Goal: Task Accomplishment & Management: Complete application form

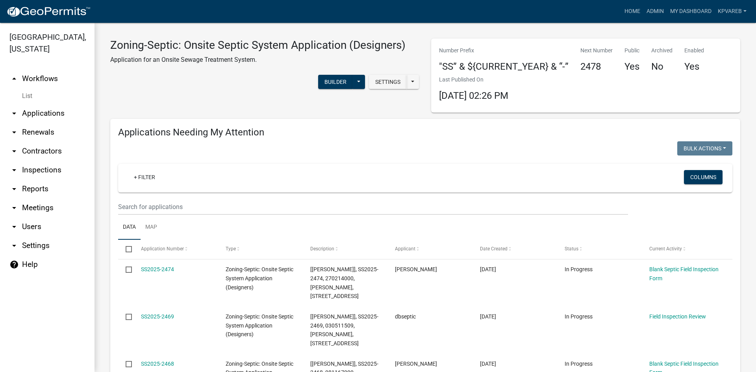
drag, startPoint x: 102, startPoint y: 201, endPoint x: 116, endPoint y: 209, distance: 16.0
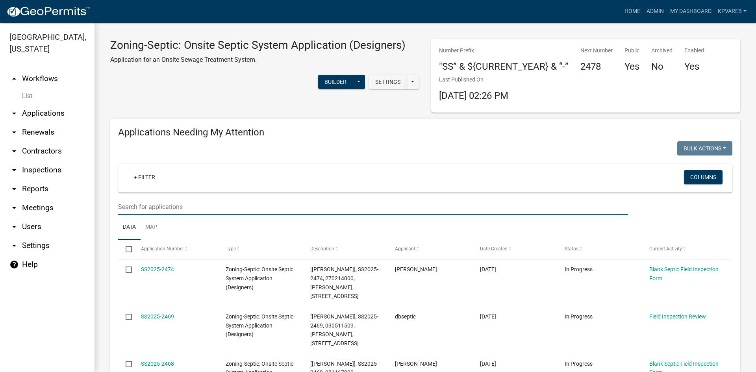
click at [141, 210] on input "text" at bounding box center [373, 207] width 510 height 16
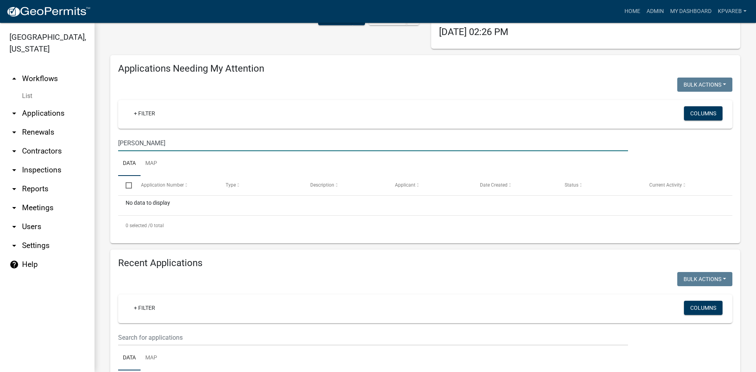
scroll to position [236, 0]
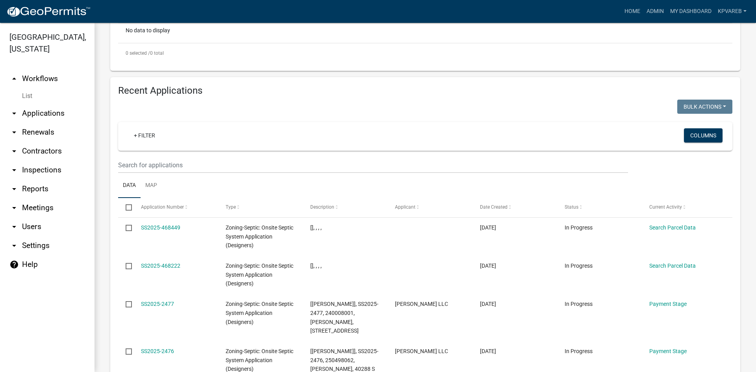
type input "[PERSON_NAME]"
click at [160, 161] on input "text" at bounding box center [373, 165] width 510 height 16
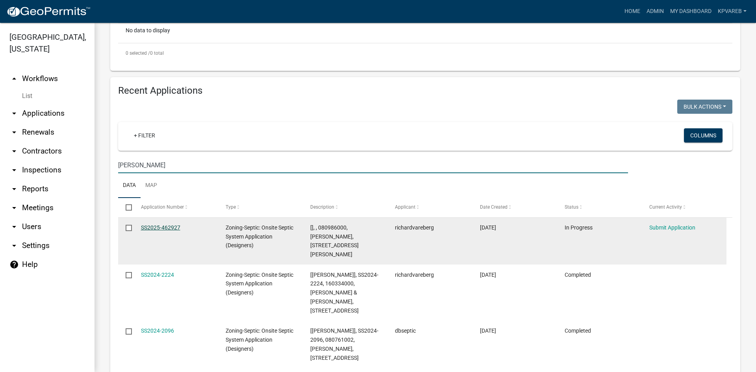
type input "[PERSON_NAME]"
click at [172, 226] on link "SS2025-462927" at bounding box center [160, 227] width 39 height 6
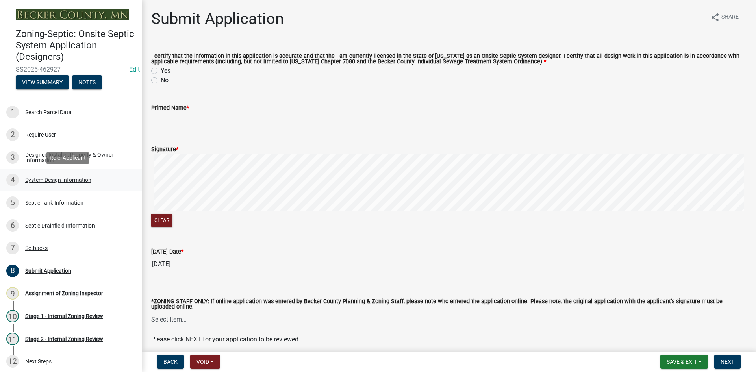
click at [74, 178] on div "System Design Information" at bounding box center [58, 180] width 66 height 6
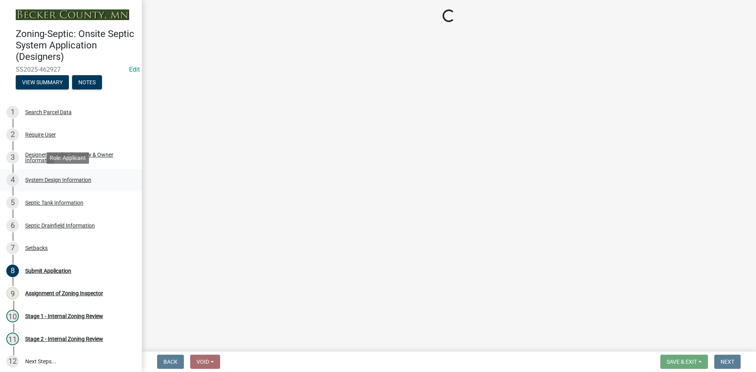
select select "8ba21533-2acf-4cc6-95e5-280e4aabd5a3"
select select "25258e87-3ef9-4f1c-a5f1-75a1d463abfb"
select select "011fbff4-a41d-4a75-9bd8-71c7e6c69e0d"
select select "85fdfef2-2683-4311-b5d5-5505f6411127"
select select "d95a9312-c8a1-4ec7-8581-25dbcf440a1f"
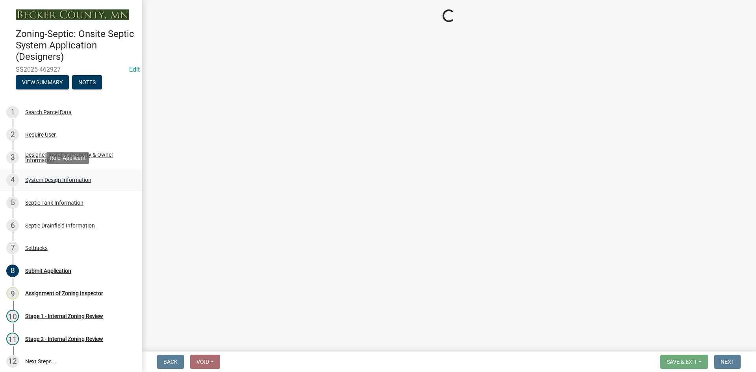
select select "ba735beb-519e-40f0-ae20-62d65fc4c46b"
select select "ef698bf5-6172-44c1-9ffb-522c07469aed"
select select "a2b5ca25-65b1-425d-82c5-8881ea380237"
select select "a0c59fcd-b61c-4c3a-90a8-e70849750c47"
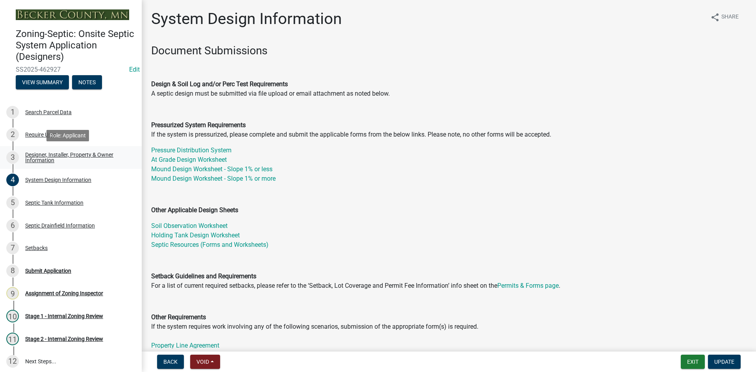
click at [41, 156] on div "Designer, Installer, Property & Owner Information" at bounding box center [77, 157] width 104 height 11
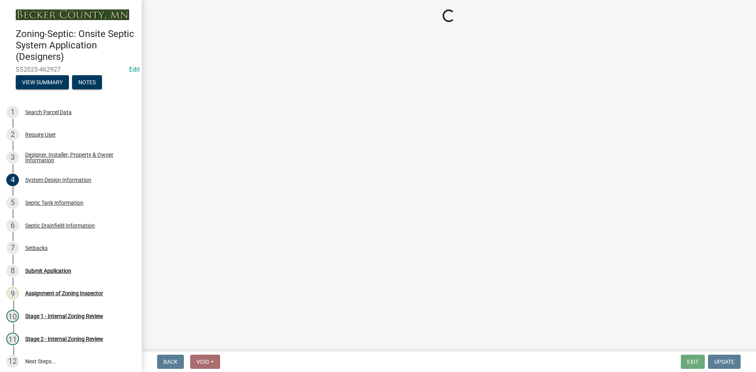
select select "e08e3901-36ce-4316-9ea3-10b1163dde54"
select select "641b7a7d-4d50-4aef-b1c7-e4323248939e"
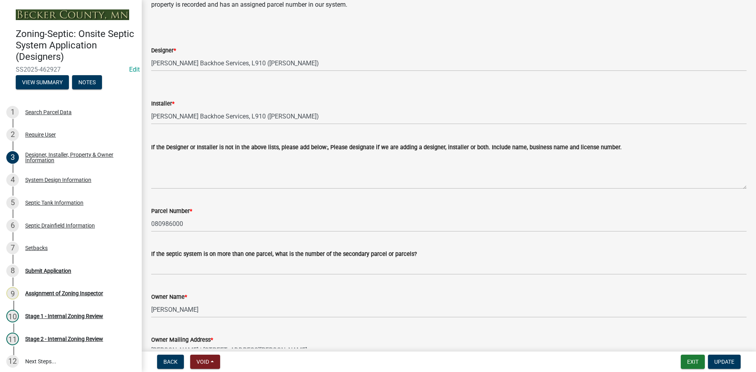
scroll to position [157, 0]
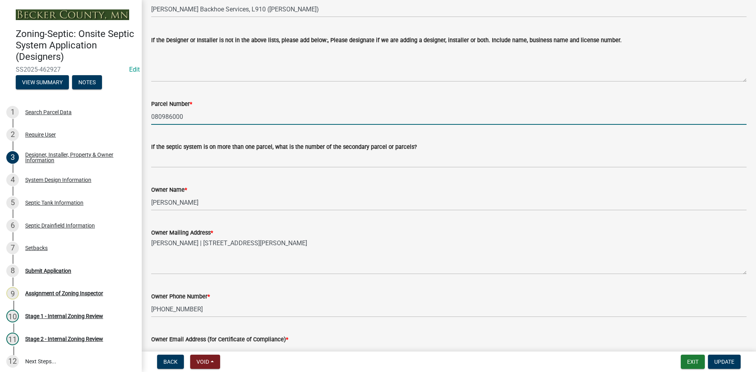
drag, startPoint x: 152, startPoint y: 115, endPoint x: 179, endPoint y: 118, distance: 26.9
click at [185, 117] on input "080986000" at bounding box center [448, 117] width 595 height 16
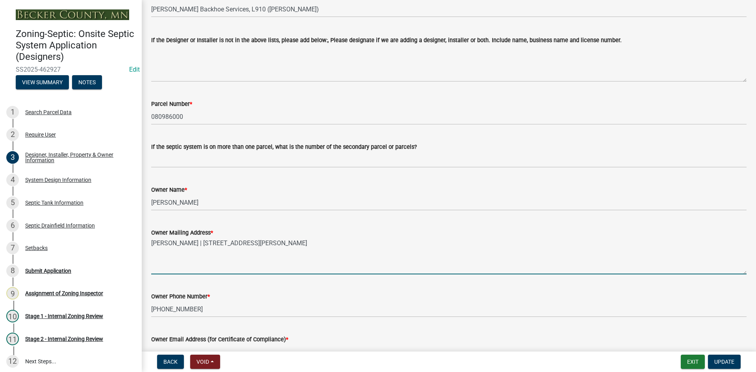
drag, startPoint x: 152, startPoint y: 243, endPoint x: 194, endPoint y: 244, distance: 42.5
click at [194, 244] on textarea "[PERSON_NAME] | [STREET_ADDRESS][PERSON_NAME]" at bounding box center [448, 255] width 595 height 37
drag, startPoint x: 200, startPoint y: 242, endPoint x: 276, endPoint y: 246, distance: 76.9
click at [276, 246] on textarea "[PERSON_NAME] | [STREET_ADDRESS][PERSON_NAME]" at bounding box center [448, 255] width 595 height 37
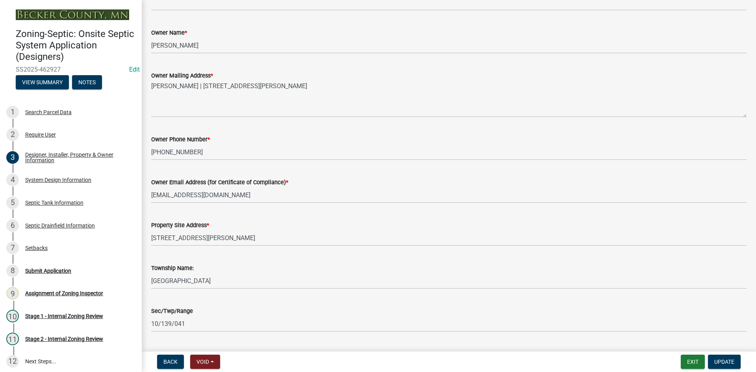
scroll to position [315, 0]
click at [250, 122] on wm-data-entity-input "Owner Mailing Address * [PERSON_NAME] | [STREET_ADDRESS][PERSON_NAME]" at bounding box center [448, 91] width 595 height 64
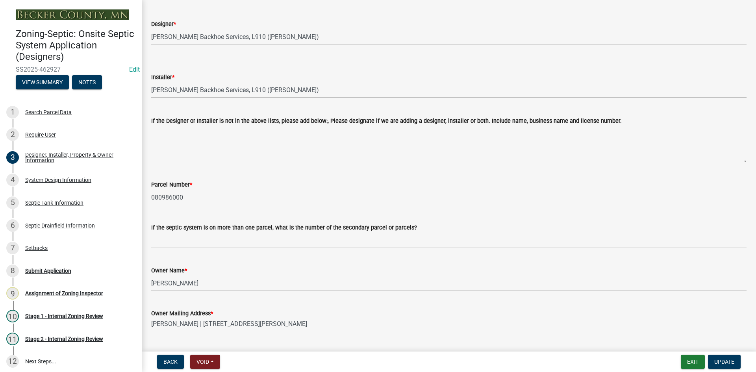
scroll to position [197, 0]
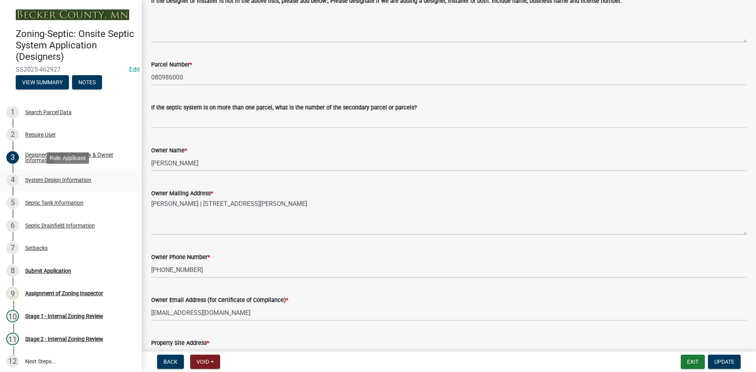
click at [88, 180] on div "System Design Information" at bounding box center [58, 180] width 66 height 6
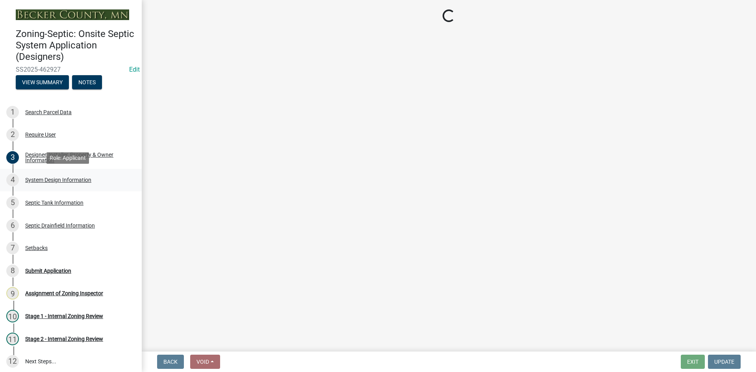
scroll to position [0, 0]
select select "8ba21533-2acf-4cc6-95e5-280e4aabd5a3"
select select "25258e87-3ef9-4f1c-a5f1-75a1d463abfb"
select select "011fbff4-a41d-4a75-9bd8-71c7e6c69e0d"
select select "85fdfef2-2683-4311-b5d5-5505f6411127"
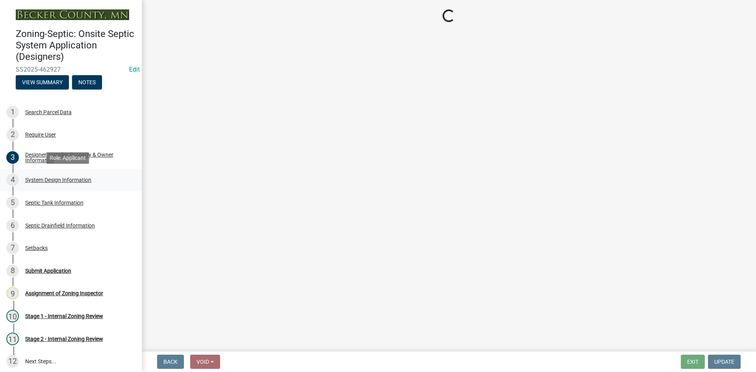
select select "d95a9312-c8a1-4ec7-8581-25dbcf440a1f"
select select "ba735beb-519e-40f0-ae20-62d65fc4c46b"
select select "ef698bf5-6172-44c1-9ffb-522c07469aed"
select select "a2b5ca25-65b1-425d-82c5-8881ea380237"
select select "a0c59fcd-b61c-4c3a-90a8-e70849750c47"
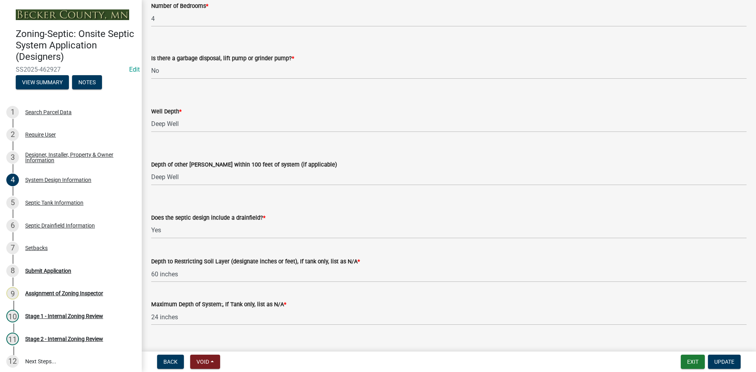
scroll to position [1448, 0]
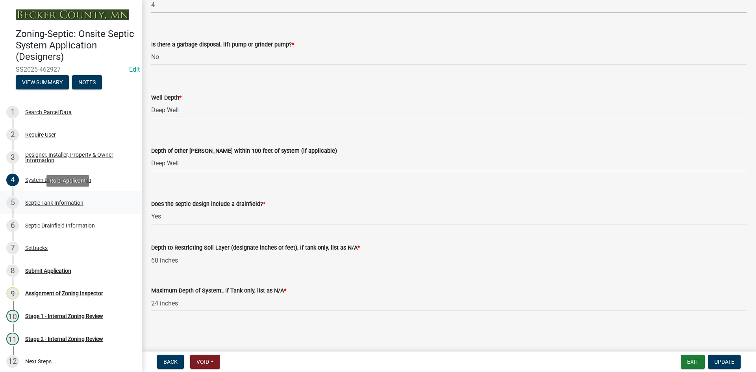
click at [65, 204] on div "Septic Tank Information" at bounding box center [54, 203] width 58 height 6
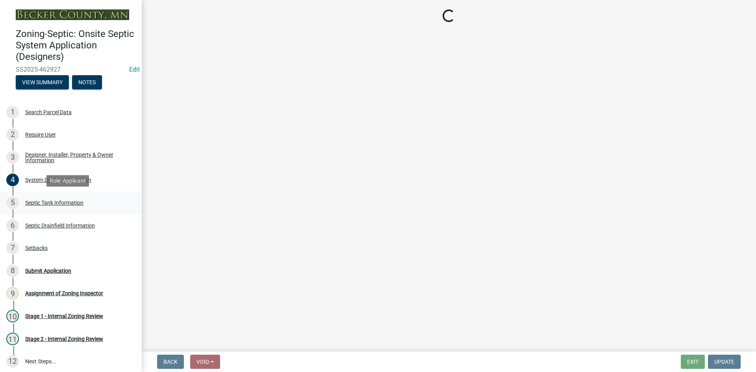
select select "f9fbe67c-c1cf-4a63-8ad4-799ce56b7f21"
select select "c79cdd98-55ab-4f3a-b3b0-b7514a1cd747"
select select "e0ee17af-48b7-4b92-9885-812dbb1428e7"
select select "c84d9e4c-2287-4d2e-9ef7-9874a7456ee3"
select select "a956bcdf-8f12-4f61-bfc1-a6e229dc0595"
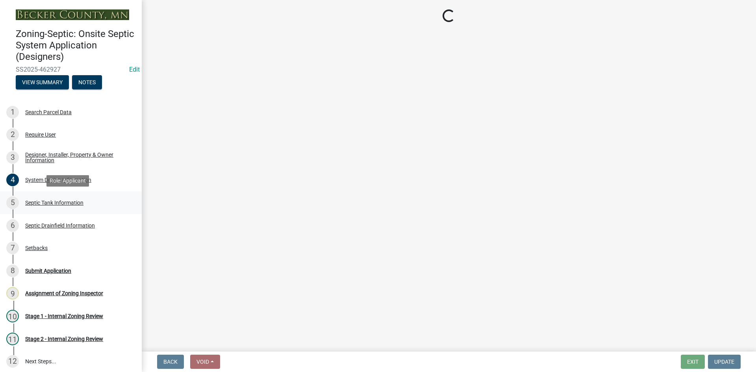
select select "7b57e397-6881-49c8-9b87-e40bdbeb8239"
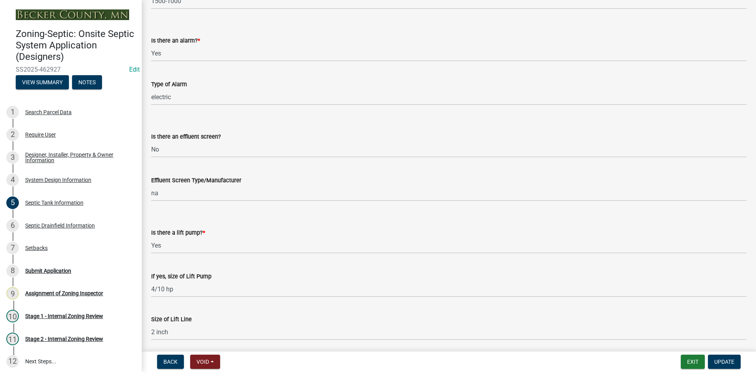
scroll to position [260, 0]
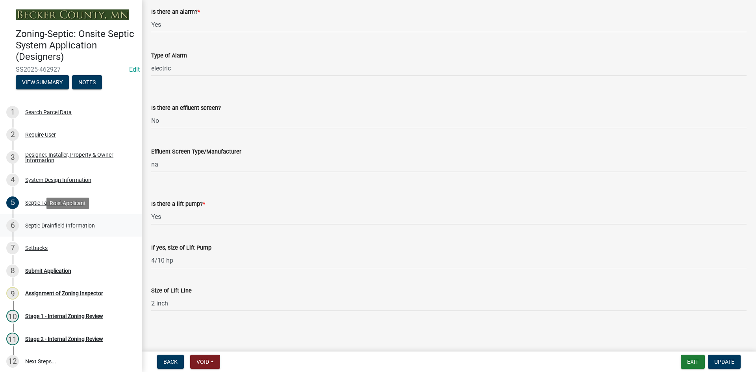
click at [81, 225] on div "Septic Drainfield Information" at bounding box center [60, 226] width 70 height 6
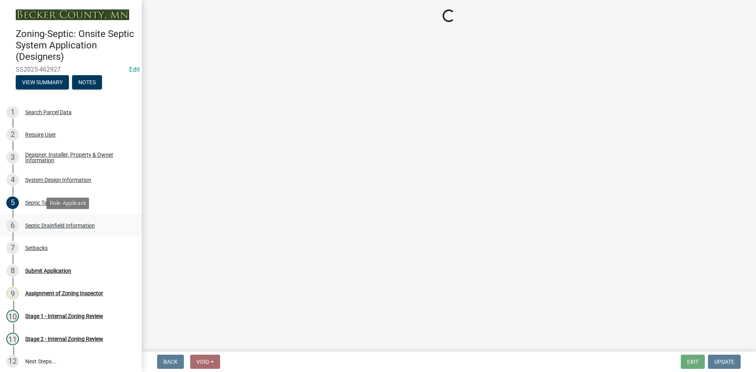
select select "10c93508-1a8b-43eb-9133-240e9762d1b5"
select select "366d546d-8bc3-42fb-bca7-8a9455861f61"
select select "dac4ac35-55b4-499a-b025-a1e3fbf96bb4"
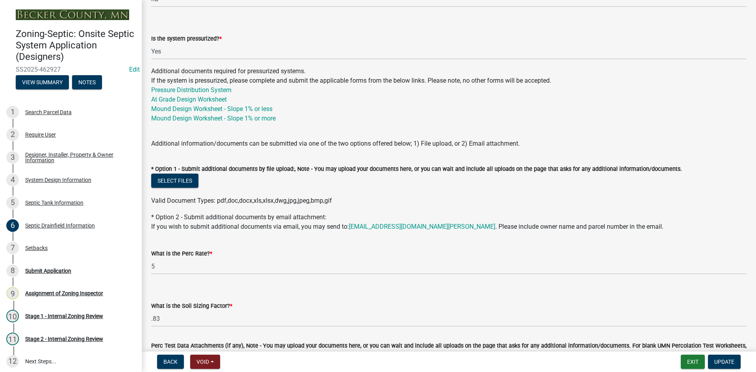
scroll to position [392, 0]
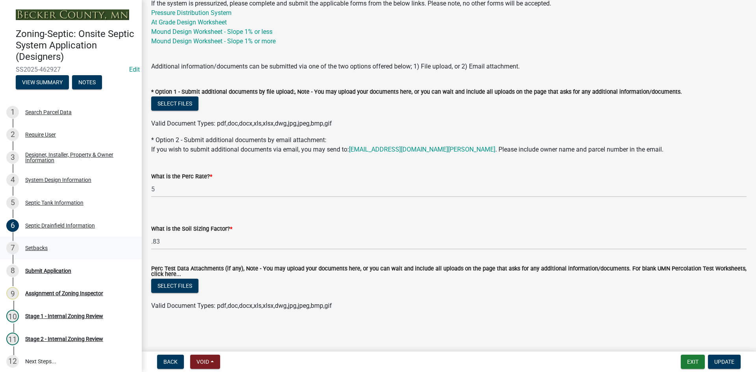
click at [35, 247] on div "Setbacks" at bounding box center [36, 248] width 22 height 6
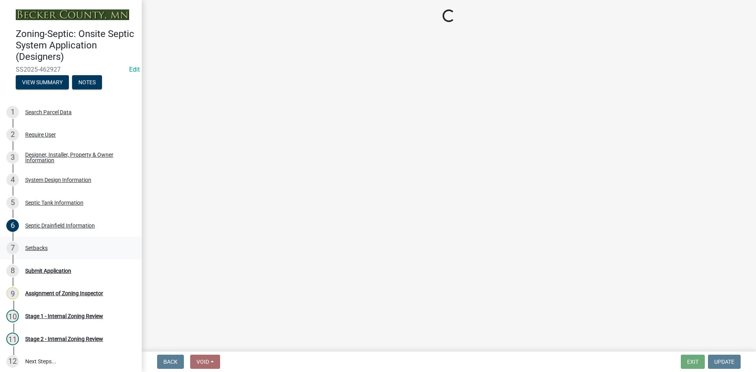
scroll to position [0, 0]
select select "c245ec0d-8d6f-4710-ab2b-b3aa70611708"
select select "3904f8ee-c865-40d4-ba1b-21116c355139"
select select "23044af5-43bb-4cf5-8aef-2716db2ce5fc"
select select "21af9b93-f494-48c6-91ae-235d36c6c939"
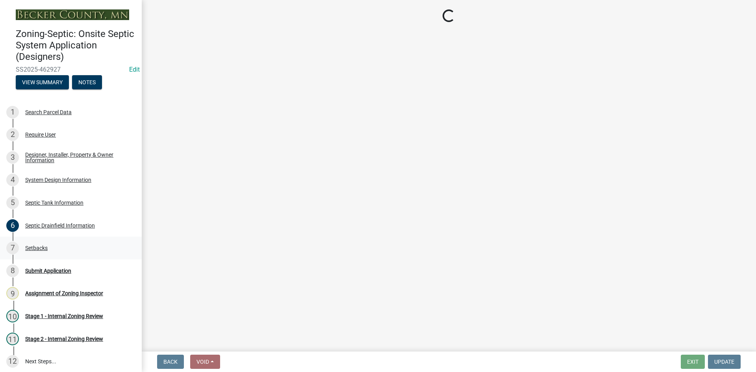
select select "a3ce498e-f8b1-44e2-889e-c4968ac74b5a"
select select "cf78f1da-f066-4305-88a2-864abad1fa52"
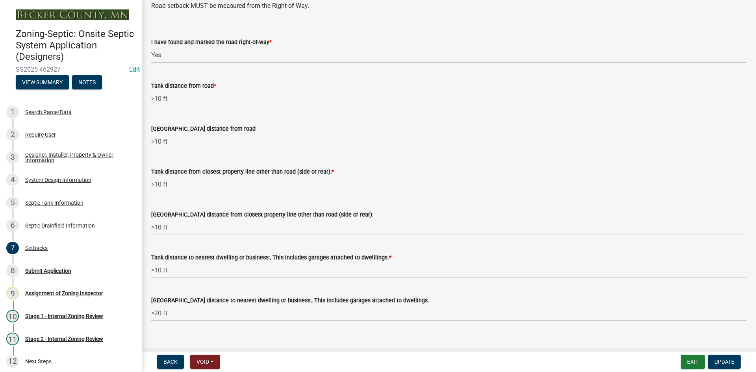
scroll to position [700, 0]
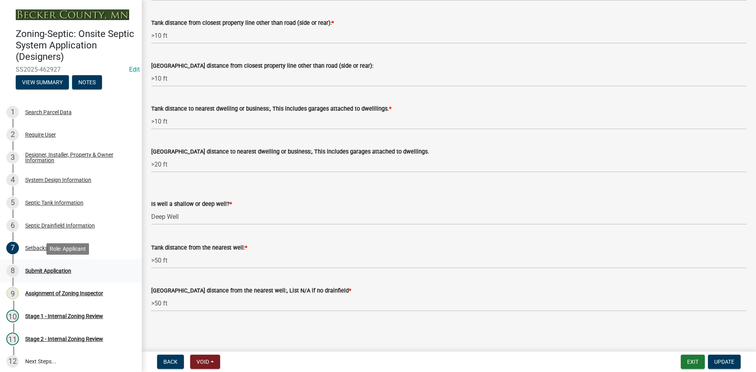
click at [59, 270] on div "Submit Application" at bounding box center [48, 271] width 46 height 6
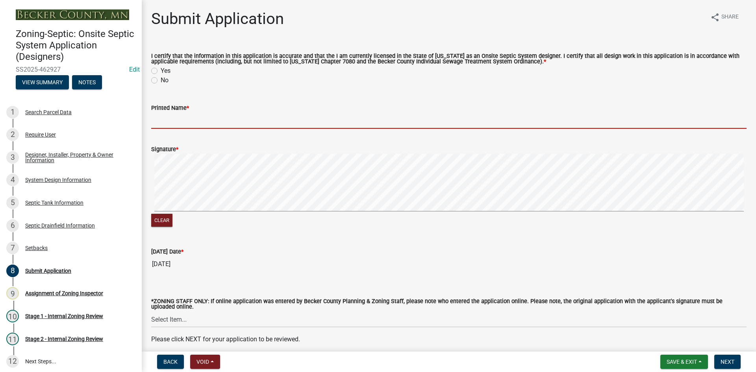
click at [172, 119] on input "Printed Name *" at bounding box center [448, 121] width 595 height 16
type input "[PERSON_NAME]"
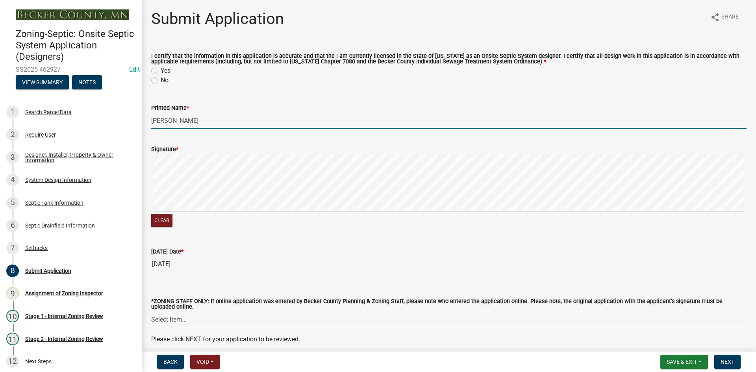
click at [161, 72] on label "Yes" at bounding box center [166, 70] width 10 height 9
click at [161, 71] on input "Yes" at bounding box center [163, 68] width 5 height 5
radio input "true"
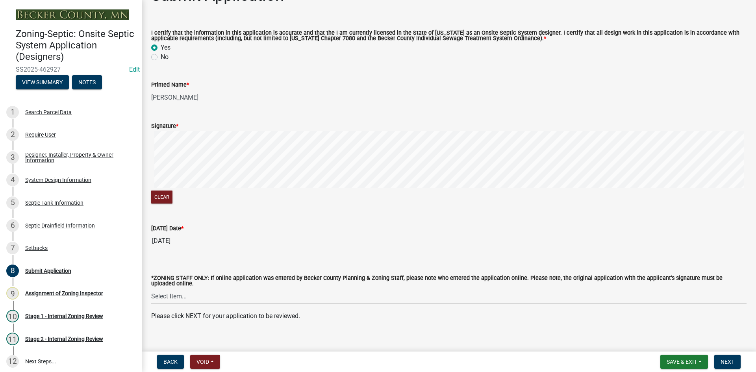
scroll to position [33, 0]
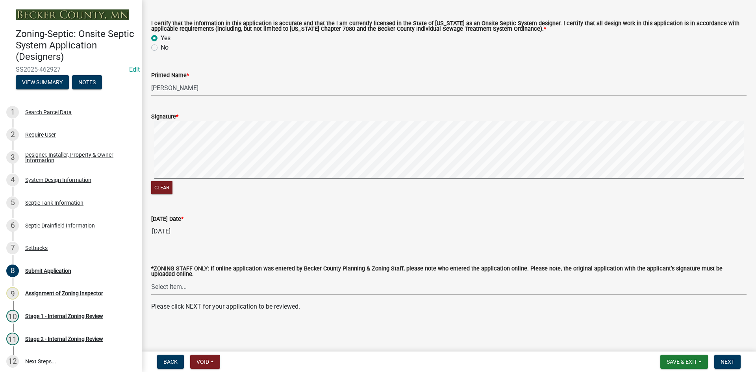
click at [176, 293] on select "Select Item... [PERSON_NAME] [PERSON_NAME] [PERSON_NAME] [PERSON_NAME] [PERSON_…" at bounding box center [448, 287] width 595 height 16
click at [151, 279] on select "Select Item... [PERSON_NAME] [PERSON_NAME] [PERSON_NAME] [PERSON_NAME] [PERSON_…" at bounding box center [448, 287] width 595 height 16
select select "762c19e0-f6cb-4209-b3c3-8b6a9825c9a1"
click at [679, 358] on button "Save & Exit" at bounding box center [684, 362] width 48 height 14
click at [662, 321] on button "Save" at bounding box center [676, 322] width 63 height 19
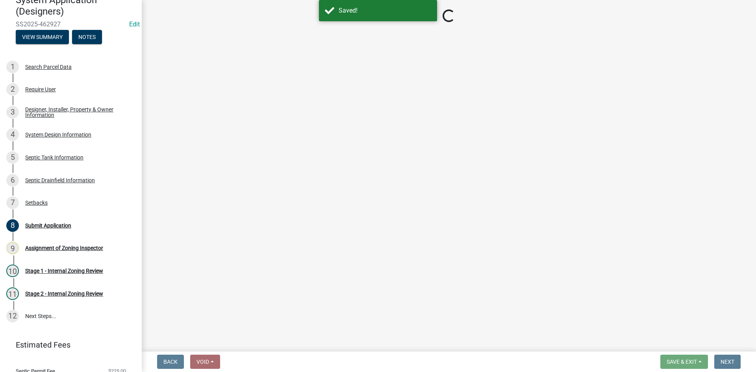
scroll to position [74, 0]
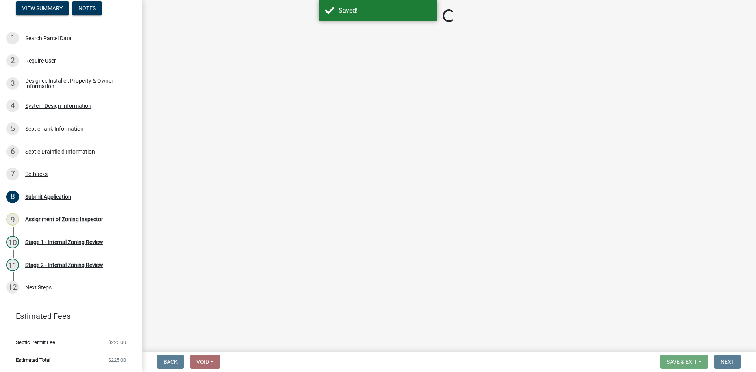
select select "762c19e0-f6cb-4209-b3c3-8b6a9825c9a1"
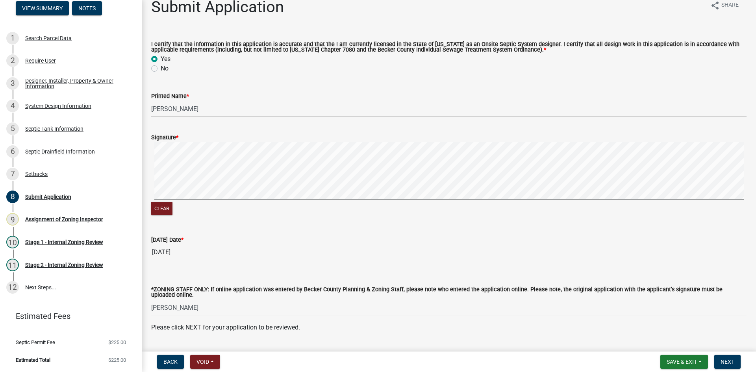
scroll to position [0, 0]
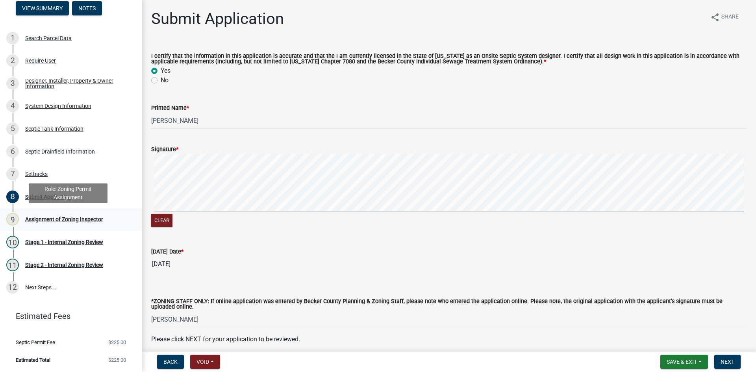
click at [85, 222] on div "Assignment of Zoning Inspector" at bounding box center [64, 220] width 78 height 6
click at [87, 219] on div "Assignment of Zoning Inspector" at bounding box center [64, 220] width 78 height 6
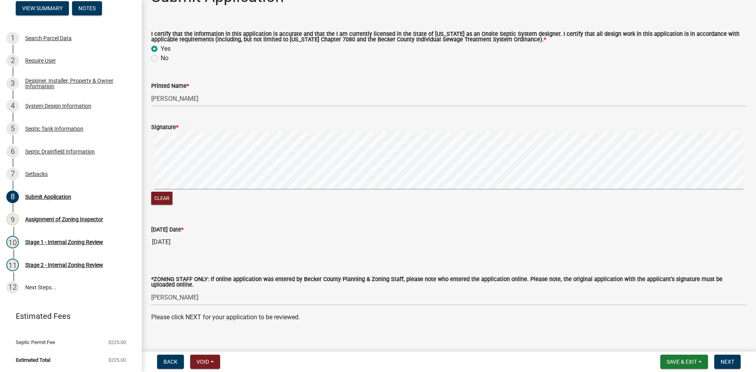
scroll to position [33, 0]
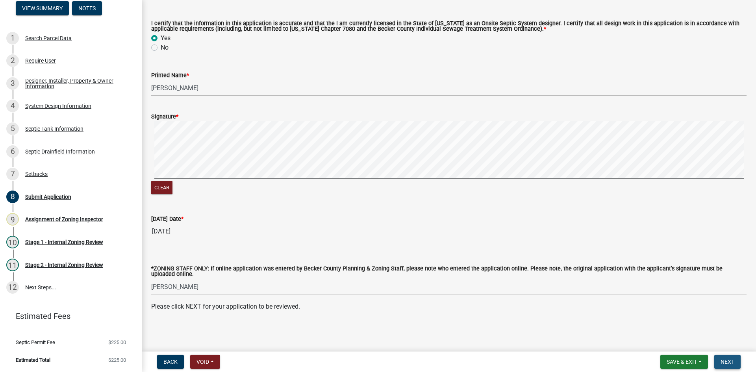
click at [728, 361] on span "Next" at bounding box center [727, 362] width 14 height 6
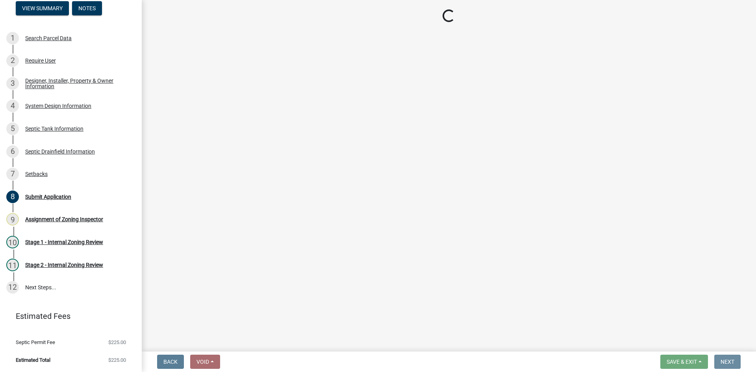
scroll to position [0, 0]
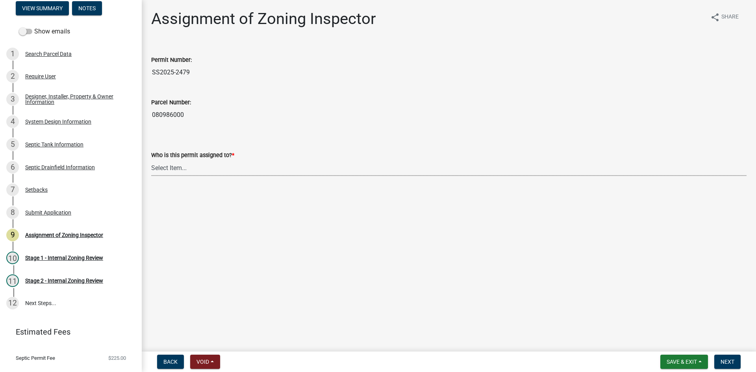
drag, startPoint x: 172, startPoint y: 162, endPoint x: 175, endPoint y: 170, distance: 8.5
click at [172, 163] on select "Select Item... [PERSON_NAME] [PERSON_NAME] [PERSON_NAME] [PERSON_NAME] [PERSON_…" at bounding box center [448, 168] width 595 height 16
click at [151, 160] on select "Select Item... [PERSON_NAME] [PERSON_NAME] [PERSON_NAME] [PERSON_NAME] [PERSON_…" at bounding box center [448, 168] width 595 height 16
select select "7bfe52ba-73b7-4ac1-9bde-d3bb601555ca"
click at [724, 363] on span "Next" at bounding box center [727, 362] width 14 height 6
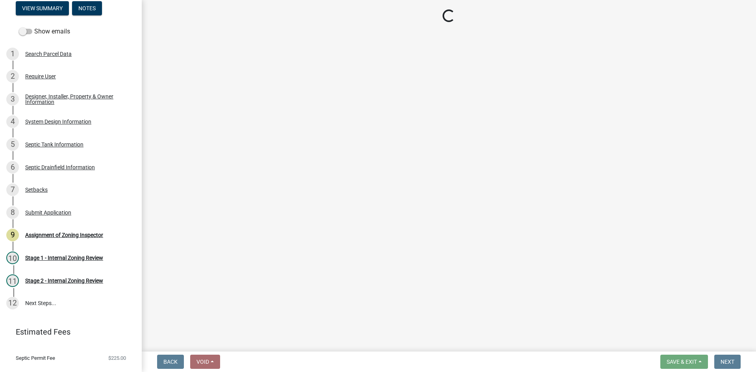
scroll to position [90, 0]
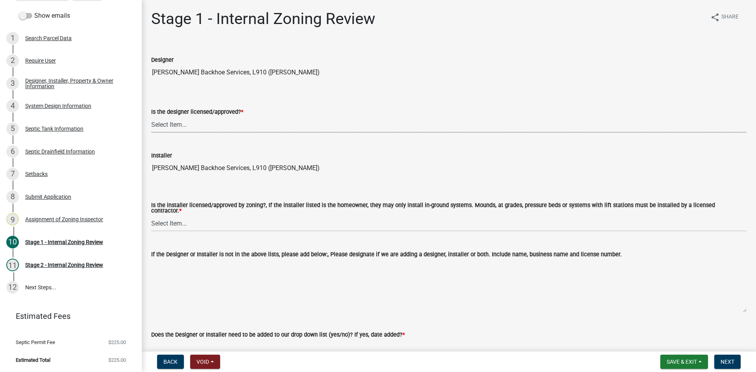
click at [181, 121] on select "Select Item... Yes No" at bounding box center [448, 125] width 595 height 16
click at [151, 117] on select "Select Item... Yes No" at bounding box center [448, 125] width 595 height 16
select select "49e49f1e-3b32-4342-8c2e-9cbd4919fe4d"
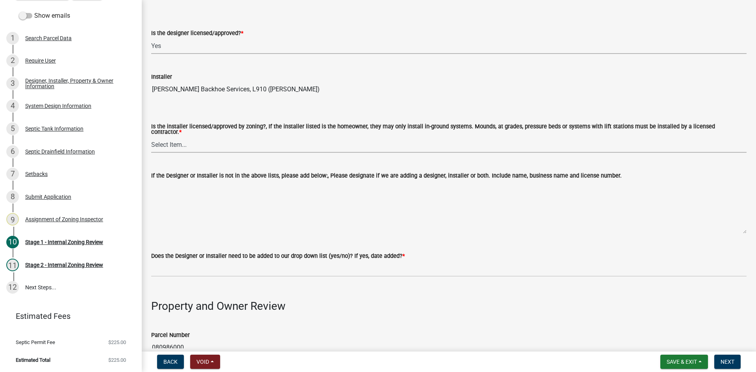
click at [173, 141] on select "Select Item... Yes No" at bounding box center [448, 145] width 595 height 16
click at [151, 137] on select "Select Item... Yes No" at bounding box center [448, 145] width 595 height 16
select select "ca07ae0a-7638-46ff-ada2-c67ca3524324"
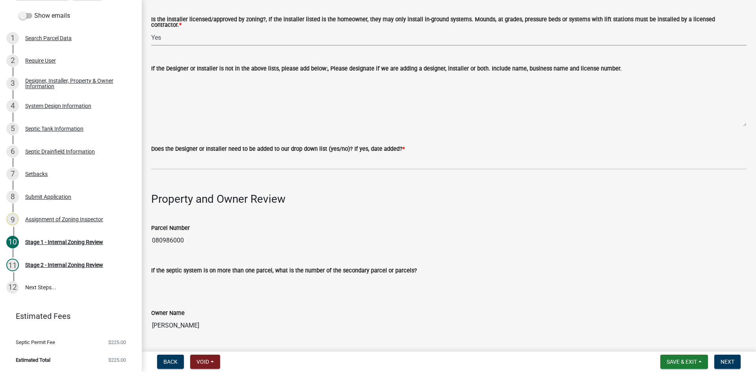
scroll to position [197, 0]
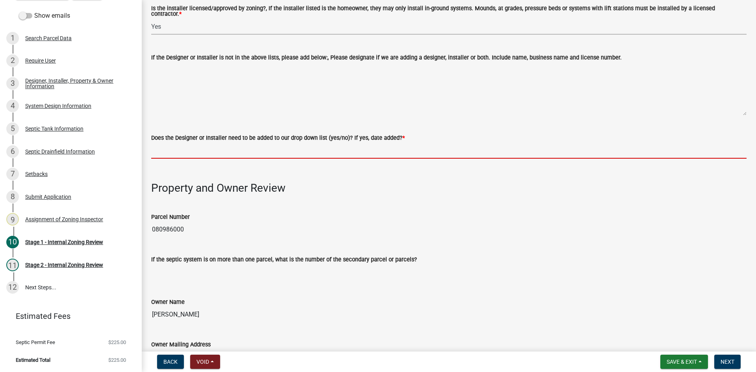
click at [192, 154] on input "Does the Designer or Installer need to be added to our drop down list (yes/no)?…" at bounding box center [448, 151] width 595 height 16
type input "NO"
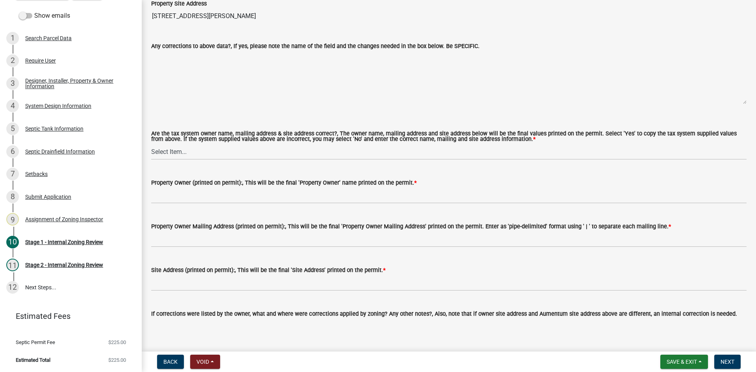
scroll to position [709, 0]
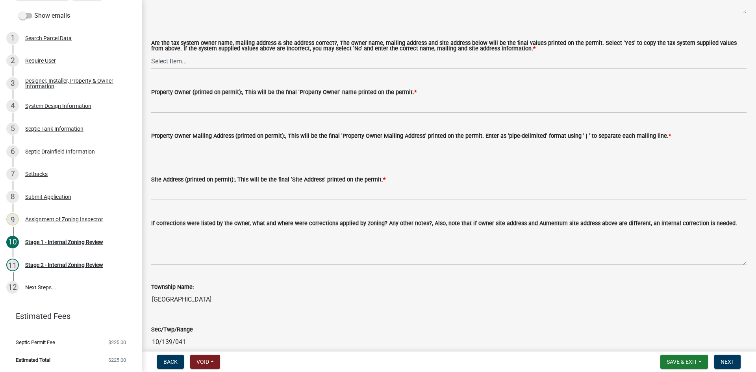
click at [172, 53] on select "Select Item... Yes No" at bounding box center [448, 61] width 595 height 16
click at [151, 53] on select "Select Item... Yes No" at bounding box center [448, 61] width 595 height 16
select select "ec75a761-93b4-47c5-8535-fea253c32937"
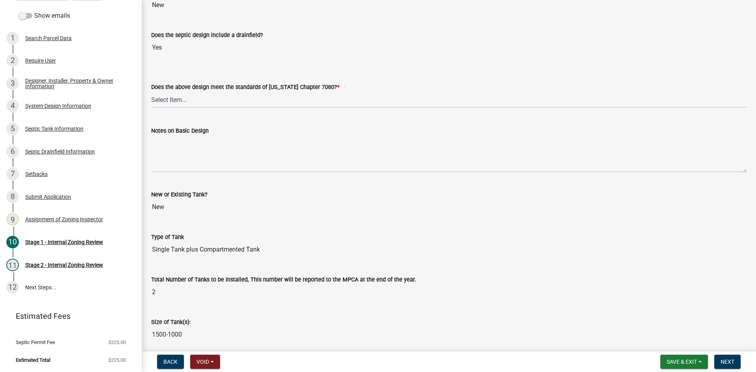
scroll to position [1732, 0]
drag, startPoint x: 176, startPoint y: 97, endPoint x: 179, endPoint y: 102, distance: 5.9
click at [176, 97] on select "Select Item... Yes No" at bounding box center [448, 99] width 595 height 16
click at [151, 91] on select "Select Item... Yes No" at bounding box center [448, 99] width 595 height 16
select select "bcbb982e-a48c-4b4a-a83b-ed1363446a86"
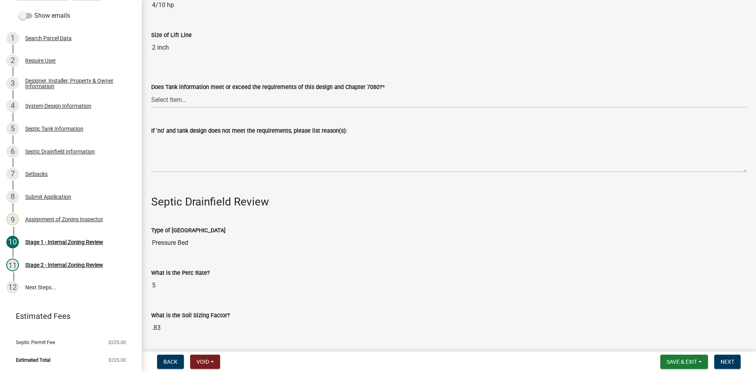
scroll to position [2323, 0]
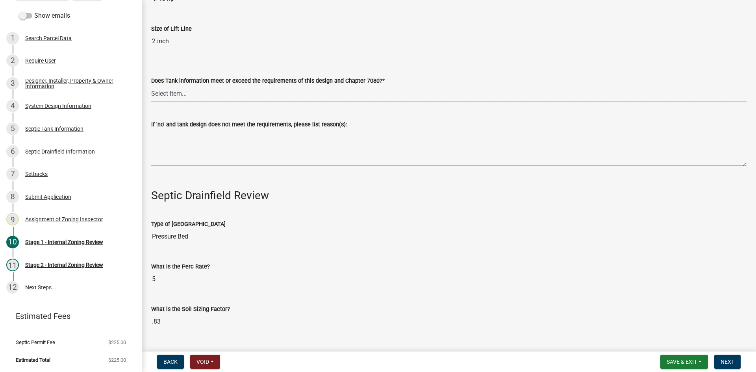
click at [179, 94] on select "Select Item... Yes No" at bounding box center [448, 93] width 595 height 16
click at [151, 85] on select "Select Item... Yes No" at bounding box center [448, 93] width 595 height 16
select select "47a2a5dd-5977-4941-8e6f-09ff03cdfb75"
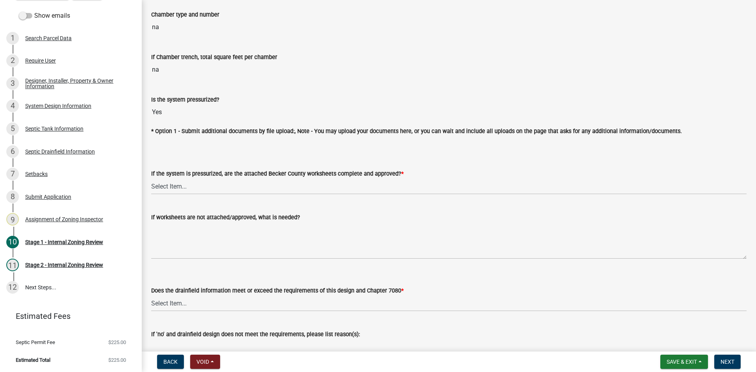
scroll to position [2834, 0]
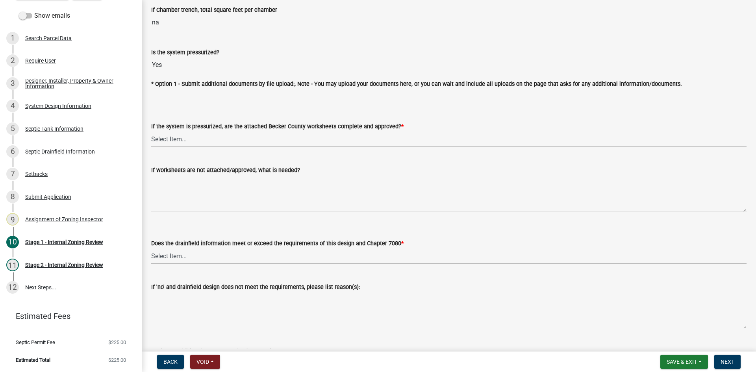
click at [175, 141] on select "Select Item... Yes No NA" at bounding box center [448, 139] width 595 height 16
click at [151, 131] on select "Select Item... Yes No NA" at bounding box center [448, 139] width 595 height 16
select select "3f5b086d-5a4c-4236-93bc-fa7bf4d11838"
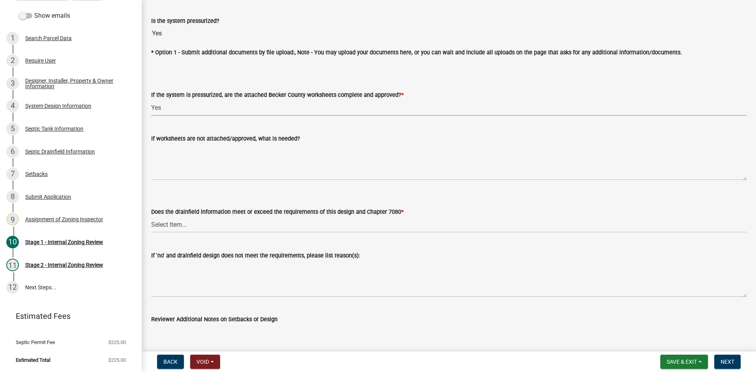
scroll to position [2953, 0]
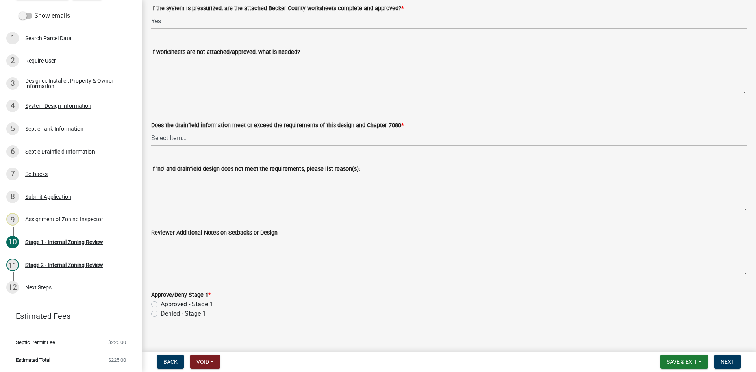
click at [176, 132] on select "Select Item... Yes No" at bounding box center [448, 138] width 595 height 16
click at [151, 130] on select "Select Item... Yes No" at bounding box center [448, 138] width 595 height 16
select select "888a8260-2be6-47f2-a4de-b9f453a4d3bc"
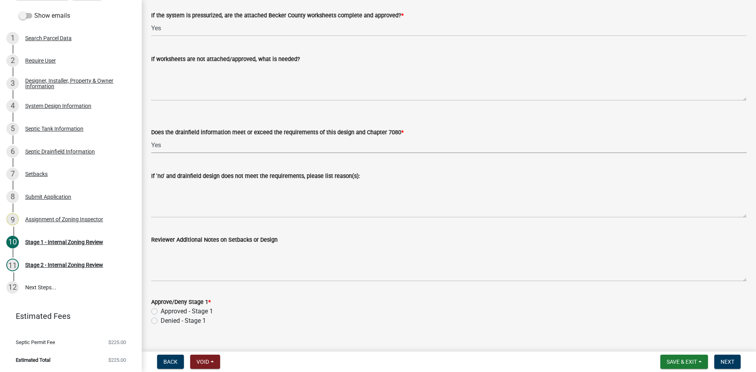
scroll to position [2918, 0]
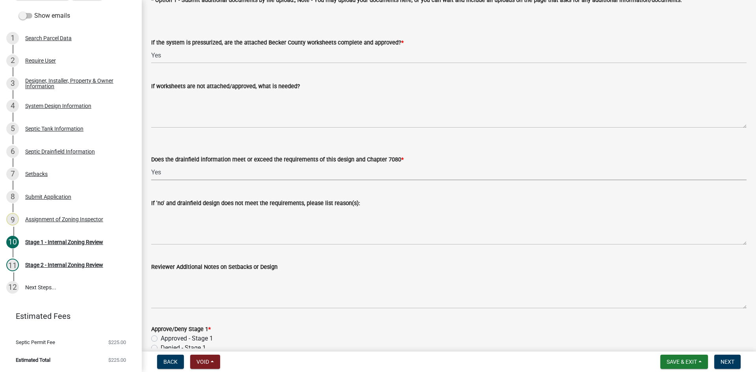
click at [161, 337] on label "Approved - Stage 1" at bounding box center [187, 338] width 52 height 9
click at [161, 337] on input "Approved - Stage 1" at bounding box center [163, 336] width 5 height 5
radio input "true"
click at [726, 359] on span "Next" at bounding box center [727, 362] width 14 height 6
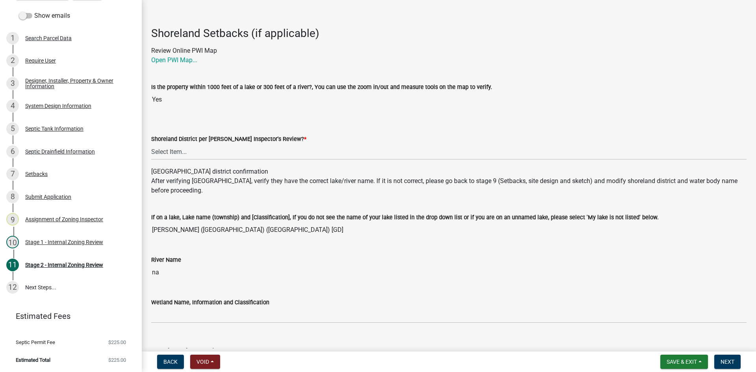
scroll to position [79, 0]
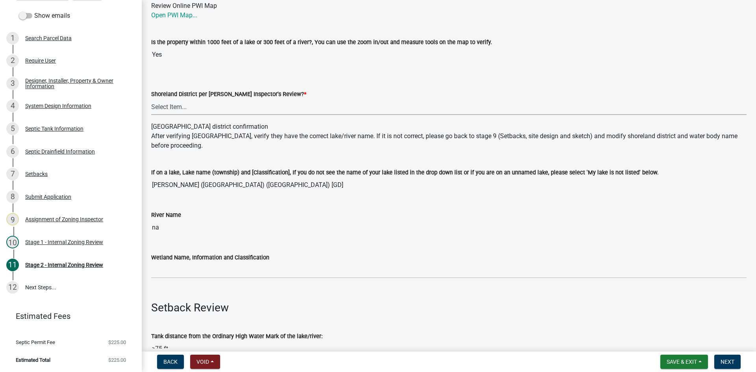
click at [180, 105] on select "Select Item... Yes No" at bounding box center [448, 107] width 595 height 16
click at [151, 99] on select "Select Item... Yes No" at bounding box center [448, 107] width 595 height 16
drag, startPoint x: 187, startPoint y: 107, endPoint x: 190, endPoint y: 113, distance: 6.5
click at [188, 107] on select "Select Item... Yes No" at bounding box center [448, 107] width 595 height 16
click at [151, 99] on select "Select Item... Yes No" at bounding box center [448, 107] width 595 height 16
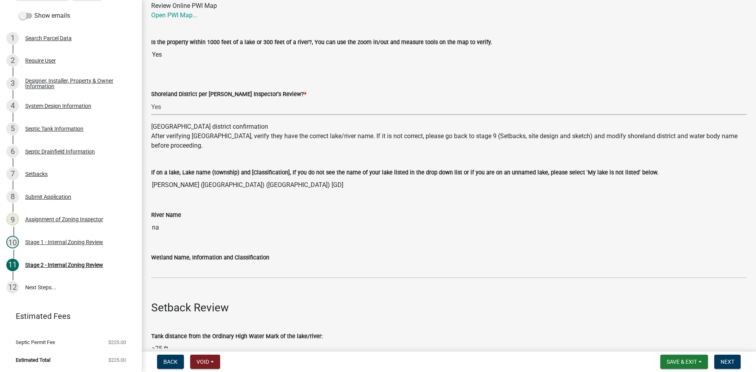
select select "69d592bb-9906-4277-a6fb-df8686255161"
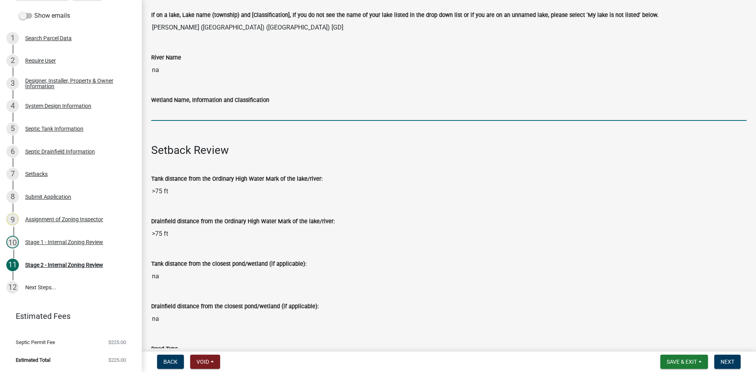
click at [197, 116] on input "Wetland Name, Information and Classification" at bounding box center [448, 113] width 595 height 16
type input "gd75"
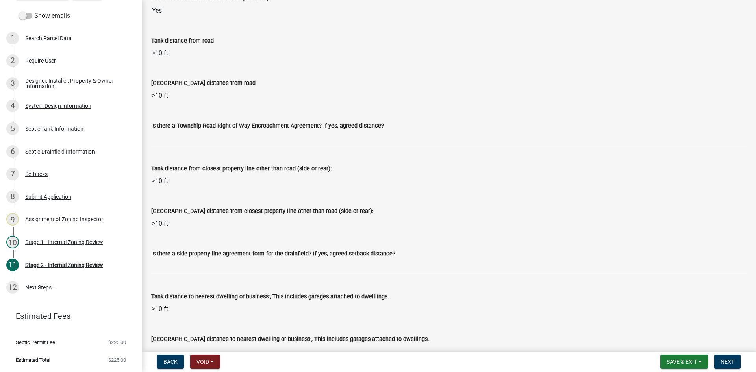
scroll to position [630, 0]
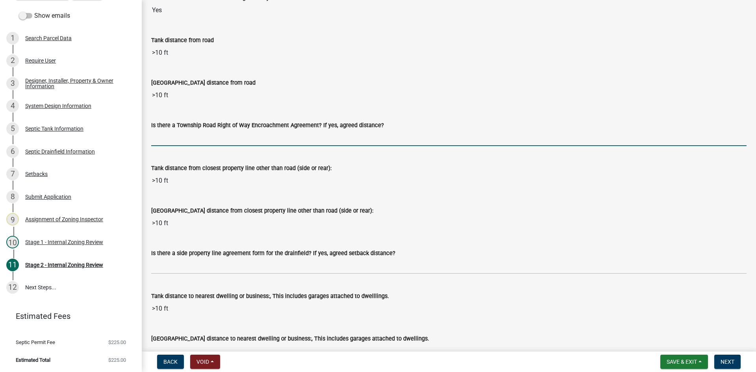
click at [172, 133] on input "Is there a Township Road Right of Way Encroachment Agreement? If yes, agreed di…" at bounding box center [448, 138] width 595 height 16
type input "na"
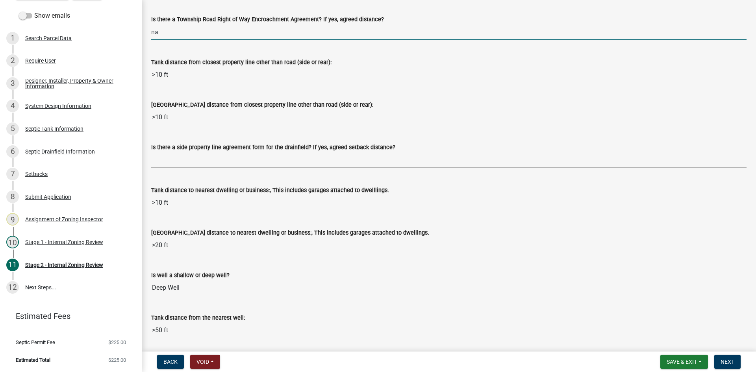
scroll to position [748, 0]
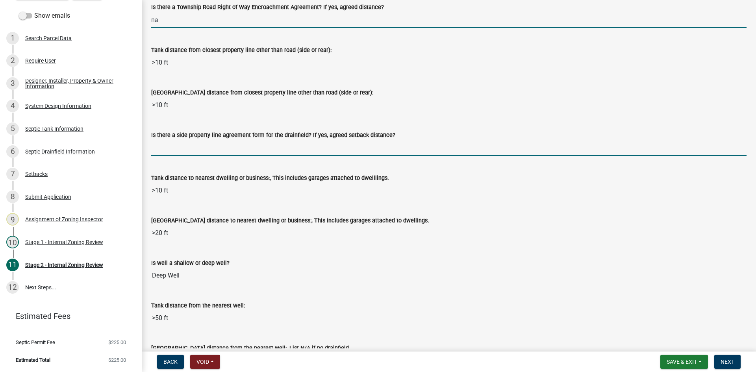
drag, startPoint x: 184, startPoint y: 143, endPoint x: 195, endPoint y: 153, distance: 14.8
click at [184, 143] on input "Is there a side property line agreement form for the drainfield? If yes, agreed…" at bounding box center [448, 148] width 595 height 16
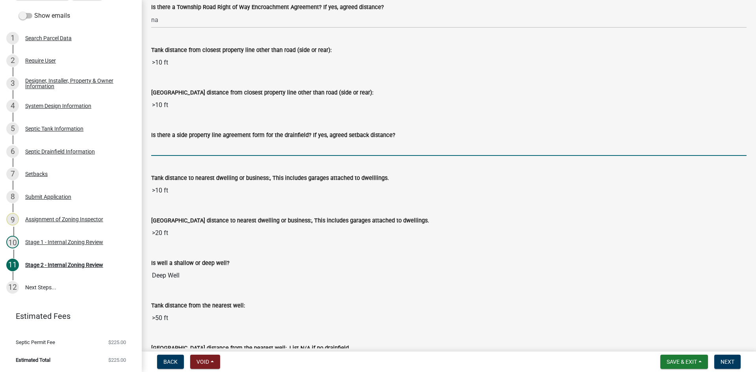
type input "na"
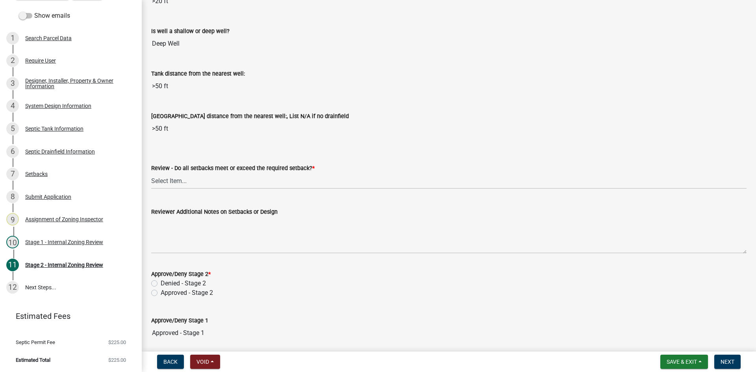
scroll to position [984, 0]
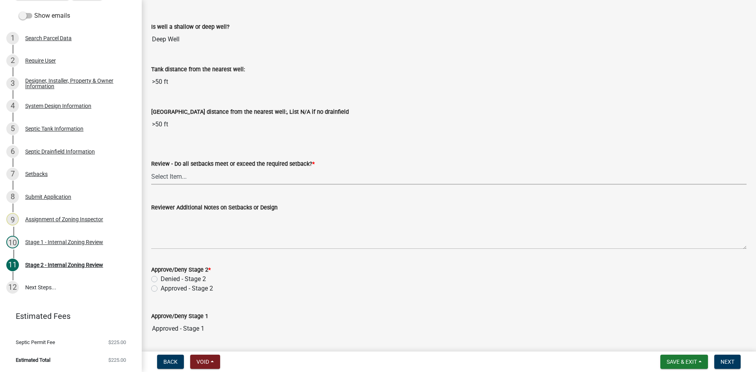
drag, startPoint x: 174, startPoint y: 180, endPoint x: 177, endPoint y: 184, distance: 5.0
click at [174, 180] on select "Select Item... Yes No N/A" at bounding box center [448, 176] width 595 height 16
click at [151, 168] on select "Select Item... Yes No N/A" at bounding box center [448, 176] width 595 height 16
select select "1ad81be4-5d59-46bf-8b7b-d7c0f20ad891"
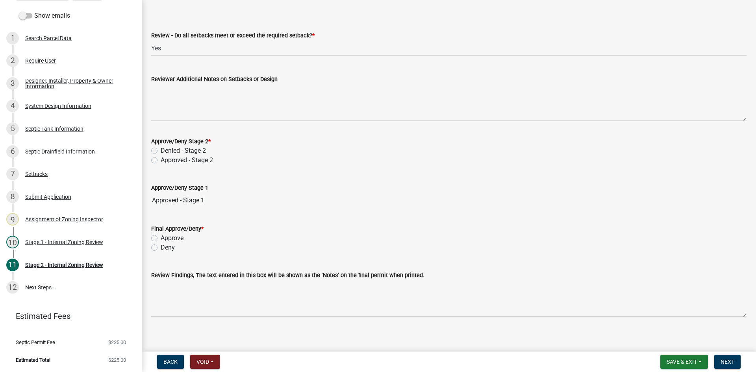
scroll to position [1118, 0]
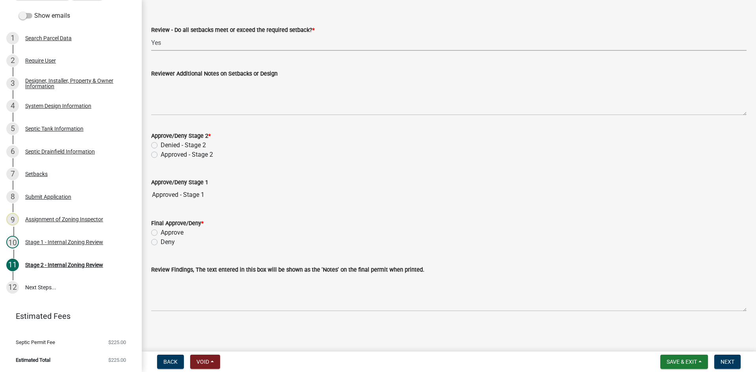
click at [161, 154] on label "Approved - Stage 2" at bounding box center [187, 154] width 52 height 9
click at [161, 154] on input "Approved - Stage 2" at bounding box center [163, 152] width 5 height 5
radio input "true"
click at [161, 234] on label "Approve" at bounding box center [172, 232] width 23 height 9
click at [161, 233] on input "Approve" at bounding box center [163, 230] width 5 height 5
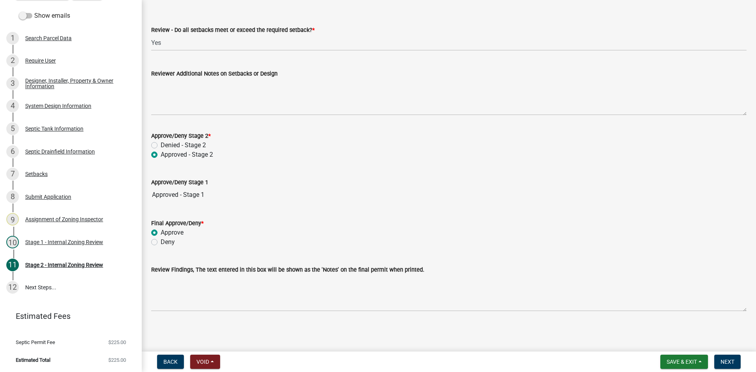
radio input "true"
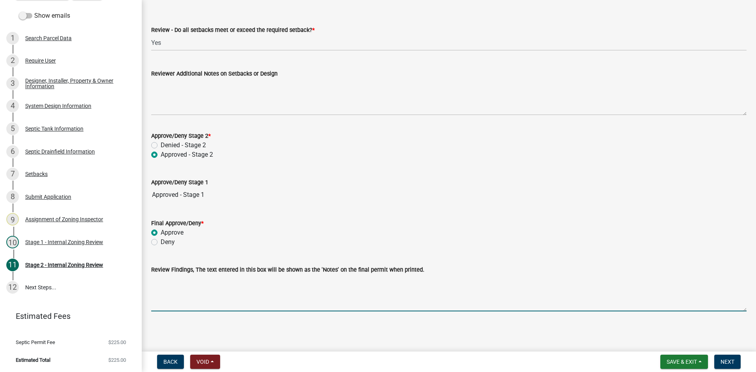
click at [233, 302] on textarea "Review Findings, The text entered in this box will be shown as the 'Notes' on t…" at bounding box center [448, 292] width 595 height 37
click at [723, 361] on span "Next" at bounding box center [727, 362] width 14 height 6
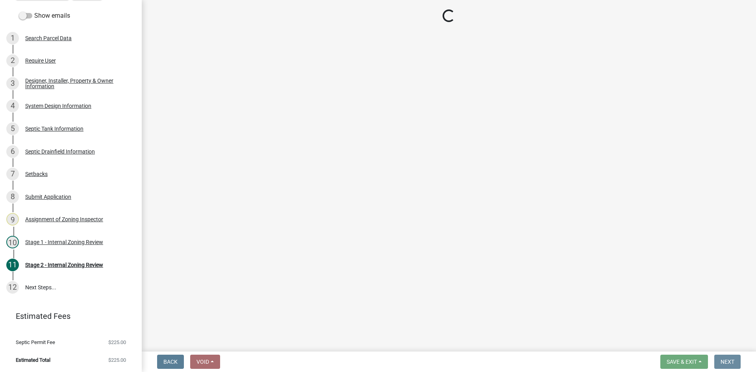
scroll to position [0, 0]
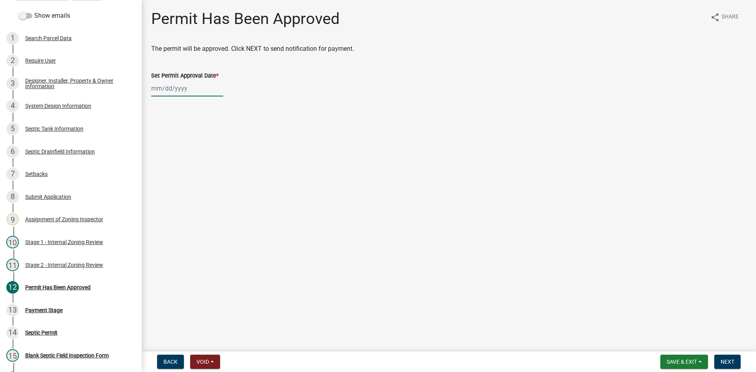
click at [199, 94] on div at bounding box center [187, 88] width 72 height 16
select select "8"
select select "2025"
click at [159, 180] on div "25" at bounding box center [159, 180] width 13 height 13
type input "[DATE]"
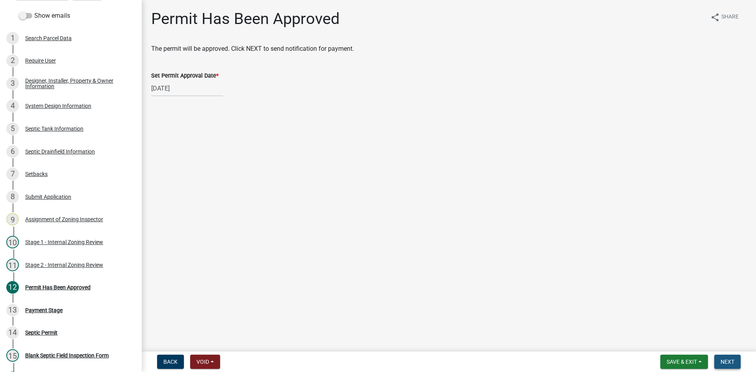
click at [723, 363] on span "Next" at bounding box center [727, 362] width 14 height 6
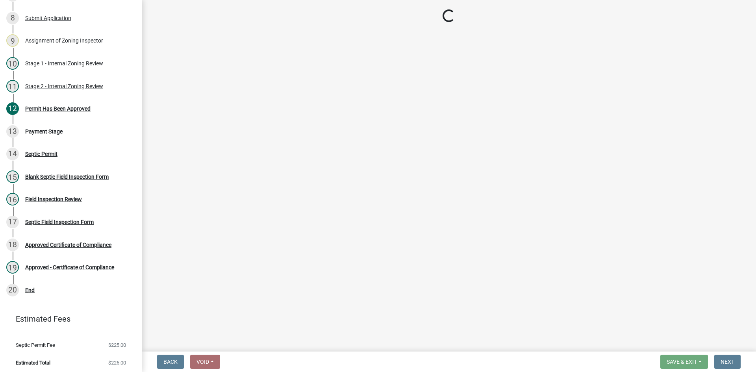
scroll to position [271, 0]
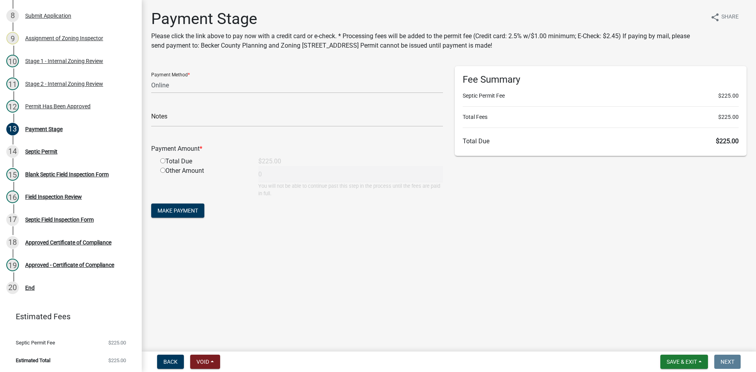
drag, startPoint x: 184, startPoint y: 76, endPoint x: 187, endPoint y: 89, distance: 12.5
click at [187, 89] on div "Payment Method * Credit Card POS Check Cash Online" at bounding box center [297, 79] width 292 height 27
click at [186, 89] on select "Credit Card POS Check Cash Online" at bounding box center [297, 85] width 292 height 16
select select "1: 0"
click at [151, 77] on select "Credit Card POS Check Cash Online" at bounding box center [297, 85] width 292 height 16
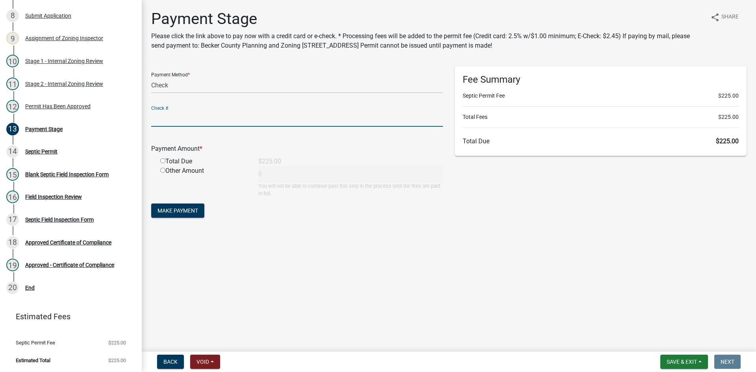
click at [181, 122] on input "text" at bounding box center [297, 119] width 292 height 16
type input "2380"
click at [170, 155] on div "Payment Amount *" at bounding box center [297, 150] width 304 height 13
click at [165, 161] on div "Total Due" at bounding box center [203, 161] width 98 height 9
click at [164, 162] on input "radio" at bounding box center [162, 160] width 5 height 5
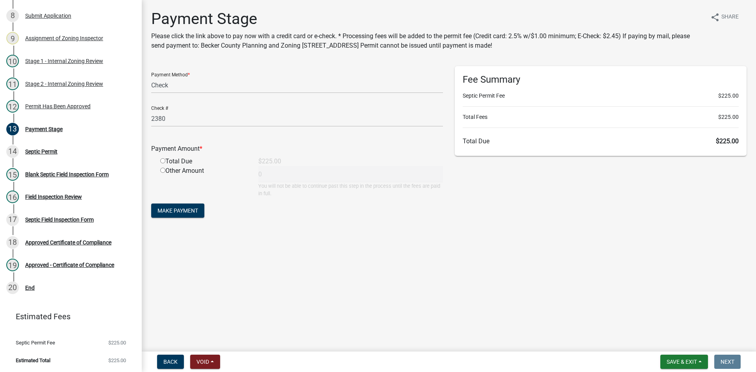
radio input "true"
type input "225"
click at [180, 210] on span "Make Payment" at bounding box center [177, 210] width 41 height 6
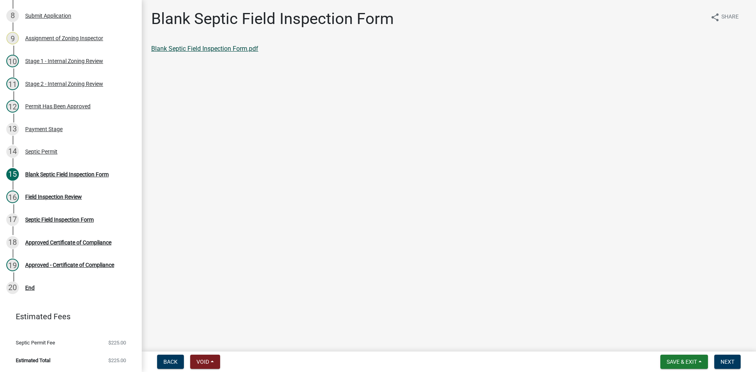
click at [248, 49] on link "Blank Septic Field Inspection Form.pdf" at bounding box center [204, 48] width 107 height 7
click at [70, 195] on div "Field Inspection Review" at bounding box center [53, 197] width 57 height 6
click at [50, 151] on div "Septic Permit" at bounding box center [41, 152] width 32 height 6
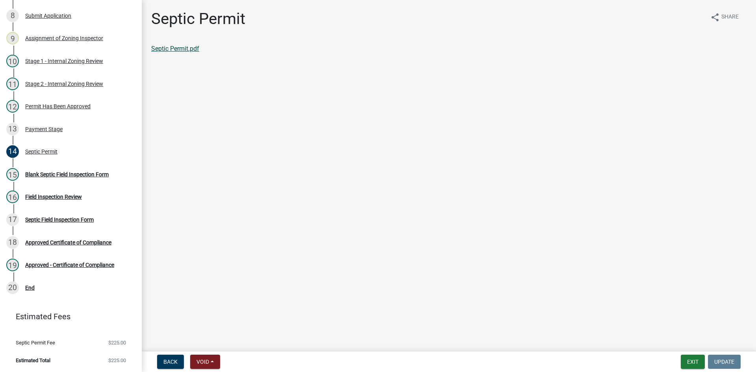
click at [183, 45] on link "Septic Permit.pdf" at bounding box center [175, 48] width 48 height 7
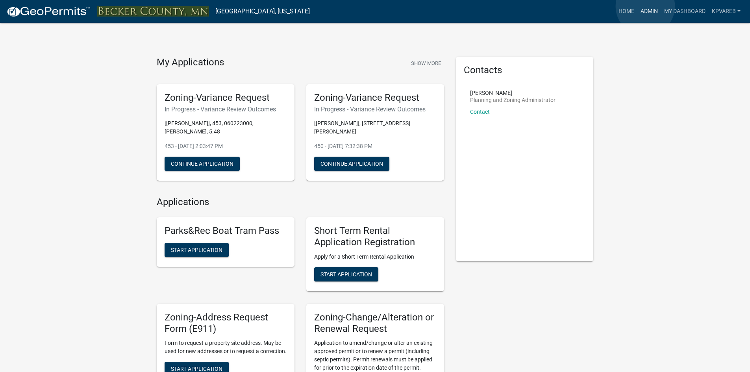
click at [645, 6] on link "Admin" at bounding box center [649, 11] width 24 height 15
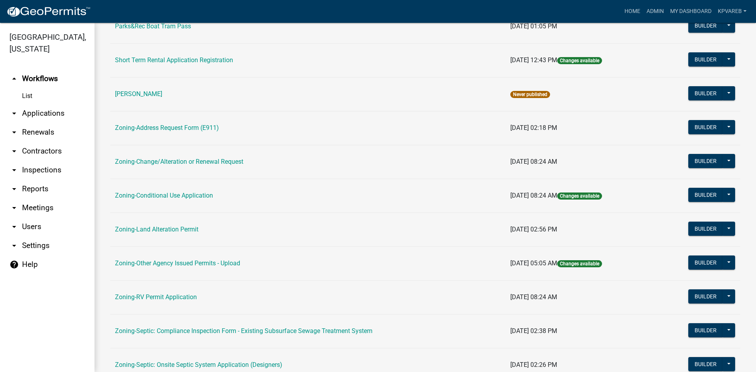
scroll to position [226, 0]
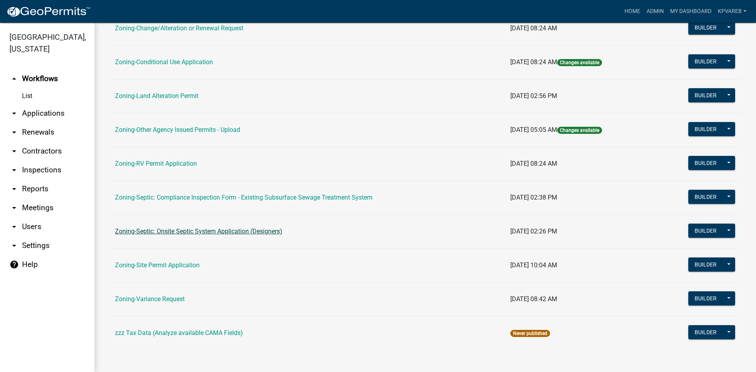
click at [209, 231] on link "Zoning-Septic: Onsite Septic System Application (Designers)" at bounding box center [198, 231] width 167 height 7
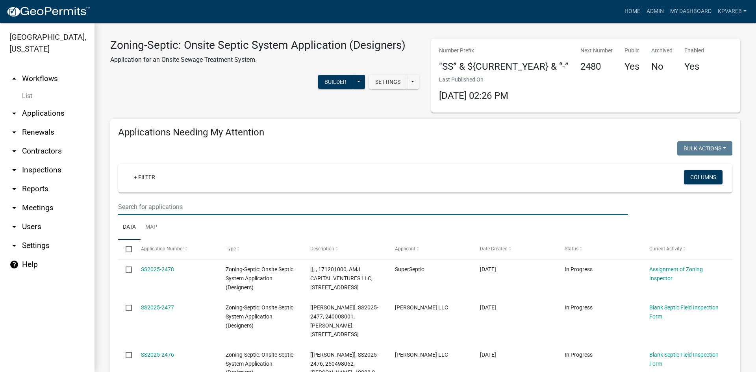
click at [156, 209] on input "text" at bounding box center [373, 207] width 510 height 16
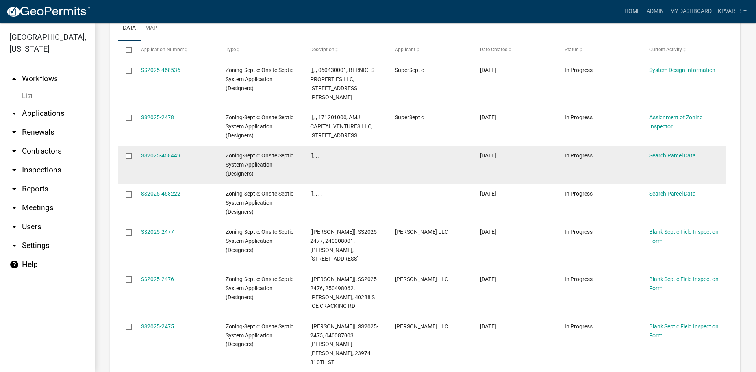
scroll to position [472, 0]
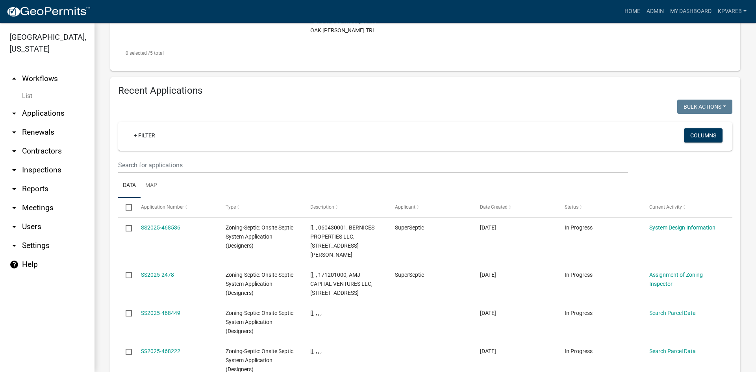
type input "LENNY"
click at [168, 165] on input "text" at bounding box center [373, 165] width 510 height 16
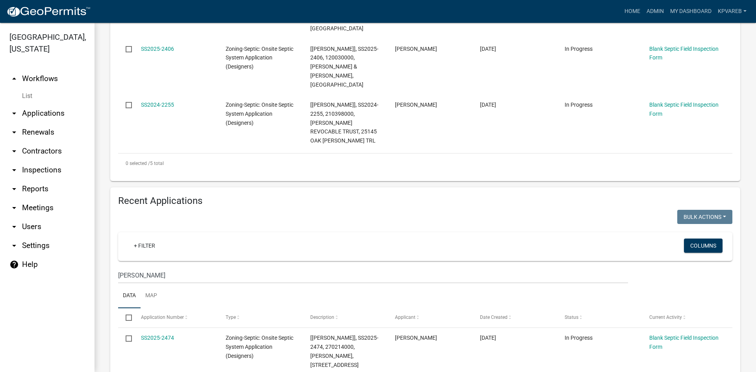
scroll to position [396, 0]
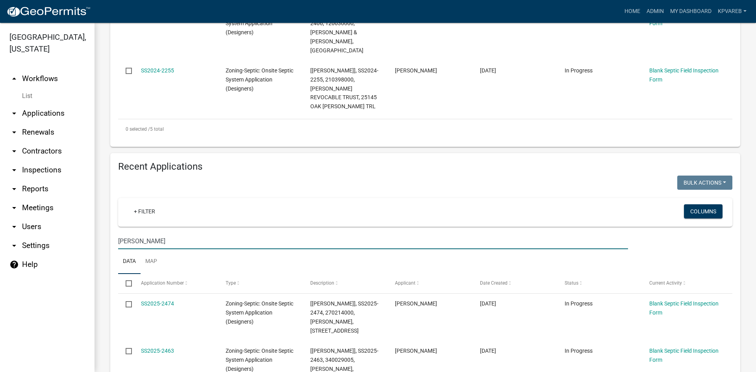
drag, startPoint x: 123, startPoint y: 248, endPoint x: 96, endPoint y: 248, distance: 27.2
click at [96, 249] on div "Zoning-Septic: Onsite Septic System Application (Designers) Application for an …" at bounding box center [424, 253] width 661 height 1254
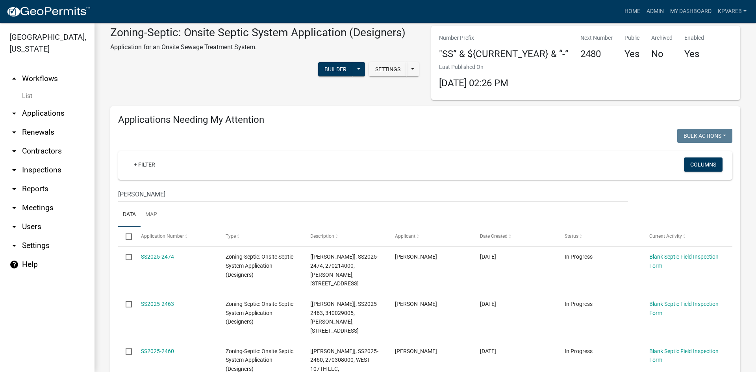
scroll to position [0, 0]
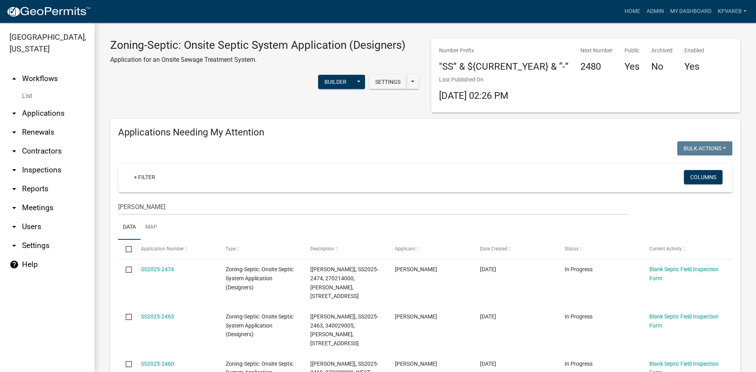
type input "LARSON"
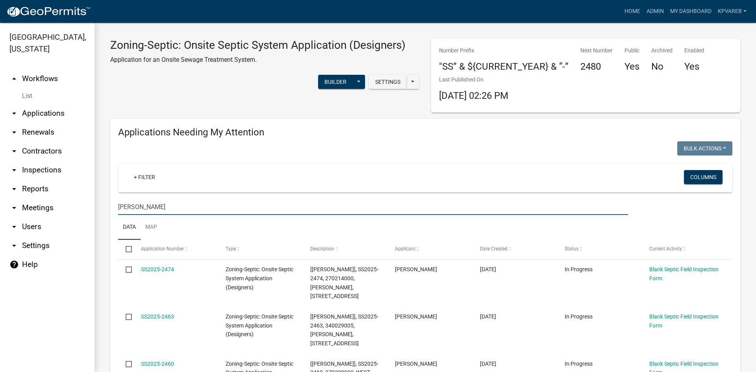
drag, startPoint x: 144, startPoint y: 206, endPoint x: 75, endPoint y: 226, distance: 72.5
click at [75, 226] on div "Becker County, Minnesota arrow_drop_up Workflows List arrow_drop_down Applicati…" at bounding box center [378, 197] width 756 height 349
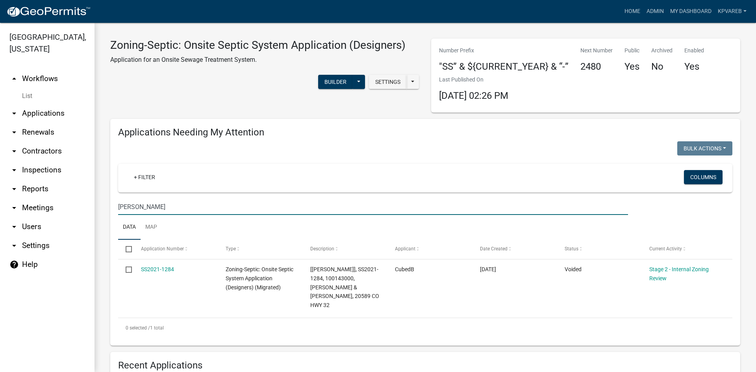
click at [133, 208] on input "LARSON" at bounding box center [373, 207] width 510 height 16
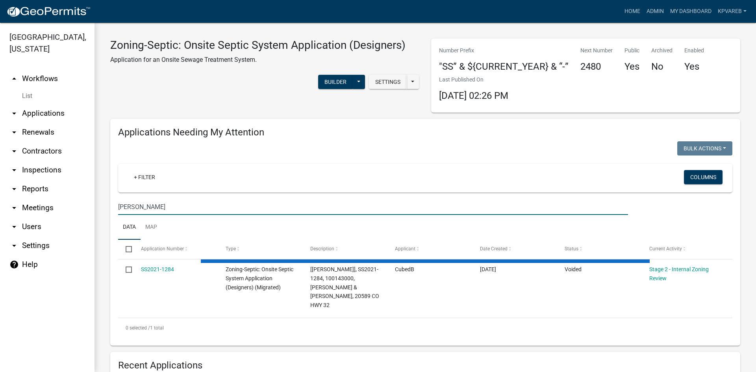
click at [174, 205] on input "LARSON" at bounding box center [373, 207] width 510 height 16
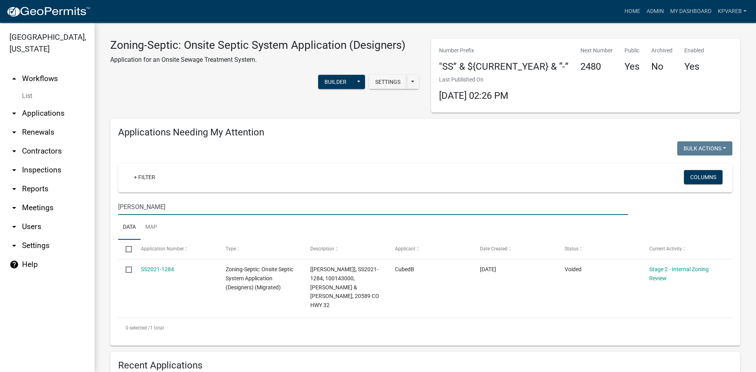
drag, startPoint x: 127, startPoint y: 209, endPoint x: 81, endPoint y: 213, distance: 45.8
click at [81, 213] on div "Becker County, Minnesota arrow_drop_up Workflows List arrow_drop_down Applicati…" at bounding box center [378, 197] width 756 height 349
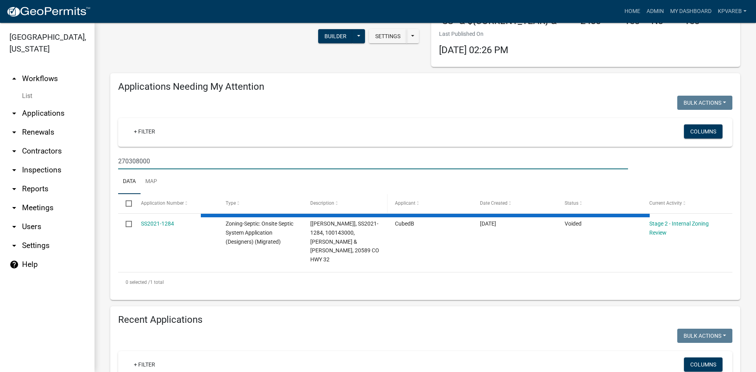
scroll to position [118, 0]
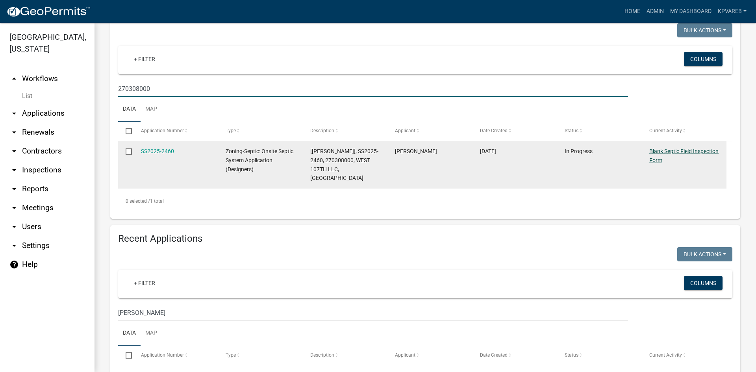
type input "270308000"
click at [666, 152] on link "Blank Septic Field Inspection Form" at bounding box center [683, 155] width 69 height 15
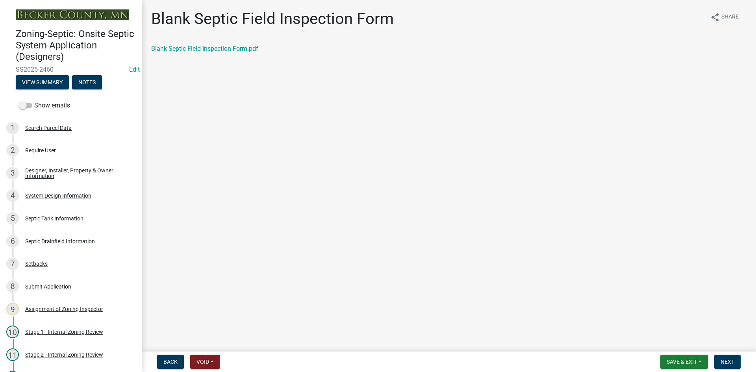
click at [305, 114] on main "Blank Septic Field Inspection Form share Share Blank Septic Field Inspection Fo…" at bounding box center [449, 174] width 614 height 348
click at [448, 30] on div "Blank Septic Field Inspection Form share Share" at bounding box center [448, 21] width 595 height 25
click at [227, 48] on link "Blank Septic Field Inspection Form.pdf" at bounding box center [204, 48] width 107 height 7
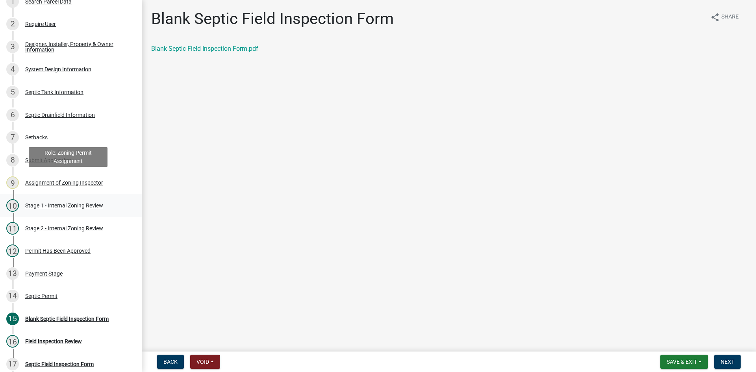
scroll to position [126, 0]
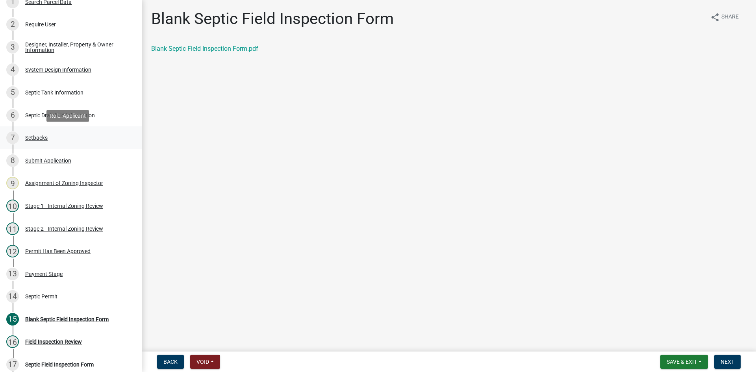
click at [42, 139] on div "Setbacks" at bounding box center [36, 138] width 22 height 6
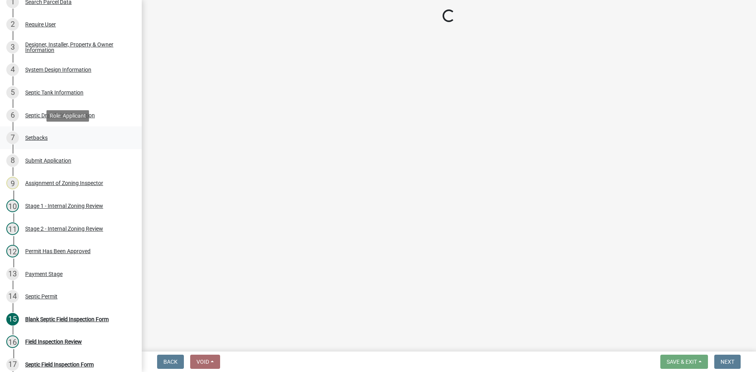
select select "c245ec0d-8d6f-4710-ab2b-b3aa70611708"
select select "f86942e1-b7a7-4c4e-b39b-4f0cfde84161"
select select "23044af5-43bb-4cf5-8aef-2716db2ce5fc"
select select "21af9b93-f494-48c6-91ae-235d36c6c939"
select select "a3ce498e-f8b1-44e2-889e-c4968ac74b5a"
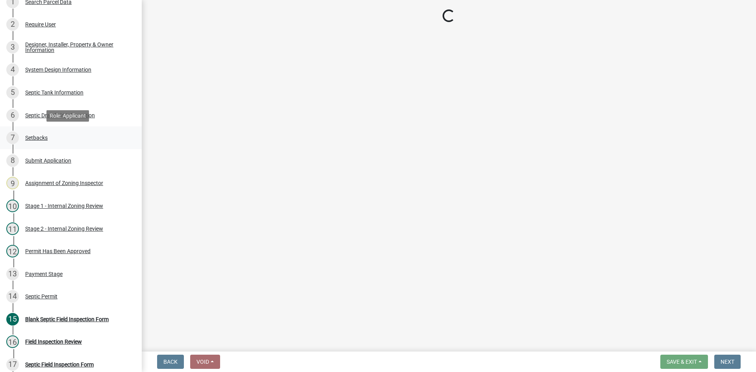
select select "049523f5-25f3-43b3-9d04-28a56ac98106"
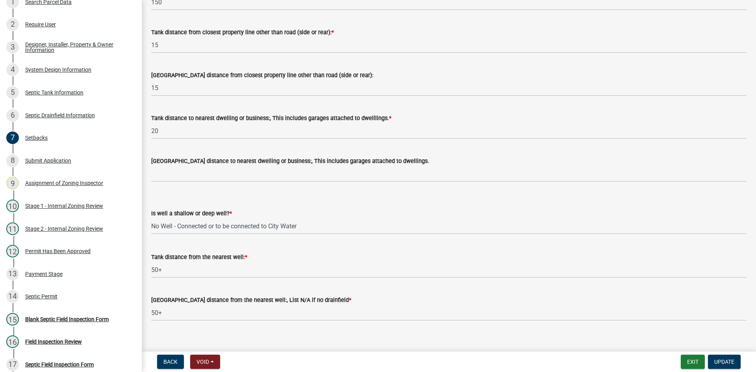
scroll to position [700, 0]
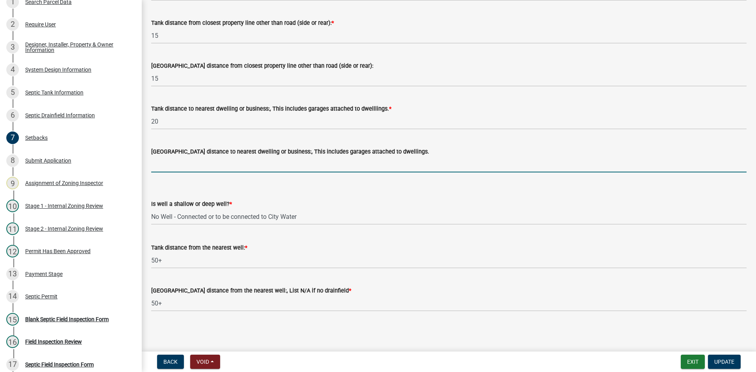
click at [178, 168] on input "[GEOGRAPHIC_DATA] distance to nearest dwelling or business:, This includes gara…" at bounding box center [448, 164] width 595 height 16
type input "20"
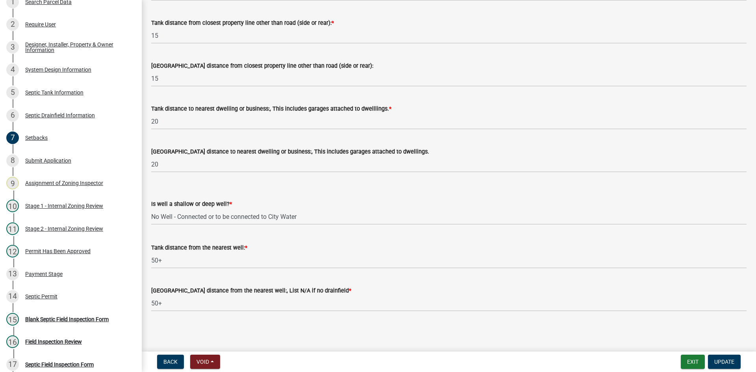
click at [300, 180] on div "Is well a shallow or deep well? * Select Item... Deep Well Shallow Well No Well…" at bounding box center [448, 202] width 595 height 46
click at [729, 367] on button "Update" at bounding box center [724, 362] width 33 height 14
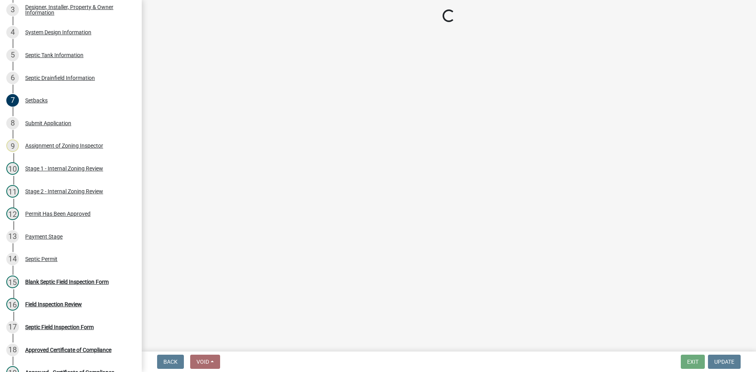
scroll to position [158, 0]
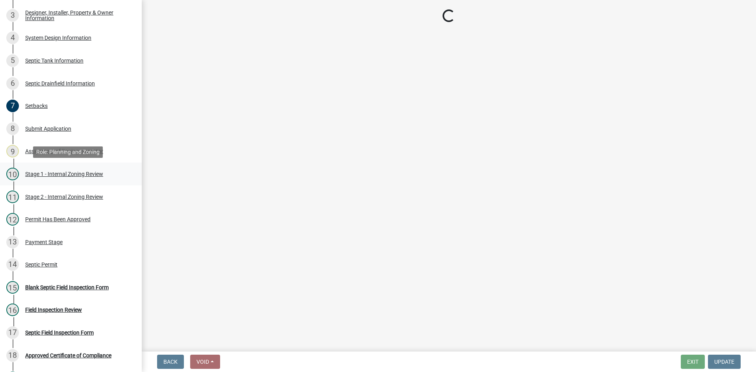
select select "69d592bb-9906-4277-a6fb-df8686255161"
select select "1ad81be4-5d59-46bf-8b7b-d7c0f20ad891"
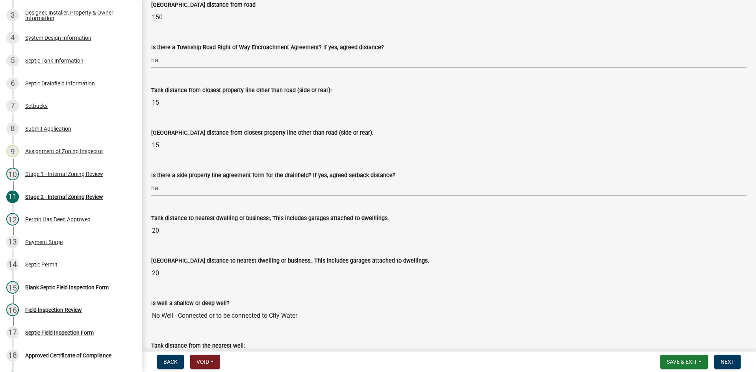
scroll to position [748, 0]
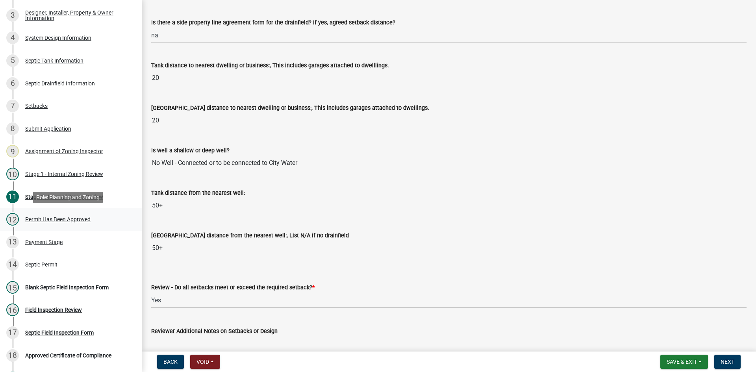
click at [83, 220] on div "Permit Has Been Approved" at bounding box center [57, 220] width 65 height 6
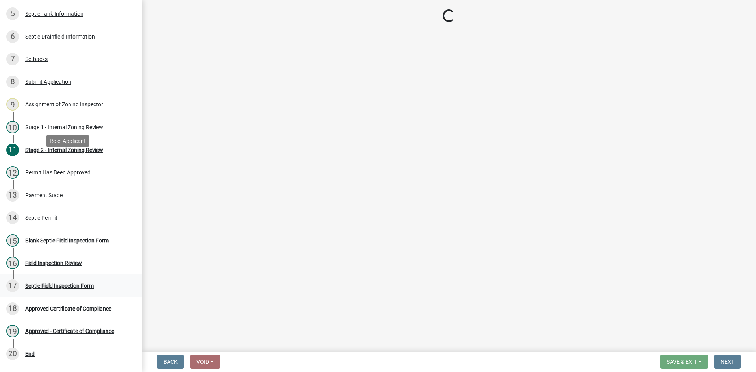
scroll to position [271, 0]
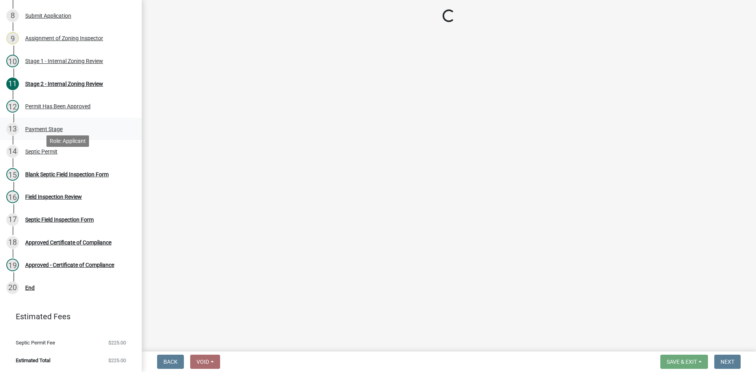
select select "69d592bb-9906-4277-a6fb-df8686255161"
select select "1ad81be4-5d59-46bf-8b7b-d7c0f20ad891"
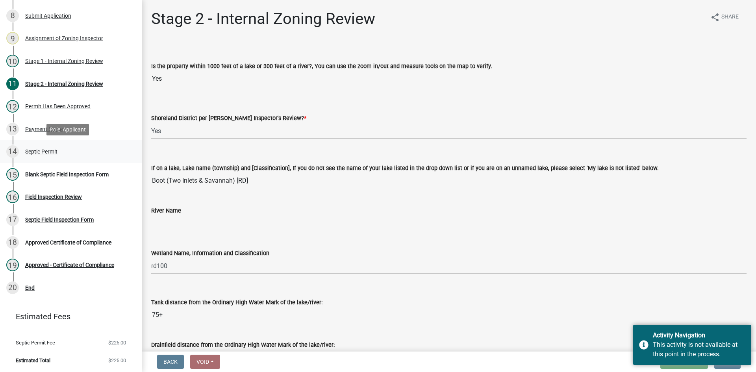
click at [50, 147] on div "14 Septic Permit" at bounding box center [67, 151] width 123 height 13
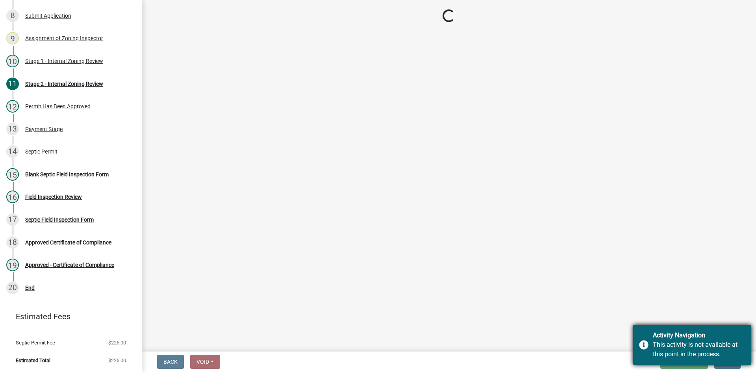
click at [744, 332] on div "Activity Navigation" at bounding box center [699, 335] width 93 height 9
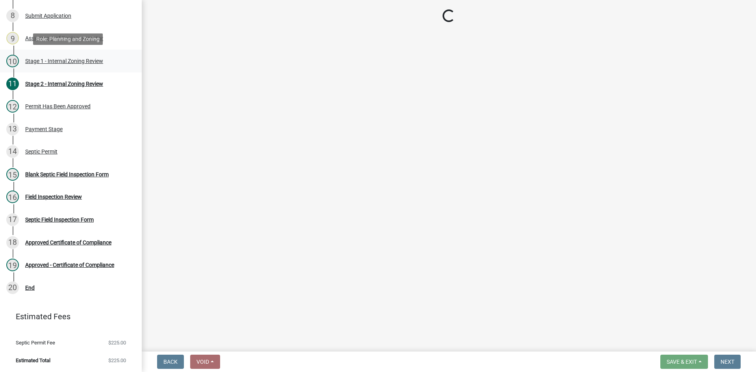
click at [91, 60] on div "Stage 1 - Internal Zoning Review" at bounding box center [64, 61] width 78 height 6
click at [92, 60] on div "Stage 1 - Internal Zoning Review" at bounding box center [64, 61] width 78 height 6
select select "49e49f1e-3b32-4342-8c2e-9cbd4919fe4d"
select select "ca07ae0a-7638-46ff-ada2-c67ca3524324"
select select "ec75a761-93b4-47c5-8535-fea253c32937"
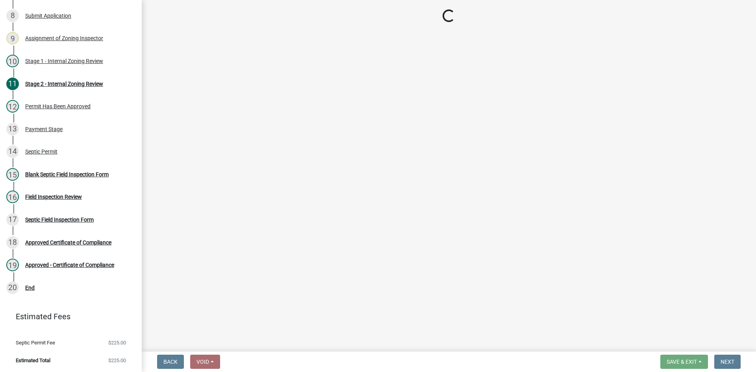
select select "bcbb982e-a48c-4b4a-a83b-ed1363446a86"
select select "47a2a5dd-5977-4941-8e6f-09ff03cdfb75"
select select "3f07d53b-f129-45c8-90f2-315300c75b14"
select select "888a8260-2be6-47f2-a4de-b9f453a4d3bc"
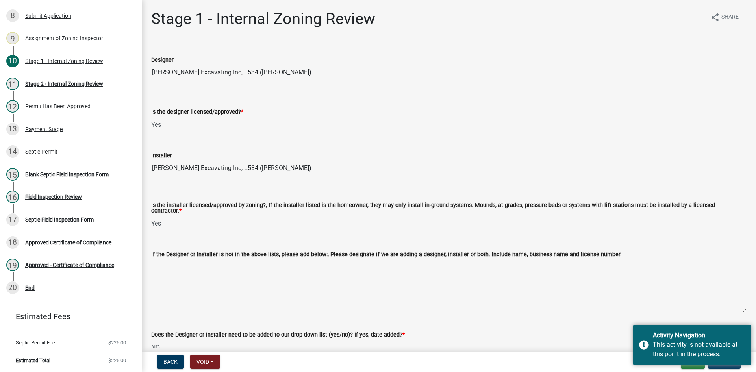
click at [654, 263] on textarea "If the Designer or Installer is not in the above lists, please add below:, Plea…" at bounding box center [448, 286] width 595 height 54
select select "49e49f1e-3b32-4342-8c2e-9cbd4919fe4d"
select select "ca07ae0a-7638-46ff-ada2-c67ca3524324"
select select "ec75a761-93b4-47c5-8535-fea253c32937"
select select "bcbb982e-a48c-4b4a-a83b-ed1363446a86"
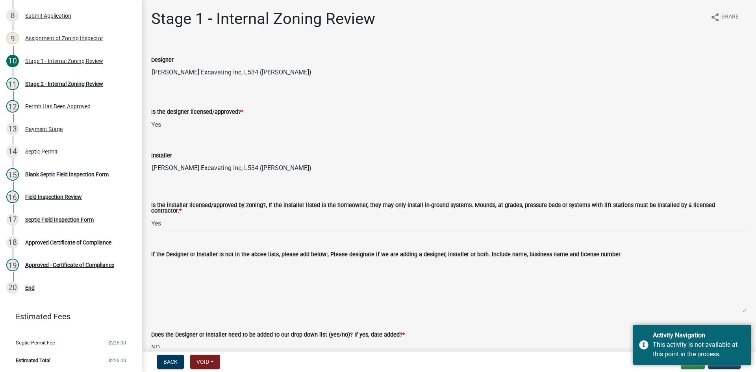
select select "47a2a5dd-5977-4941-8e6f-09ff03cdfb75"
select select "3f07d53b-f129-45c8-90f2-315300c75b14"
select select "888a8260-2be6-47f2-a4de-b9f453a4d3bc"
click at [512, 150] on div "Installer Thelen's Excavating Inc, L534 (Leonard Thelen Jr)" at bounding box center [448, 158] width 595 height 36
click at [685, 306] on textarea "If the Designer or Installer is not in the above lists, please add below:, Plea…" at bounding box center [448, 286] width 595 height 54
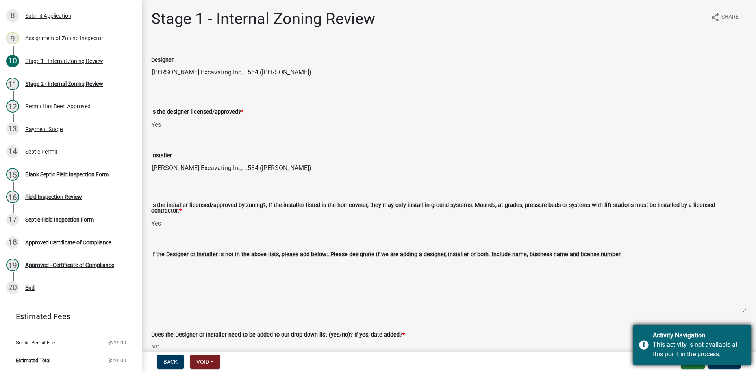
click at [698, 351] on div "This activity is not available at this point in the process." at bounding box center [699, 349] width 93 height 19
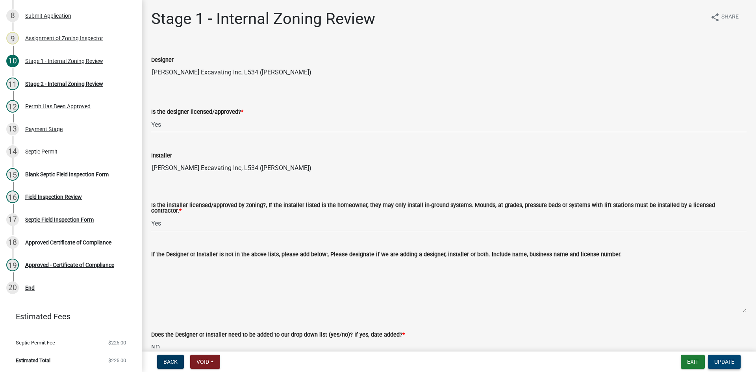
click at [723, 361] on span "Update" at bounding box center [724, 362] width 20 height 6
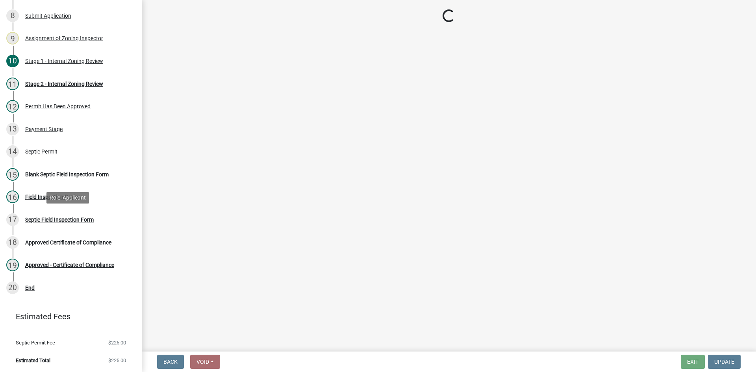
select select "69d592bb-9906-4277-a6fb-df8686255161"
select select "1ad81be4-5d59-46bf-8b7b-d7c0f20ad891"
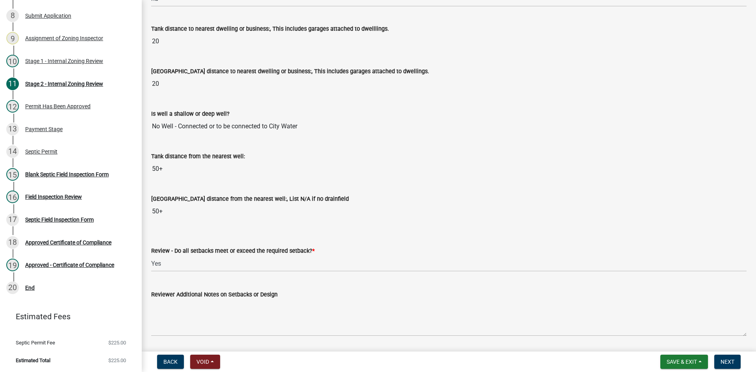
scroll to position [1003, 0]
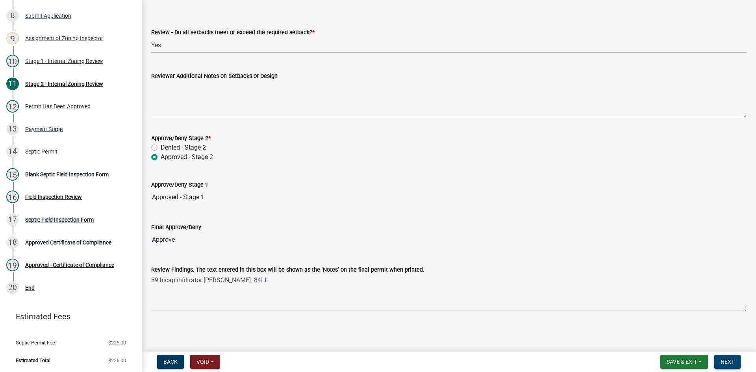
click at [727, 359] on span "Next" at bounding box center [727, 362] width 14 height 6
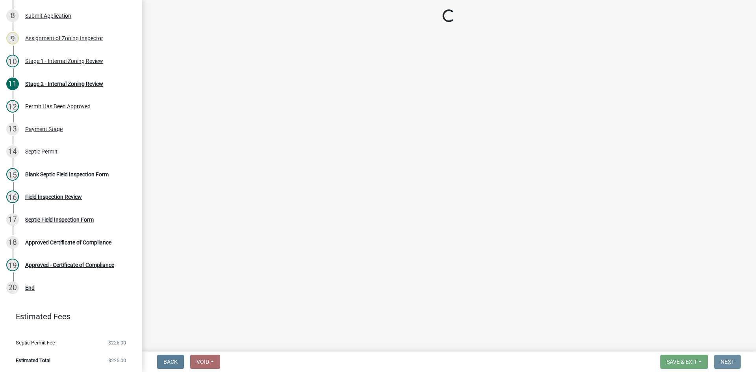
scroll to position [0, 0]
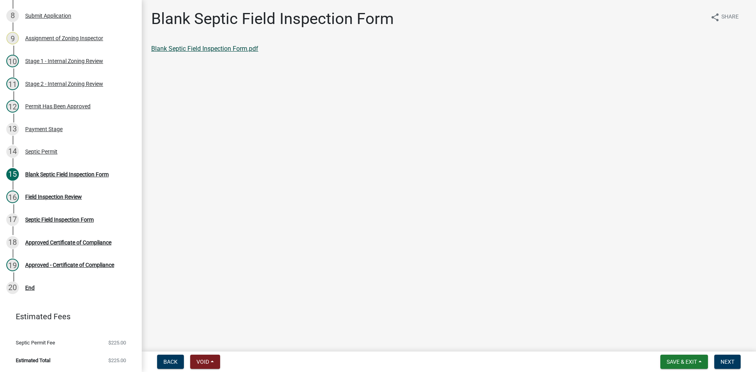
click at [220, 46] on link "Blank Septic Field Inspection Form.pdf" at bounding box center [204, 48] width 107 height 7
click at [61, 196] on div "Field Inspection Review" at bounding box center [53, 197] width 57 height 6
click at [48, 153] on div "Septic Permit" at bounding box center [41, 152] width 32 height 6
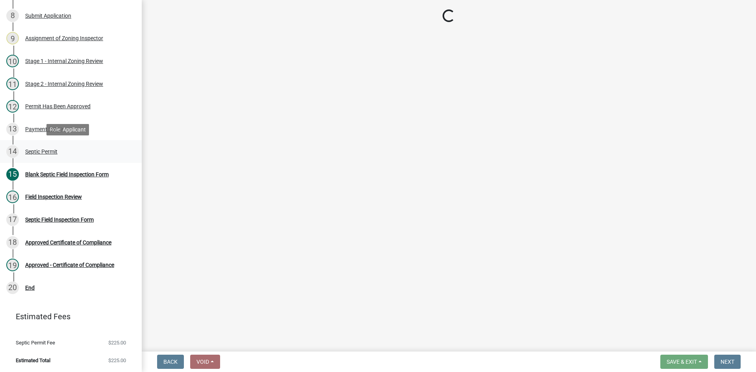
click at [49, 153] on div "Septic Permit" at bounding box center [41, 152] width 32 height 6
click at [49, 152] on div "Septic Permit" at bounding box center [41, 152] width 32 height 6
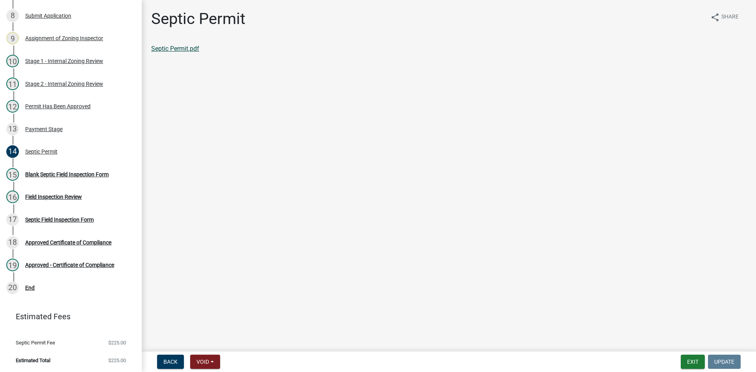
click at [193, 47] on link "Septic Permit.pdf" at bounding box center [175, 48] width 48 height 7
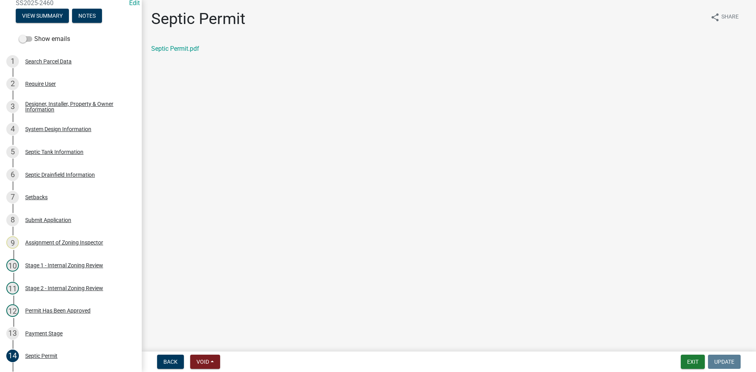
scroll to position [64, 0]
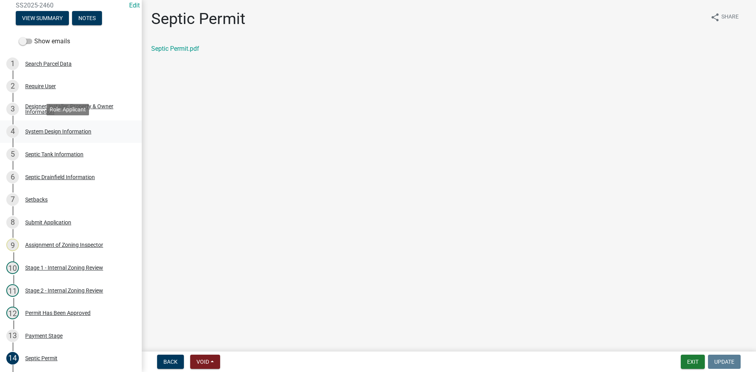
click at [76, 133] on div "System Design Information" at bounding box center [58, 132] width 66 height 6
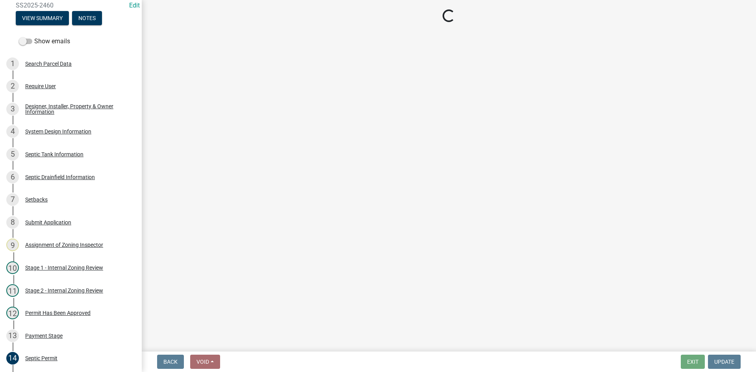
select select "55497d75-c43f-4635-a730-e0737ce05d56"
select select "25258e87-3ef9-4f1c-a5f1-75a1d463abfb"
select select "011fbff4-a41d-4a75-9bd8-71c7e6c69e0d"
select select "85fdfef2-2683-4311-b5d5-5505f6411127"
select select "ba735beb-519e-40f0-ae20-62d65fc4c46b"
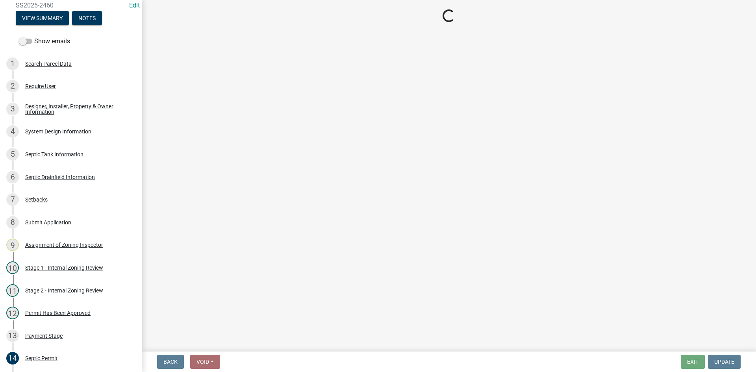
select select "7b30f360-6895-496a-9f34-da1efdcbc234"
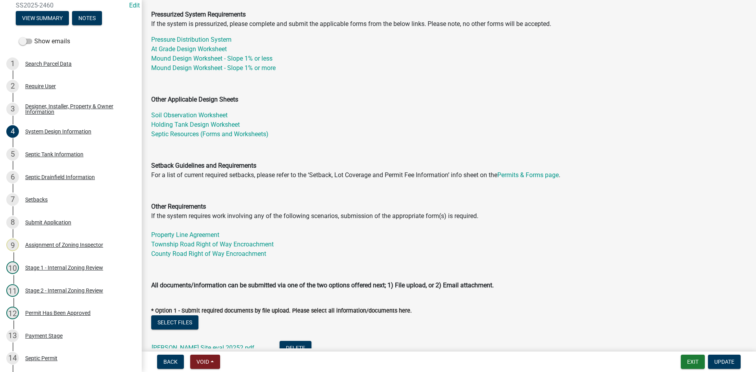
scroll to position [236, 0]
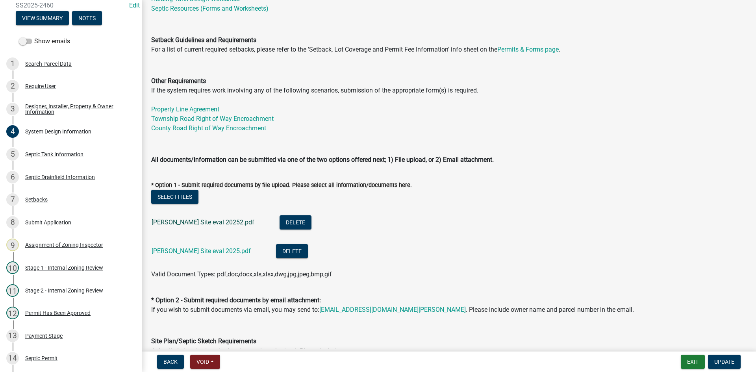
click at [204, 222] on link "Jim Larson Site eval 20252.pdf" at bounding box center [203, 221] width 103 height 7
click at [194, 250] on link "Jim Larson Site eval 2025.pdf" at bounding box center [201, 250] width 99 height 7
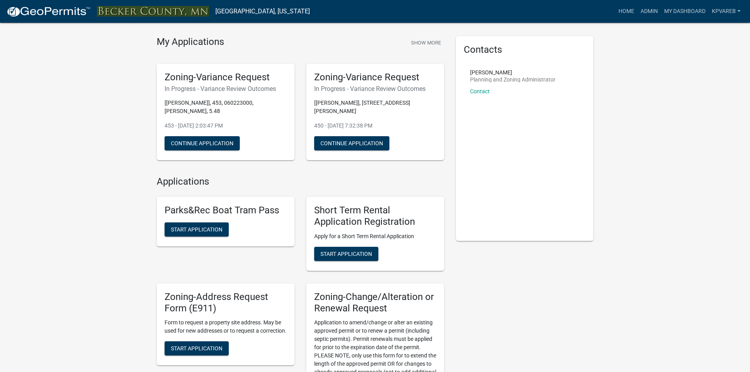
scroll to position [39, 0]
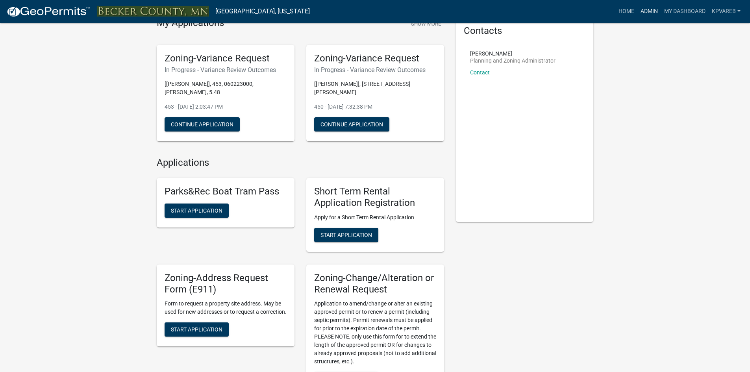
click at [646, 8] on link "Admin" at bounding box center [649, 11] width 24 height 15
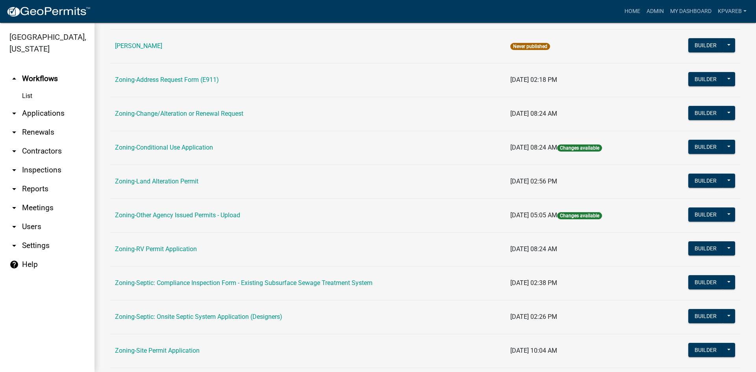
scroll to position [226, 0]
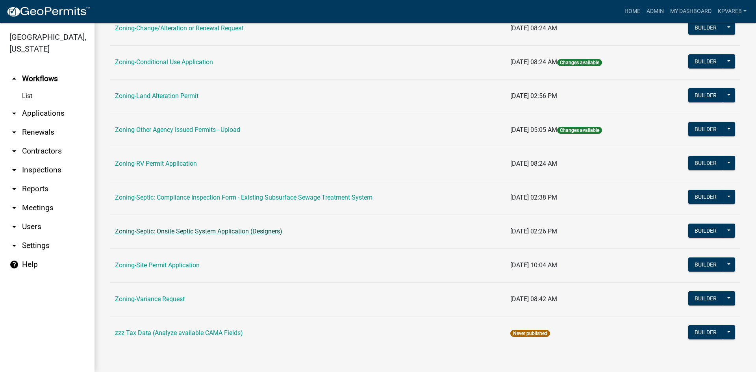
click at [217, 230] on link "Zoning-Septic: Onsite Septic System Application (Designers)" at bounding box center [198, 231] width 167 height 7
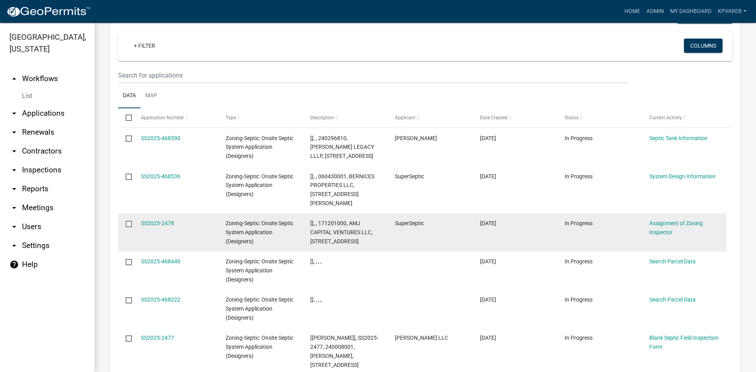
scroll to position [862, 0]
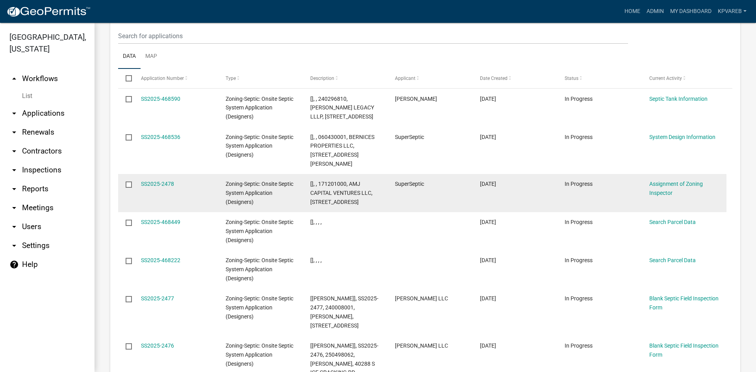
click at [154, 180] on div "SS2025-2478" at bounding box center [176, 184] width 70 height 9
click at [160, 181] on link "SS2025-2478" at bounding box center [157, 184] width 33 height 6
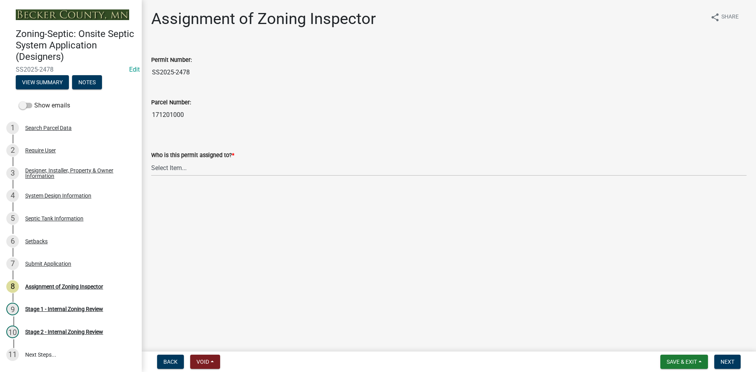
drag, startPoint x: 154, startPoint y: 115, endPoint x: 187, endPoint y: 117, distance: 33.9
click at [187, 117] on input "171201000" at bounding box center [448, 115] width 595 height 16
click at [177, 173] on select "Select Item... [PERSON_NAME] [PERSON_NAME] [PERSON_NAME] [PERSON_NAME] [PERSON_…" at bounding box center [448, 168] width 595 height 16
click at [151, 160] on select "Select Item... [PERSON_NAME] [PERSON_NAME] [PERSON_NAME] [PERSON_NAME] [PERSON_…" at bounding box center [448, 168] width 595 height 16
select select "7bfe52ba-73b7-4ac1-9bde-d3bb601555ca"
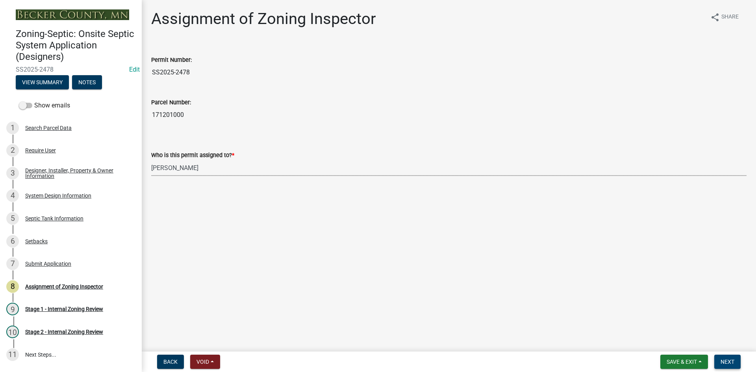
click at [724, 360] on span "Next" at bounding box center [727, 362] width 14 height 6
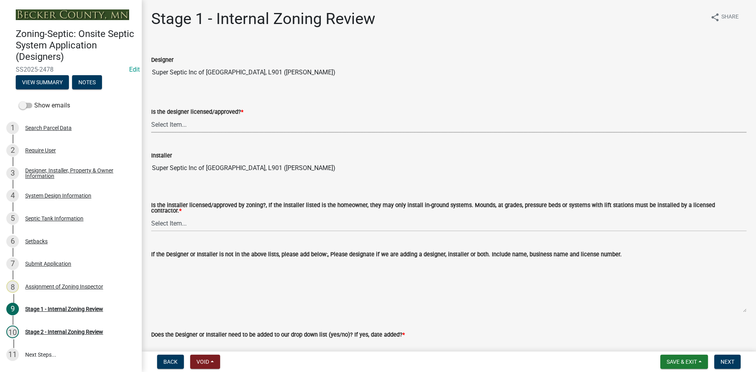
click at [174, 124] on select "Select Item... Yes No" at bounding box center [448, 125] width 595 height 16
click at [151, 117] on select "Select Item... Yes No" at bounding box center [448, 125] width 595 height 16
select select "49e49f1e-3b32-4342-8c2e-9cbd4919fe4d"
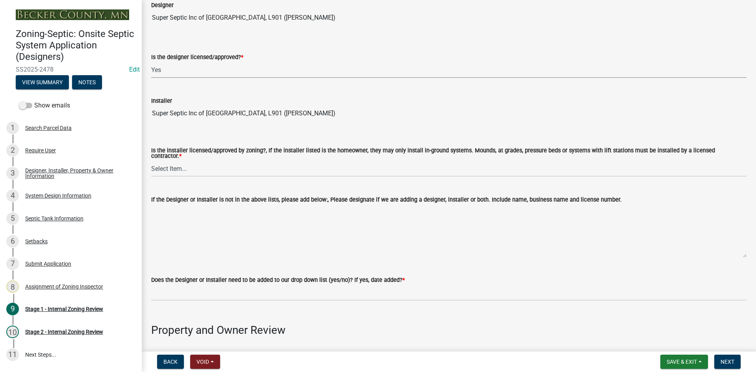
scroll to position [79, 0]
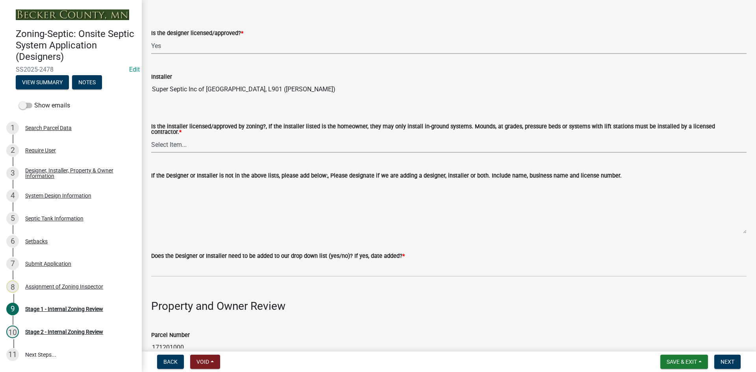
click at [176, 143] on select "Select Item... Yes No" at bounding box center [448, 145] width 595 height 16
click at [151, 137] on select "Select Item... Yes No" at bounding box center [448, 145] width 595 height 16
select select "ca07ae0a-7638-46ff-ada2-c67ca3524324"
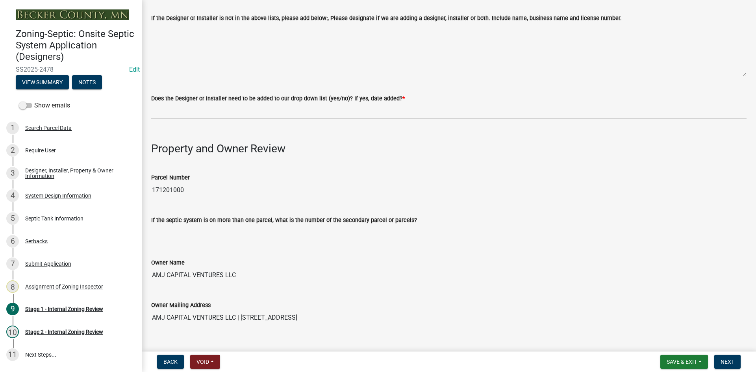
scroll to position [315, 0]
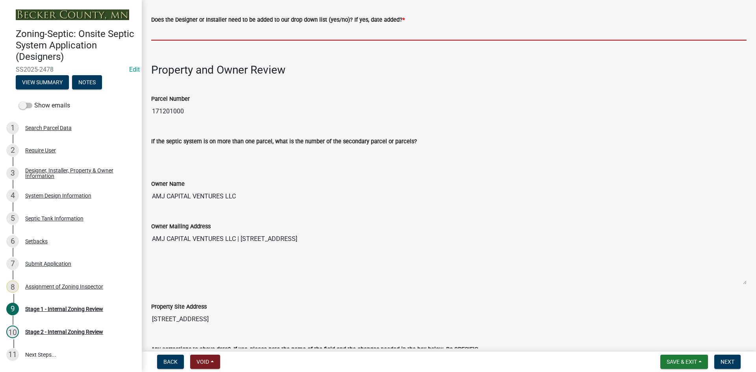
click at [188, 36] on input "Does the Designer or Installer need to be added to our drop down list (yes/no)?…" at bounding box center [448, 32] width 595 height 16
type input "NO"
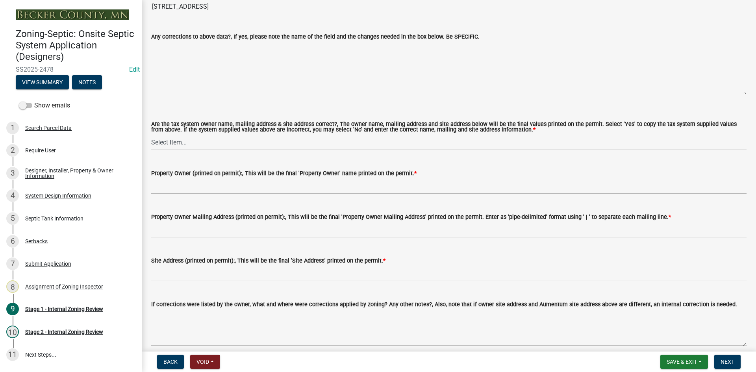
scroll to position [630, 0]
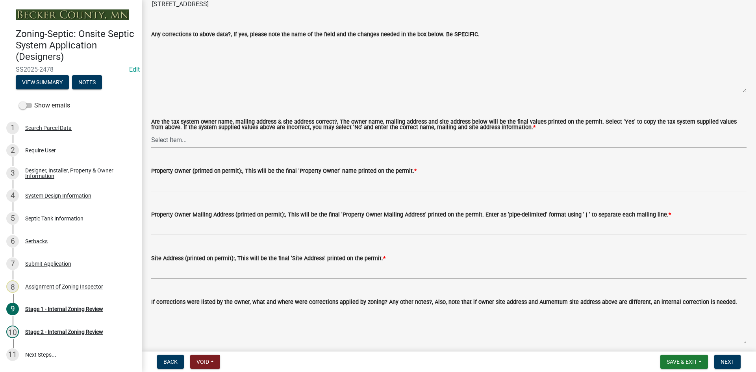
drag, startPoint x: 172, startPoint y: 140, endPoint x: 173, endPoint y: 144, distance: 4.4
click at [172, 140] on select "Select Item... Yes No" at bounding box center [448, 140] width 595 height 16
click at [151, 132] on select "Select Item... Yes No" at bounding box center [448, 140] width 595 height 16
select select "ec75a761-93b4-47c5-8535-fea253c32937"
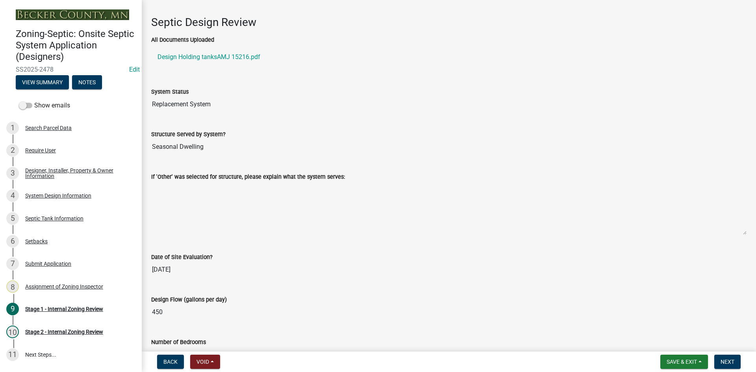
scroll to position [1074, 0]
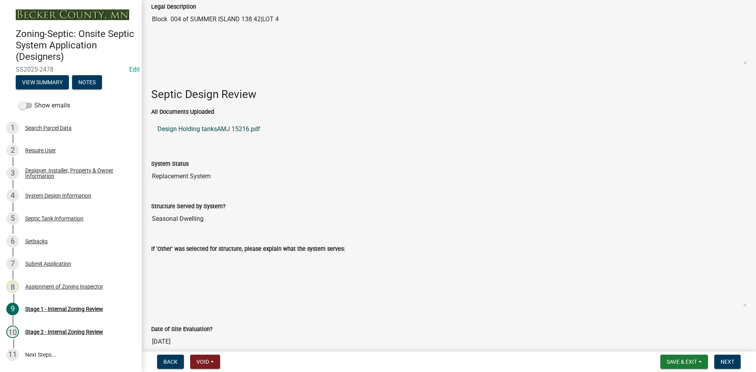
click at [199, 128] on link "Design Holding tanksAMJ 15216.pdf" at bounding box center [448, 129] width 595 height 19
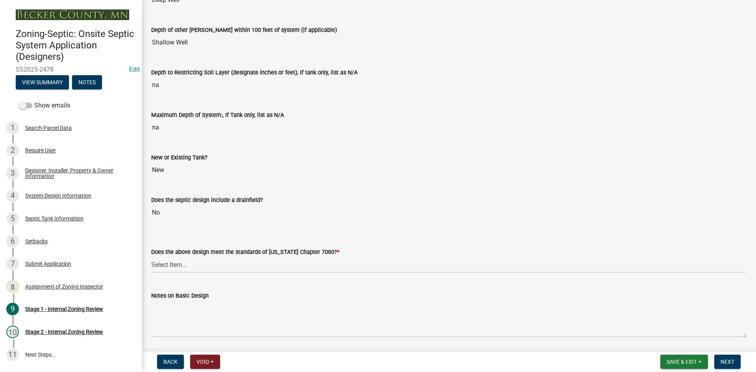
scroll to position [1704, 0]
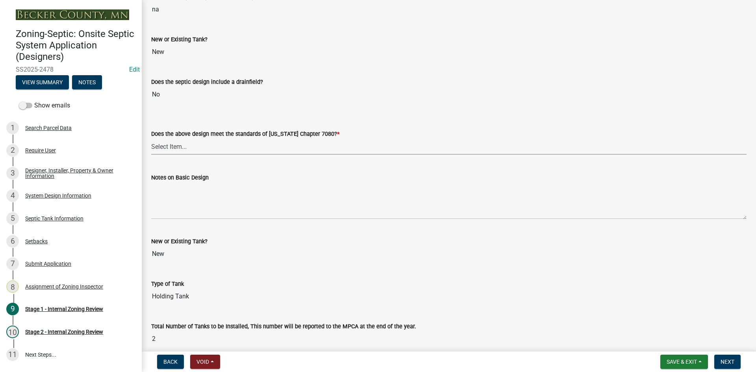
drag, startPoint x: 177, startPoint y: 145, endPoint x: 181, endPoint y: 150, distance: 6.7
click at [177, 145] on select "Select Item... Yes No" at bounding box center [448, 147] width 595 height 16
click at [151, 139] on select "Select Item... Yes No" at bounding box center [448, 147] width 595 height 16
select select "bcbb982e-a48c-4b4a-a83b-ed1363446a86"
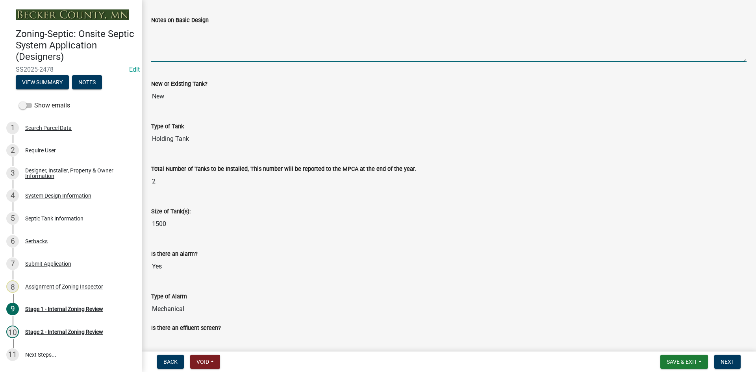
click at [170, 37] on textarea "Notes on Basic Design" at bounding box center [448, 43] width 595 height 37
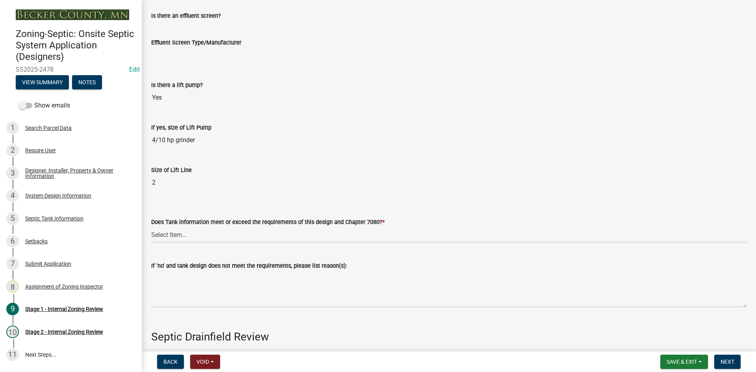
scroll to position [2176, 0]
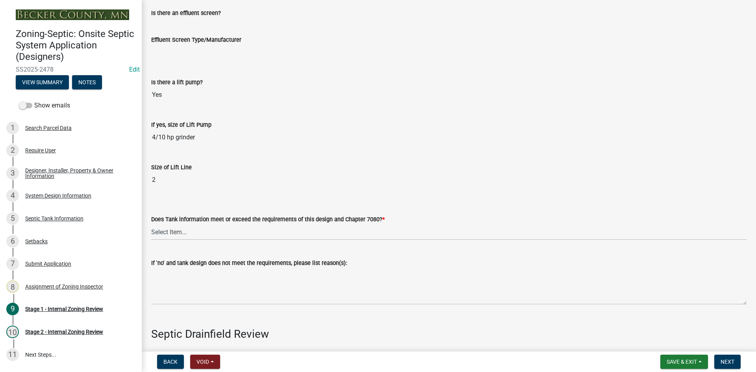
type textarea "Holding tanks only"
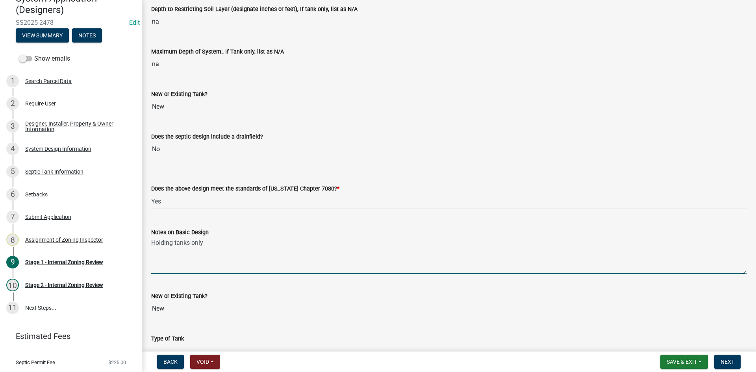
scroll to position [54, 0]
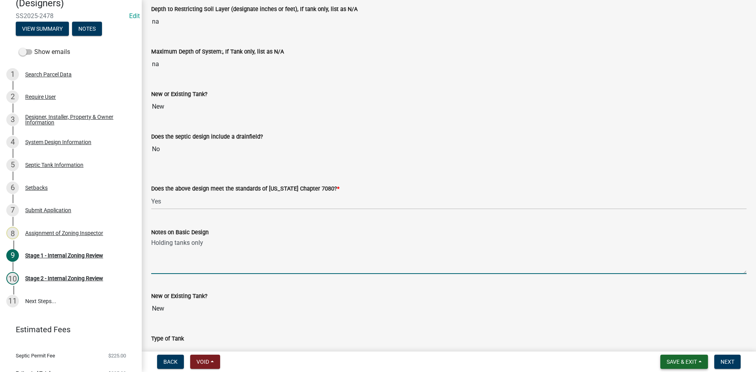
click at [668, 361] on span "Save & Exit" at bounding box center [682, 362] width 30 height 6
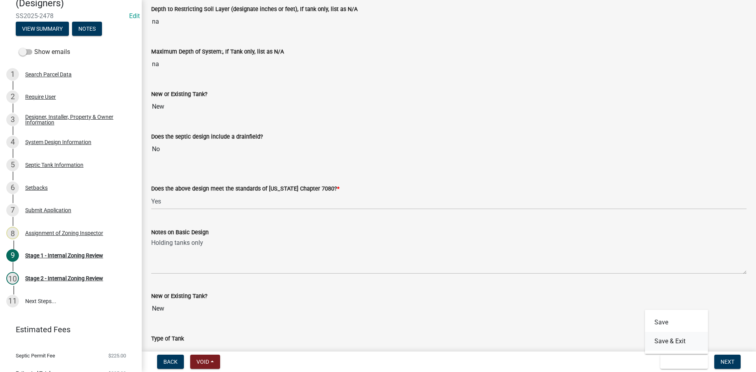
click at [672, 337] on button "Save & Exit" at bounding box center [676, 341] width 63 height 19
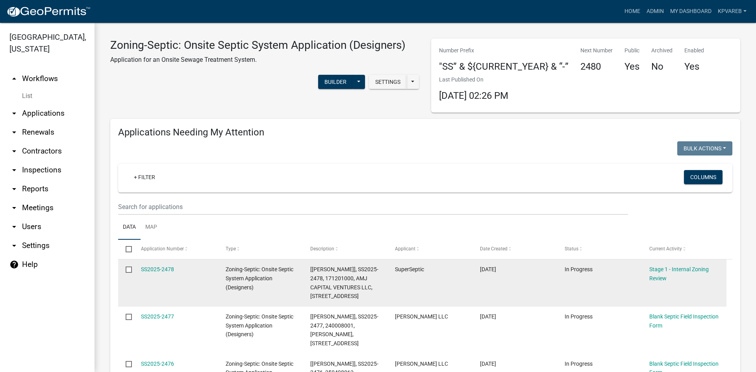
scroll to position [197, 0]
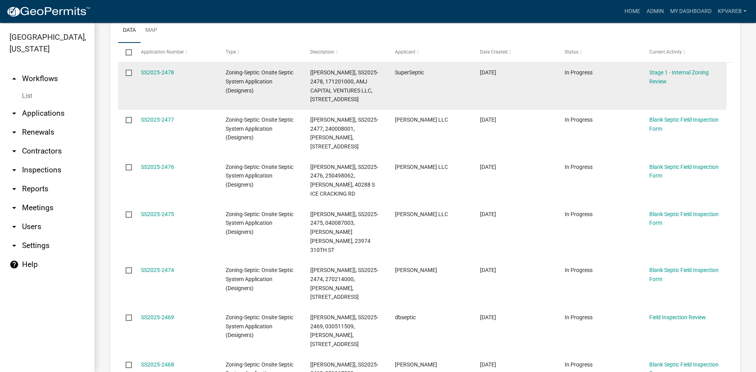
click at [404, 92] on datatable-body-cell "SuperSeptic" at bounding box center [429, 86] width 85 height 47
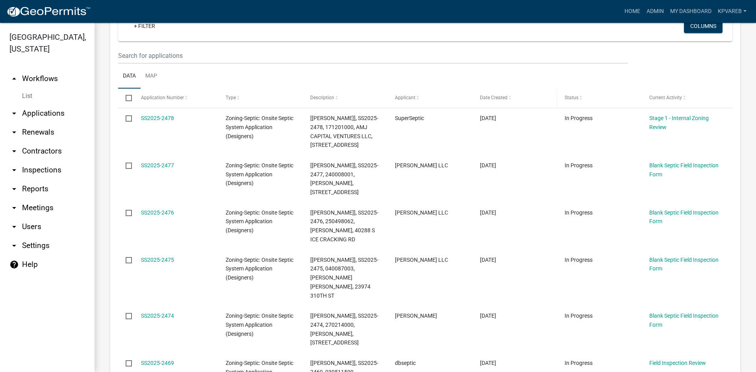
scroll to position [79, 0]
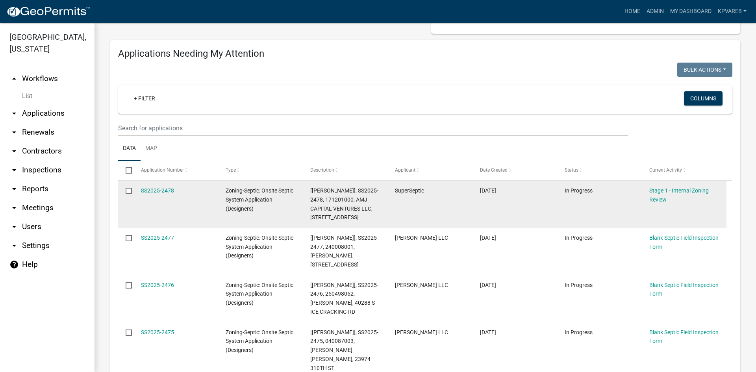
click at [423, 215] on datatable-body-cell "SuperSeptic" at bounding box center [429, 204] width 85 height 47
click at [411, 207] on datatable-body-cell "SuperSeptic" at bounding box center [429, 204] width 85 height 47
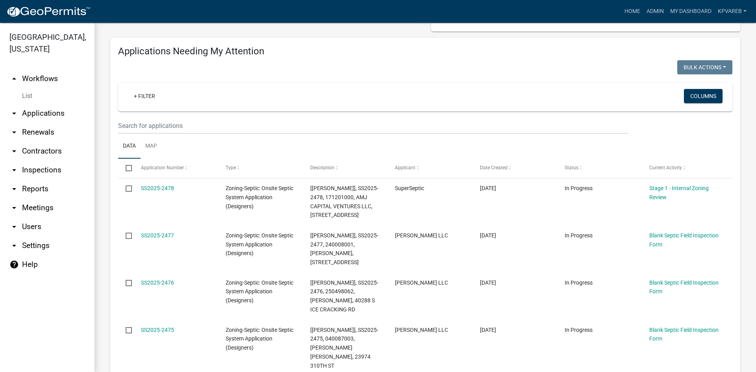
scroll to position [157, 0]
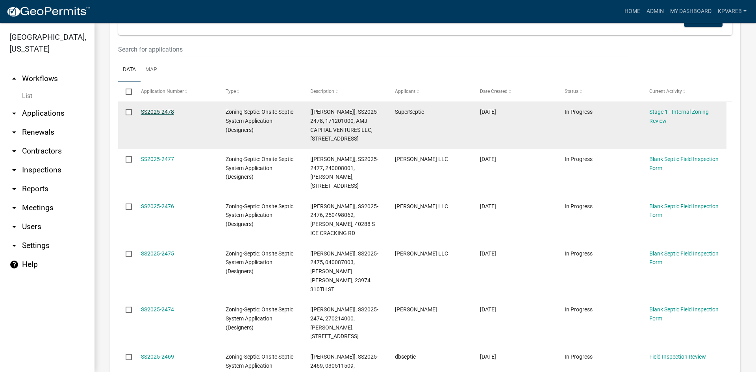
click at [168, 109] on link "SS2025-2478" at bounding box center [157, 112] width 33 height 6
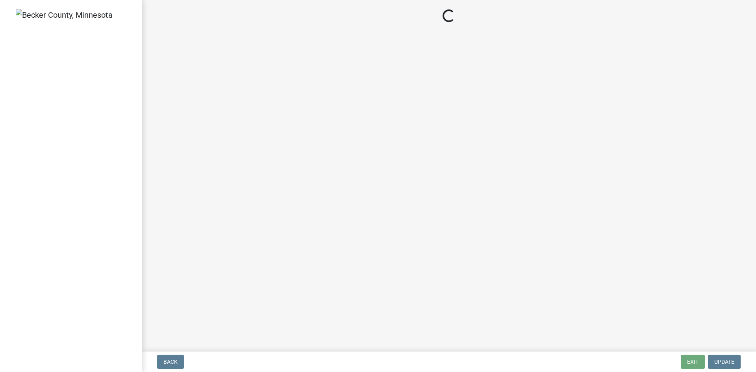
select select "49e49f1e-3b32-4342-8c2e-9cbd4919fe4d"
select select "ca07ae0a-7638-46ff-ada2-c67ca3524324"
select select "ec75a761-93b4-47c5-8535-fea253c32937"
select select "bcbb982e-a48c-4b4a-a83b-ed1363446a86"
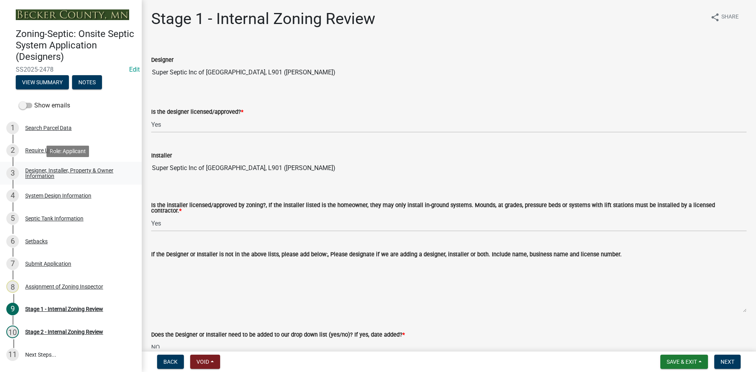
click at [50, 173] on div "Designer, Installer, Property & Owner Information" at bounding box center [77, 173] width 104 height 11
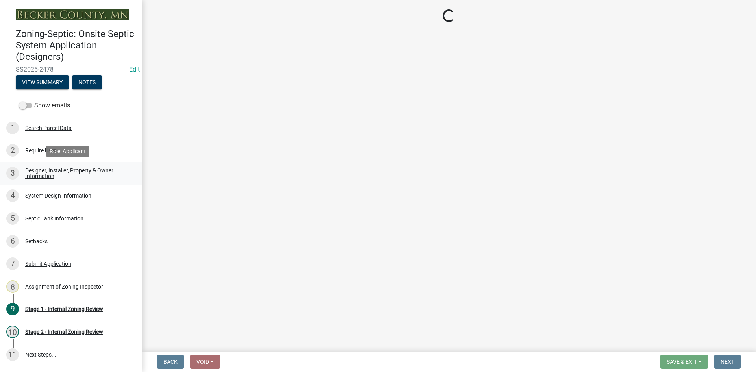
select select "0270de67-72c8-4a07-ad81-6dd9e4aa9704"
select select "661f821b-534d-4ee1-bce2-044dec52c700"
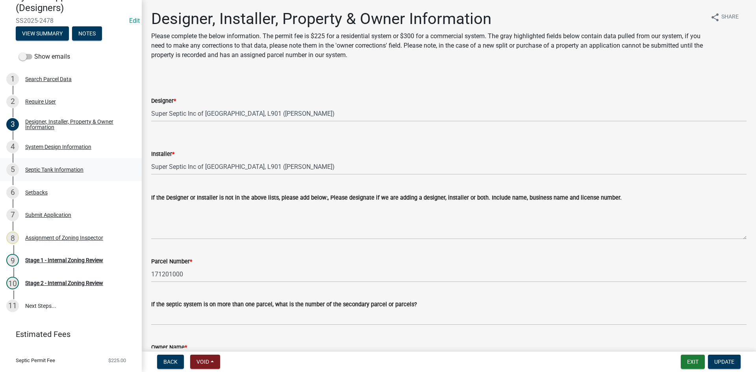
scroll to position [52, 0]
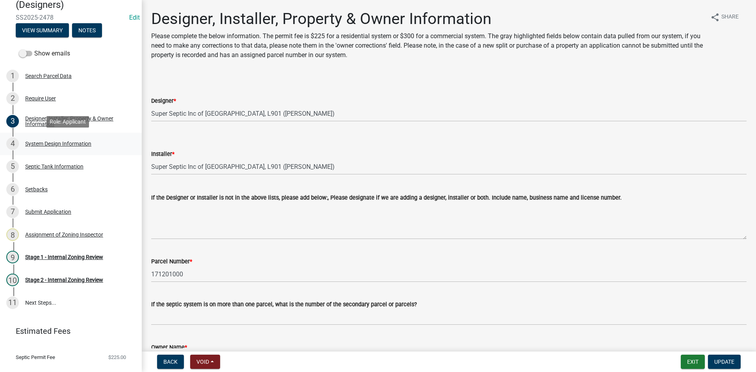
click at [75, 143] on div "System Design Information" at bounding box center [58, 144] width 66 height 6
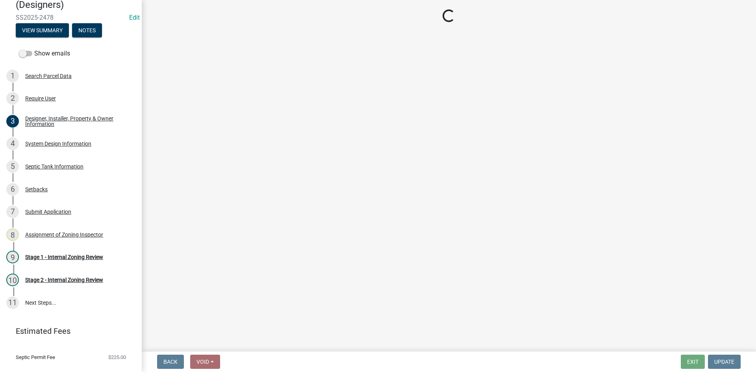
select select "8ba21533-2acf-4cc6-95e5-280e4aabd5a3"
select select "d11049ea-91d0-42ef-8f23-5bc08afa6acf"
select select "011fbff4-a41d-4a75-9bd8-71c7e6c69e0d"
select select "85fdfef2-2683-4311-b5d5-5505f6411127"
select select "bbba294c-e7e6-4483-b1a0-88fbc7e04017"
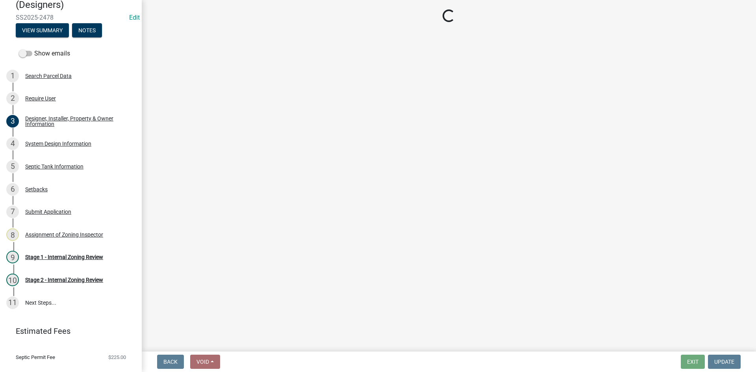
select select "ba735beb-519e-40f0-ae20-62d65fc4c46b"
select select "ef698bf5-6172-44c1-9ffb-522c07469aed"
select select "f869305d-2cb1-4dd4-8e19-f65af66fecb7"
select select "1beac6bb-92f1-48fc-a43d-dd4fbc824110"
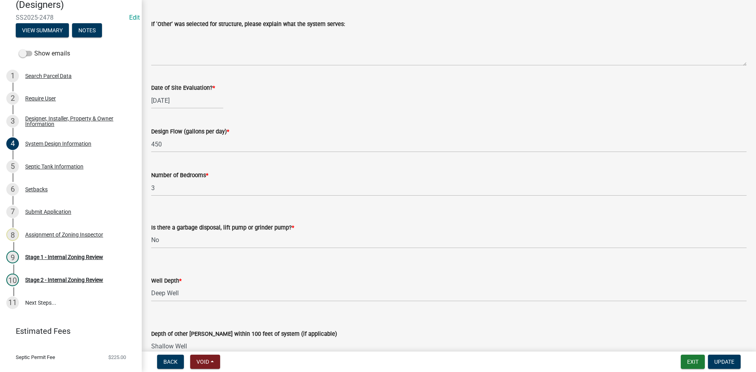
scroll to position [1279, 0]
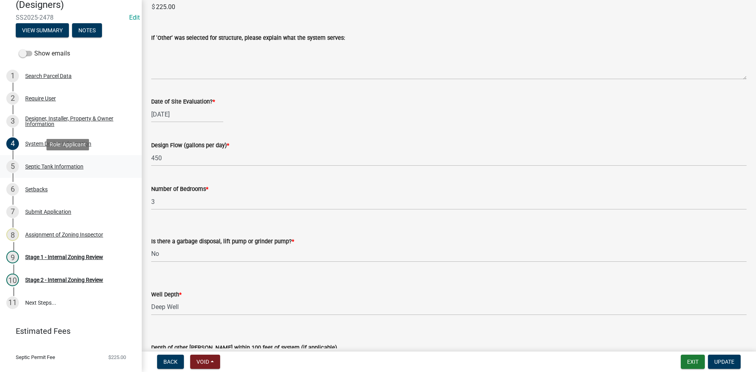
click at [58, 165] on div "Septic Tank Information" at bounding box center [54, 167] width 58 height 6
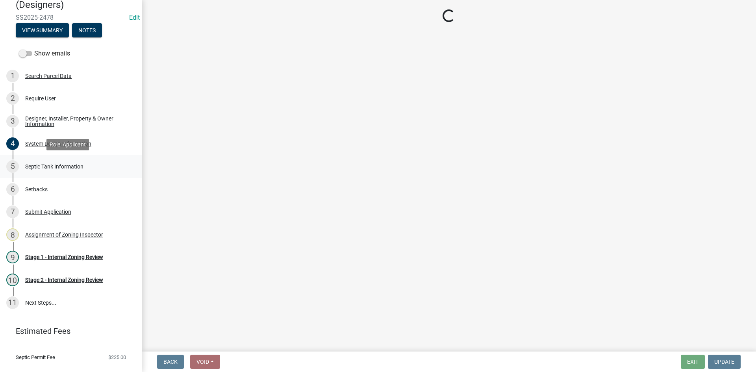
scroll to position [0, 0]
select select "f9fbe67c-c1cf-4a63-8ad4-799ce56b7f21"
select select "fe57a0e5-df0b-49ed-be87-b1b1dff725c1"
select select "e0ee17af-48b7-4b92-9885-812dbb1428e7"
select select "c84d9e4c-2287-4d2e-9ef7-9874a7456ee3"
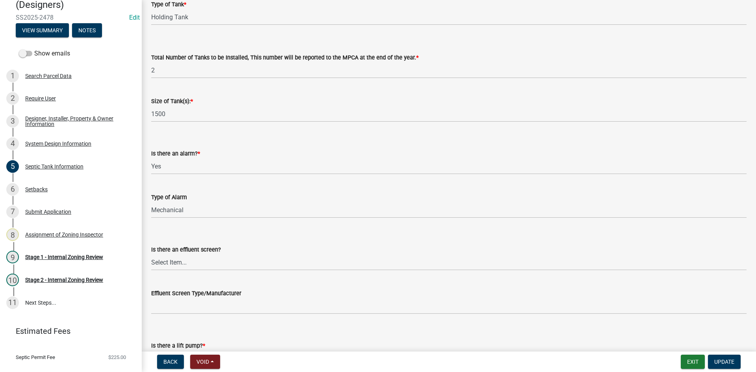
scroll to position [260, 0]
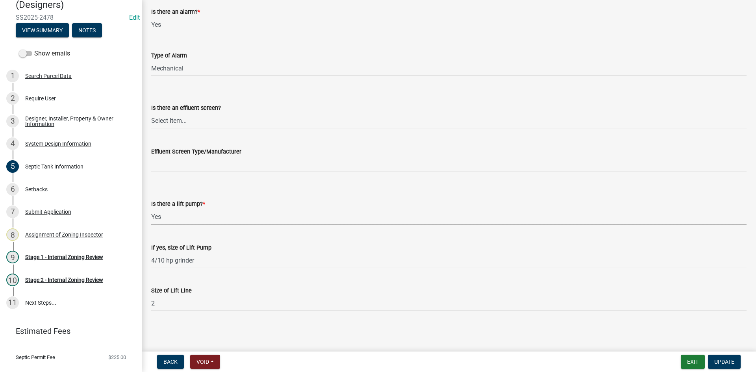
click at [174, 215] on select "Select Item... Yes No" at bounding box center [448, 217] width 595 height 16
click at [151, 209] on select "Select Item... Yes No" at bounding box center [448, 217] width 595 height 16
select select "ba43cfd8-3223-4e93-a41d-8bc71aa45820"
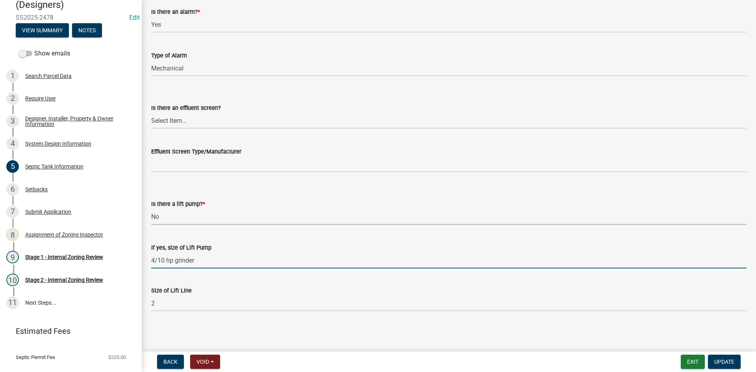
click at [204, 256] on input "4/10 hp grinder" at bounding box center [448, 260] width 595 height 16
drag, startPoint x: 204, startPoint y: 260, endPoint x: 145, endPoint y: 264, distance: 58.8
click at [145, 264] on div "Septic Tank Information share Share New or Existing Tank? * Select Item... New …" at bounding box center [449, 37] width 614 height 575
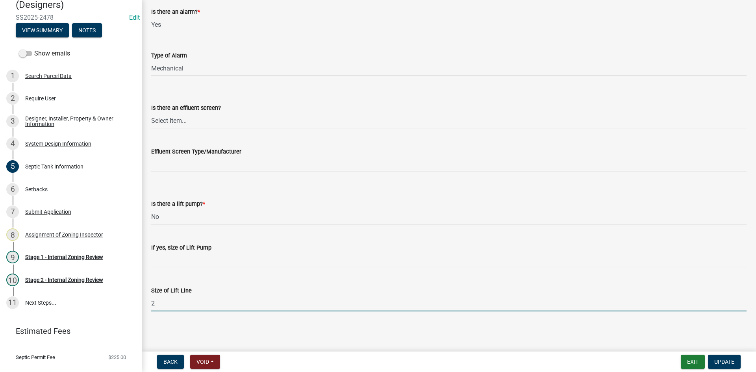
drag, startPoint x: 170, startPoint y: 303, endPoint x: 143, endPoint y: 306, distance: 27.0
click at [143, 306] on div "Septic Tank Information share Share New or Existing Tank? * Select Item... New …" at bounding box center [449, 37] width 614 height 575
click at [287, 281] on div "Size of Lift Line" at bounding box center [448, 293] width 595 height 37
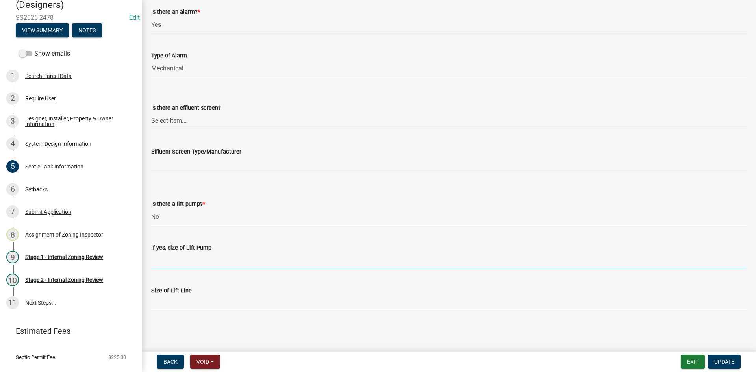
click at [254, 254] on input "If yes, size of Lift Pump" at bounding box center [448, 260] width 595 height 16
click at [243, 216] on select "Select Item... Yes No" at bounding box center [448, 217] width 595 height 16
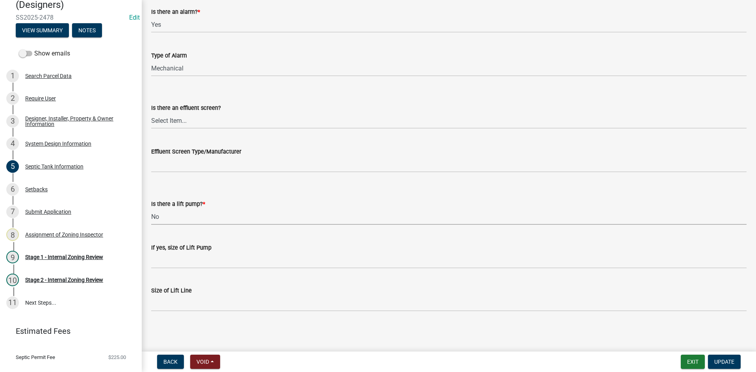
click at [246, 218] on select "Select Item... Yes No" at bounding box center [448, 217] width 595 height 16
click at [181, 123] on select "Select Item... Yes No" at bounding box center [448, 121] width 595 height 16
click at [151, 113] on select "Select Item... Yes No" at bounding box center [448, 121] width 595 height 16
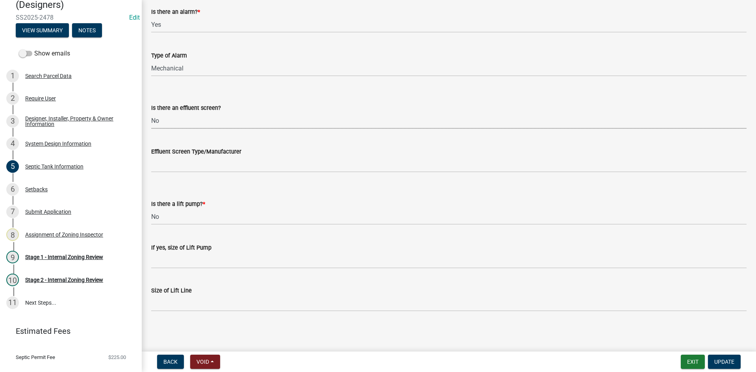
select select "a956bcdf-8f12-4f61-bfc1-a6e229dc0595"
click at [720, 365] on span "Update" at bounding box center [724, 362] width 20 height 6
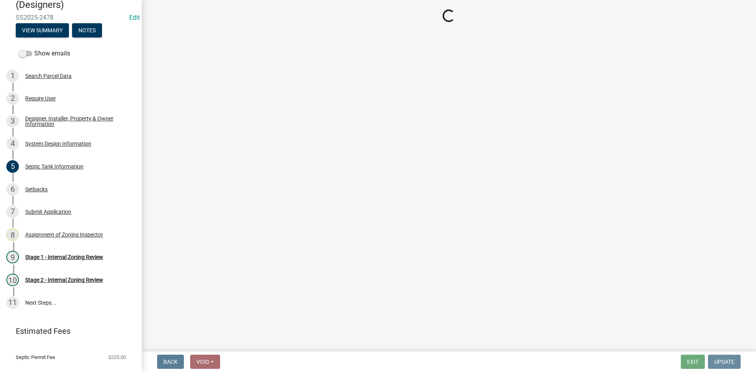
scroll to position [0, 0]
select select "49e49f1e-3b32-4342-8c2e-9cbd4919fe4d"
select select "ca07ae0a-7638-46ff-ada2-c67ca3524324"
select select "ec75a761-93b4-47c5-8535-fea253c32937"
select select "bcbb982e-a48c-4b4a-a83b-ed1363446a86"
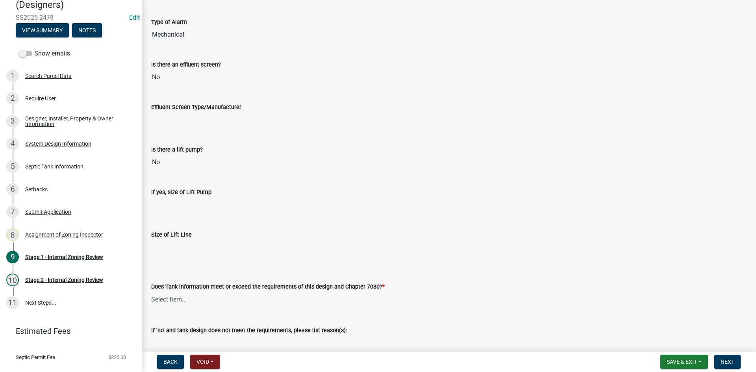
scroll to position [2244, 0]
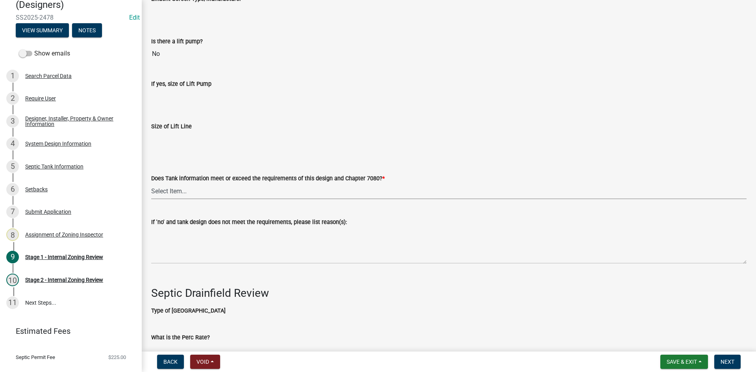
drag, startPoint x: 163, startPoint y: 186, endPoint x: 171, endPoint y: 194, distance: 11.1
click at [163, 186] on select "Select Item... Yes No" at bounding box center [448, 191] width 595 height 16
click at [151, 183] on select "Select Item... Yes No" at bounding box center [448, 191] width 595 height 16
select select "47a2a5dd-5977-4941-8e6f-09ff03cdfb75"
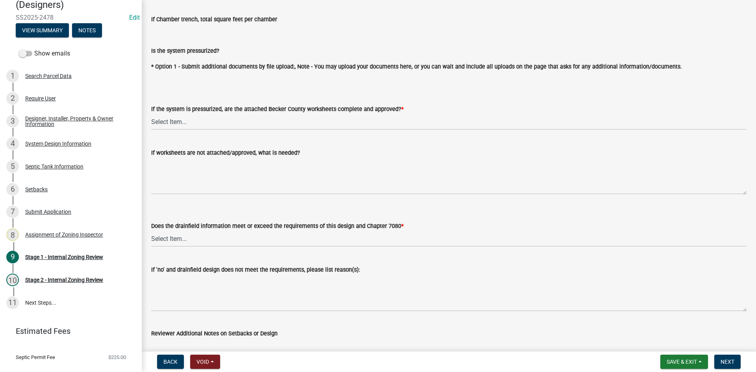
scroll to position [2834, 0]
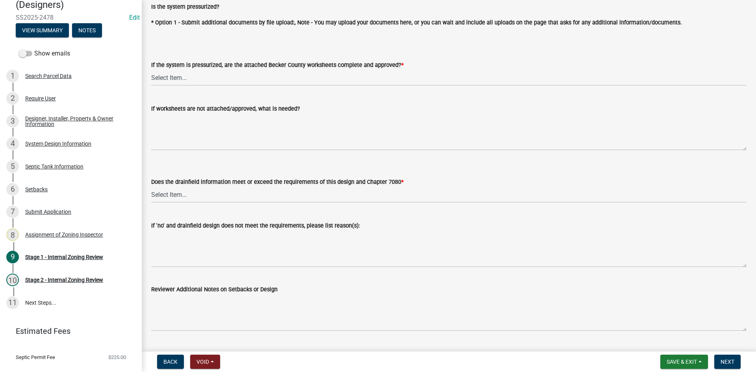
click at [166, 64] on label "If the system is pressurized, are the attached Becker County worksheets complet…" at bounding box center [277, 66] width 252 height 6
click at [166, 70] on select "Select Item... Yes No NA" at bounding box center [448, 78] width 595 height 16
drag, startPoint x: 168, startPoint y: 78, endPoint x: 170, endPoint y: 82, distance: 4.5
click at [168, 78] on select "Select Item... Yes No NA" at bounding box center [448, 78] width 595 height 16
click at [151, 70] on select "Select Item... Yes No NA" at bounding box center [448, 78] width 595 height 16
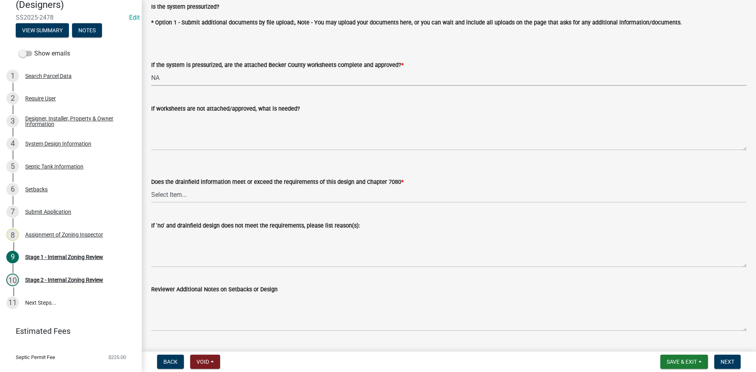
select select "bb79d4d7-231b-4b1d-b193-590fb78434b4"
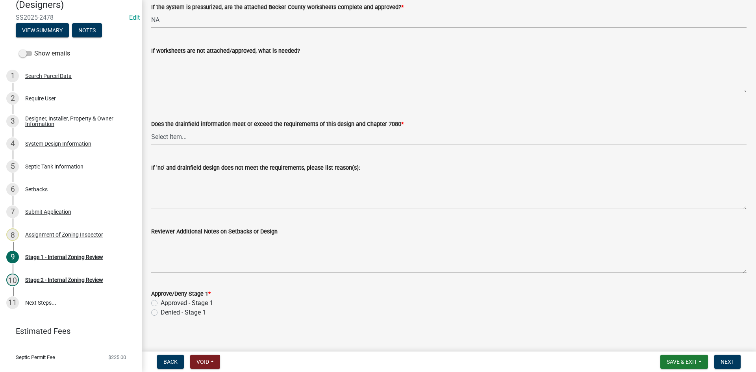
scroll to position [2896, 0]
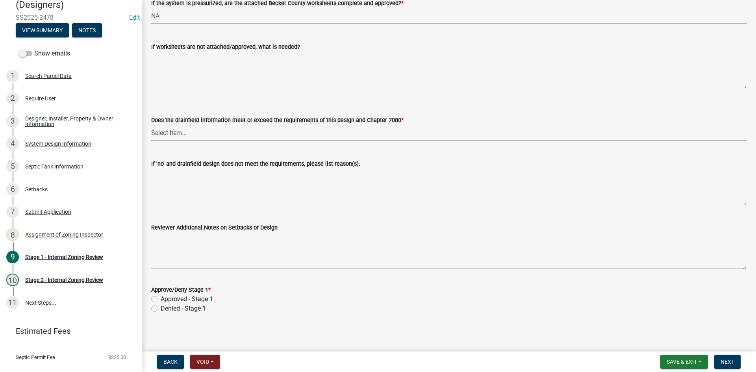
drag, startPoint x: 166, startPoint y: 129, endPoint x: 174, endPoint y: 136, distance: 10.6
click at [166, 129] on select "Select Item... Yes No" at bounding box center [448, 133] width 595 height 16
click at [151, 125] on select "Select Item... Yes No" at bounding box center [448, 133] width 595 height 16
select select "16f67b85-ee8d-44ae-bc4a-b6dc5f12ab64"
click at [158, 297] on div "Approved - Stage 1" at bounding box center [448, 298] width 595 height 9
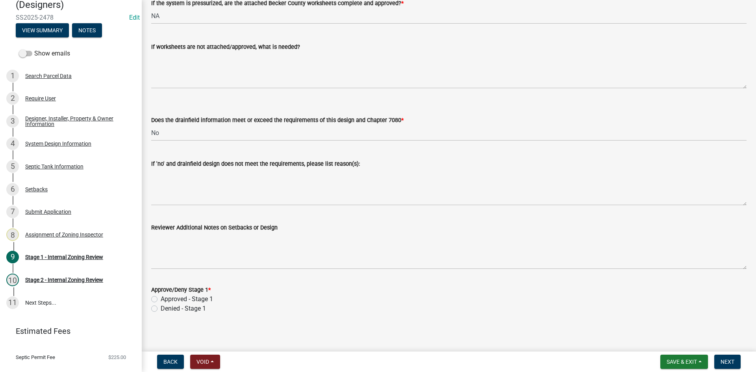
click at [161, 297] on label "Approved - Stage 1" at bounding box center [187, 298] width 52 height 9
click at [161, 297] on input "Approved - Stage 1" at bounding box center [163, 296] width 5 height 5
radio input "true"
click at [732, 363] on span "Next" at bounding box center [727, 362] width 14 height 6
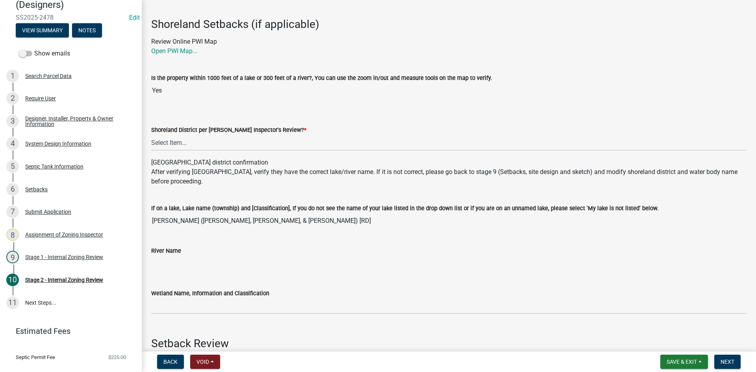
scroll to position [118, 0]
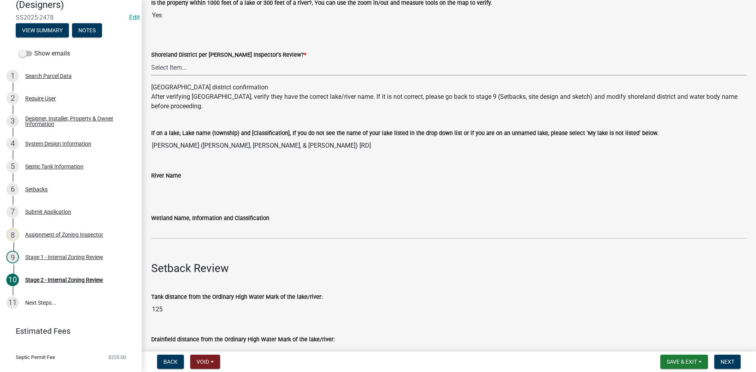
click at [183, 66] on select "Select Item... Yes No" at bounding box center [448, 67] width 595 height 16
click at [151, 59] on select "Select Item... Yes No" at bounding box center [448, 67] width 595 height 16
select select "69d592bb-9906-4277-a6fb-df8686255161"
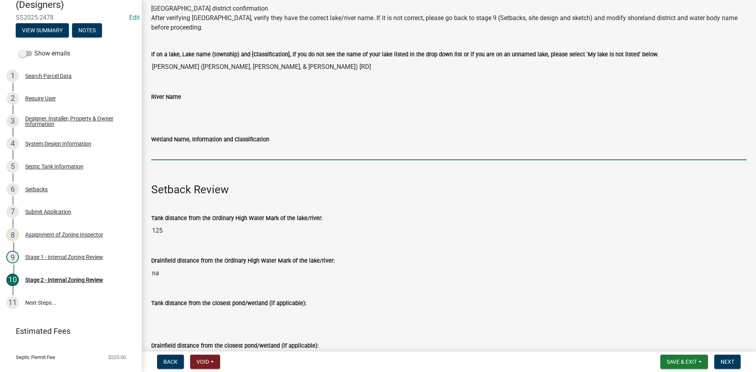
click at [191, 156] on input "Wetland Name, Information and Classification" at bounding box center [448, 152] width 595 height 16
type input "rd100"
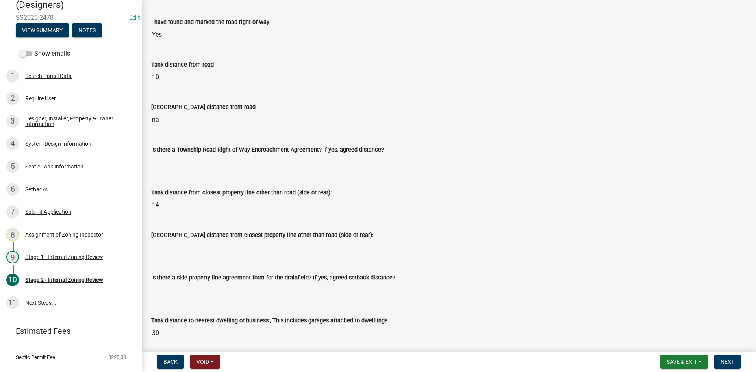
scroll to position [669, 0]
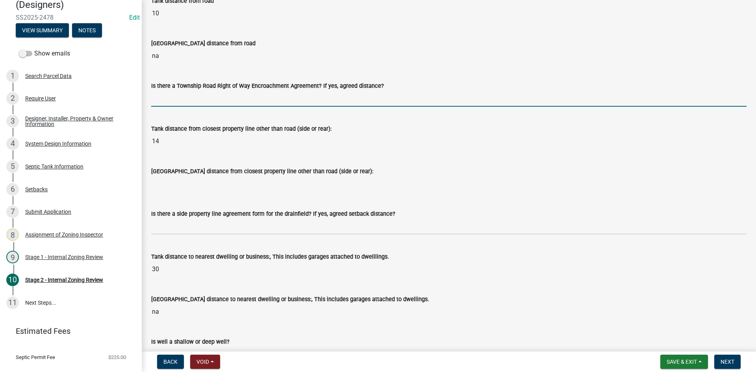
click at [170, 102] on input "Is there a Township Road Right of Way Encroachment Agreement? If yes, agreed di…" at bounding box center [448, 99] width 595 height 16
type input "na"
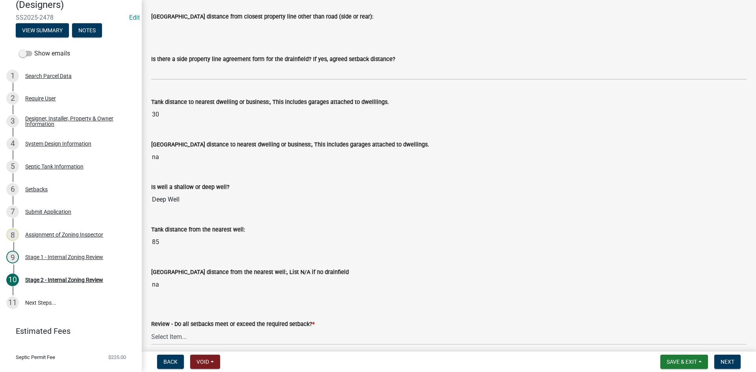
scroll to position [827, 0]
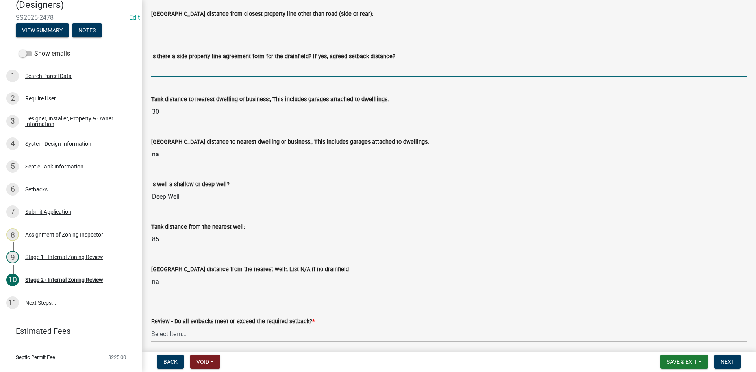
click at [175, 66] on input "Is there a side property line agreement form for the drainfield? If yes, agreed…" at bounding box center [448, 69] width 595 height 16
type input "na"
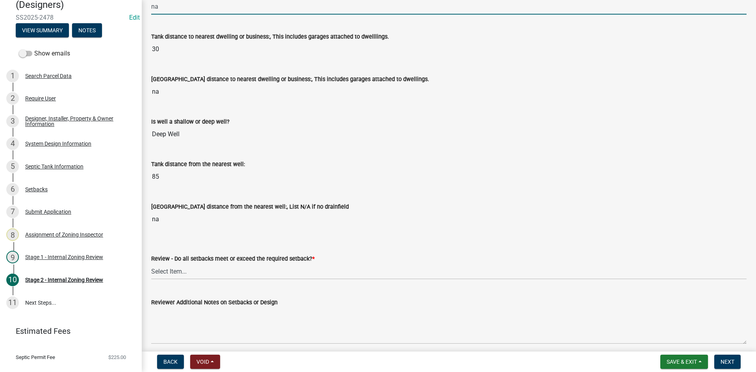
scroll to position [984, 0]
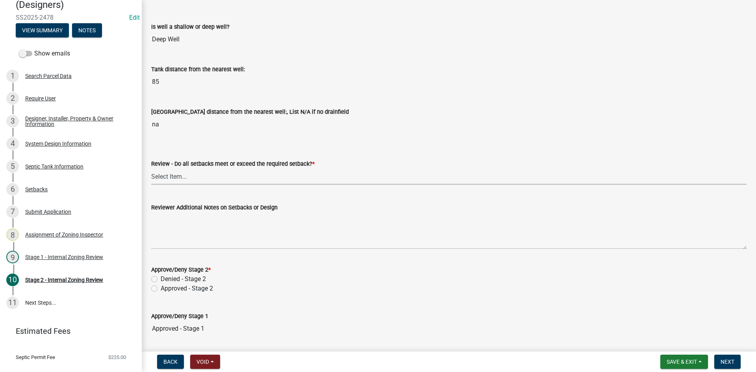
click at [164, 177] on select "Select Item... Yes No N/A" at bounding box center [448, 176] width 595 height 16
click at [151, 168] on select "Select Item... Yes No N/A" at bounding box center [448, 176] width 595 height 16
select select "1ad81be4-5d59-46bf-8b7b-d7c0f20ad891"
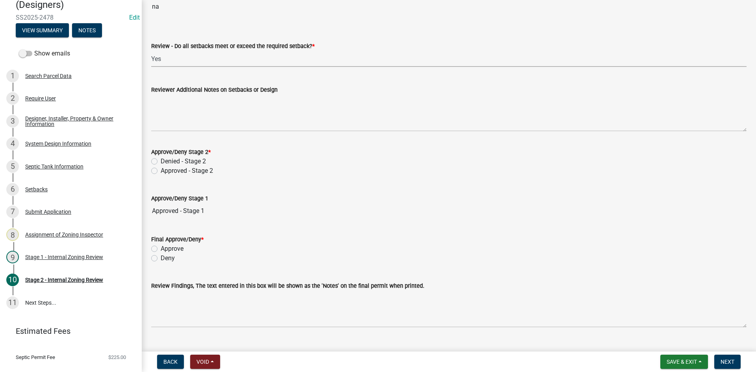
scroll to position [1102, 0]
click at [161, 171] on label "Approved - Stage 2" at bounding box center [187, 170] width 52 height 9
click at [161, 171] on input "Approved - Stage 2" at bounding box center [163, 168] width 5 height 5
radio input "true"
drag, startPoint x: 157, startPoint y: 249, endPoint x: 171, endPoint y: 269, distance: 24.8
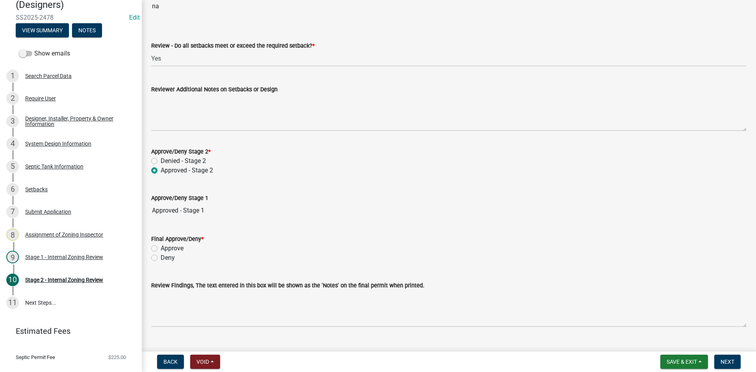
click at [161, 249] on label "Approve" at bounding box center [172, 248] width 23 height 9
click at [161, 249] on input "Approve" at bounding box center [163, 246] width 5 height 5
radio input "true"
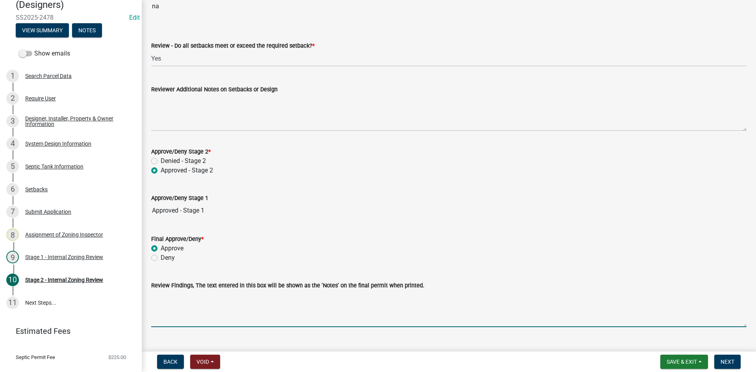
click at [189, 308] on textarea "Review Findings, The text entered in this box will be shown as the 'Notes' on t…" at bounding box center [448, 308] width 595 height 37
type textarea "Holding tanks only /property lines must be marked"
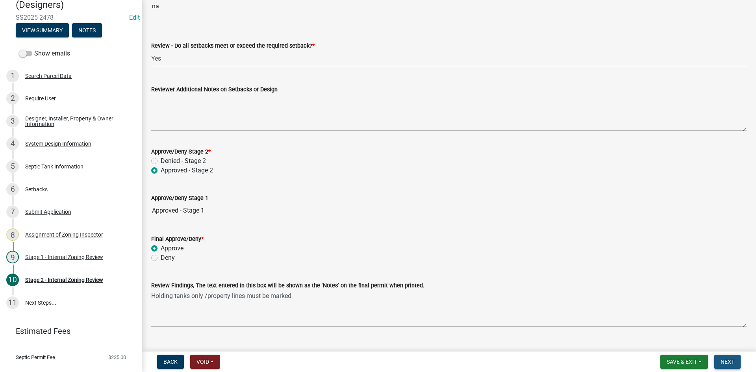
click at [734, 363] on span "Next" at bounding box center [727, 362] width 14 height 6
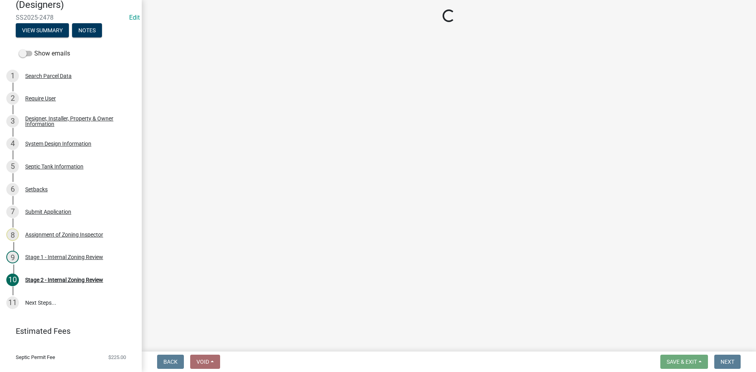
scroll to position [67, 0]
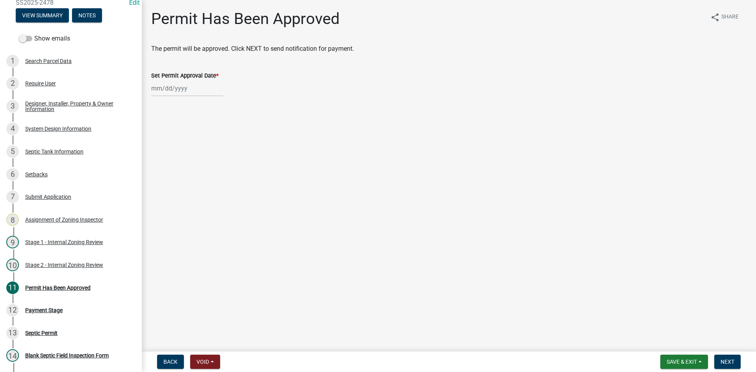
click at [191, 84] on div at bounding box center [187, 88] width 72 height 16
select select "8"
select select "2025"
drag, startPoint x: 161, startPoint y: 181, endPoint x: 191, endPoint y: 195, distance: 32.8
click at [160, 181] on div "25" at bounding box center [159, 180] width 13 height 13
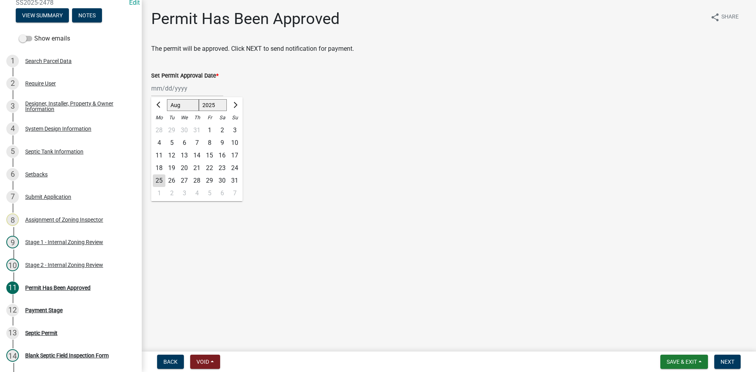
type input "[DATE]"
click at [729, 365] on button "Next" at bounding box center [727, 362] width 26 height 14
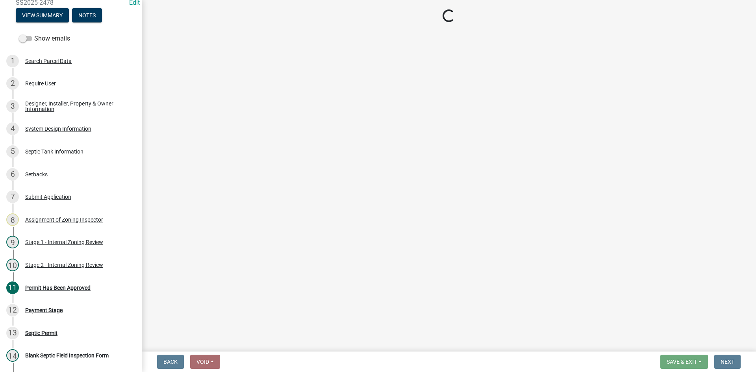
select select "3: 3"
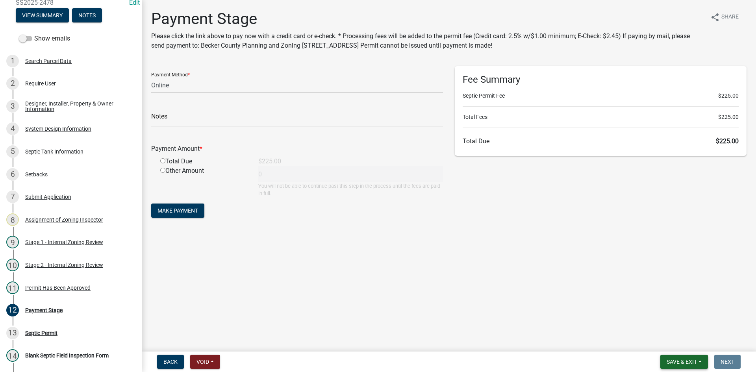
click at [674, 365] on span "Save & Exit" at bounding box center [682, 362] width 30 height 6
click at [670, 339] on button "Save & Exit" at bounding box center [676, 341] width 63 height 19
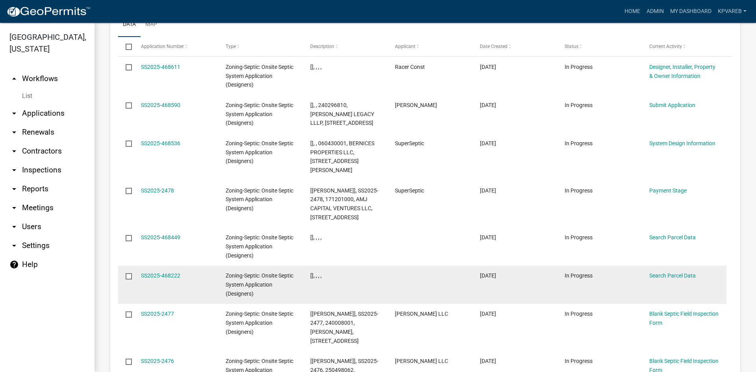
scroll to position [844, 0]
